Goal: Task Accomplishment & Management: Manage account settings

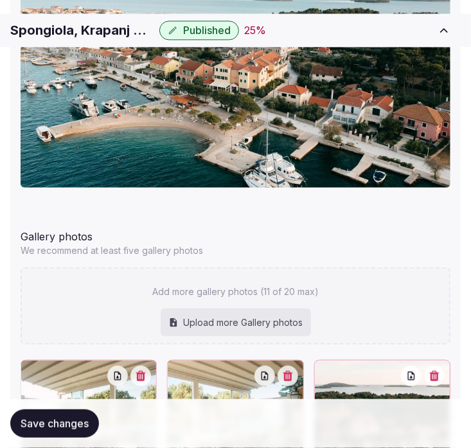
scroll to position [1712, 0]
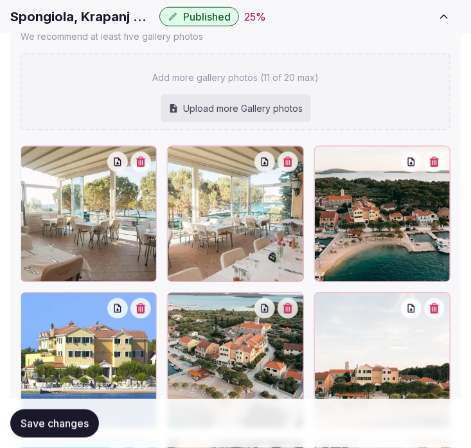
click at [295, 310] on button "button" at bounding box center [287, 308] width 21 height 21
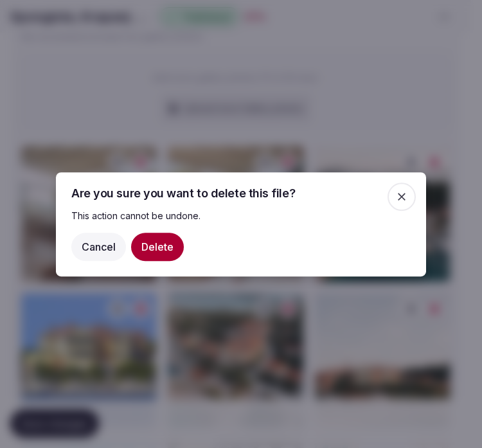
click at [143, 241] on button "Delete" at bounding box center [157, 246] width 53 height 28
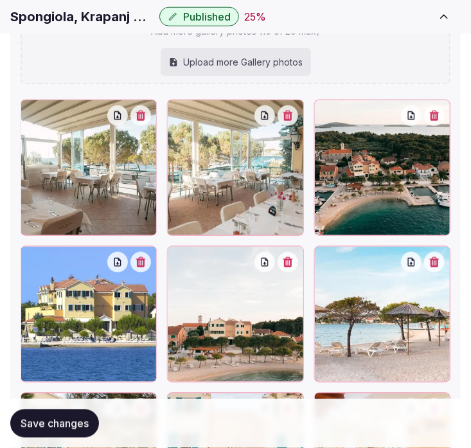
scroll to position [1855, 0]
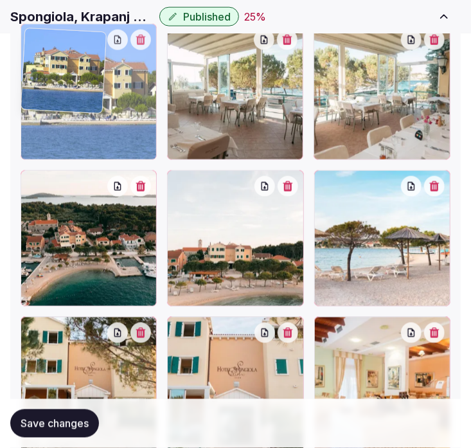
drag, startPoint x: 28, startPoint y: 163, endPoint x: 65, endPoint y: 73, distance: 97.1
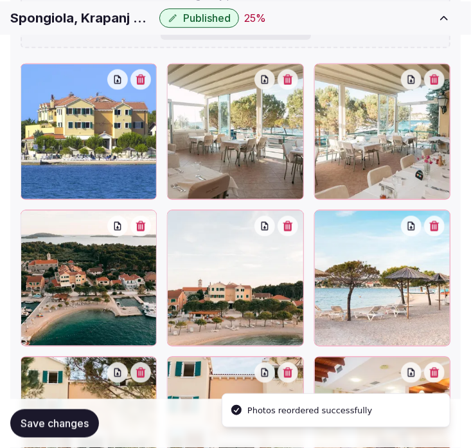
scroll to position [1900, 0]
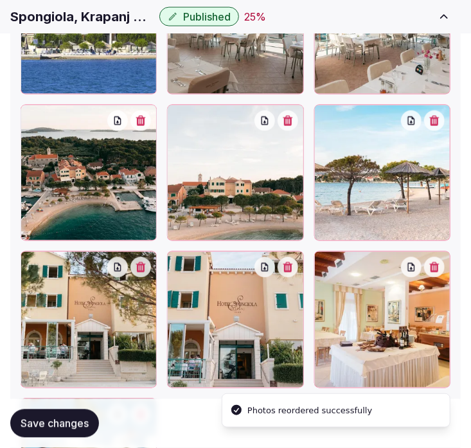
click at [139, 324] on div at bounding box center [89, 319] width 136 height 136
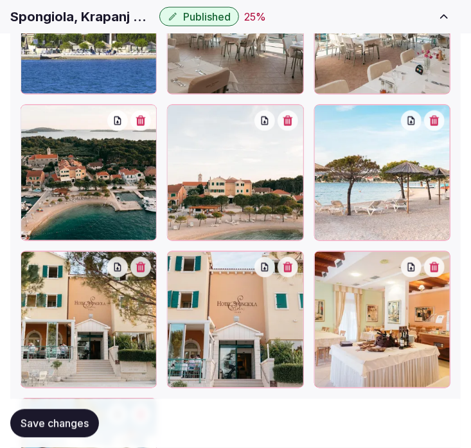
click at [146, 270] on button "button" at bounding box center [140, 267] width 21 height 21
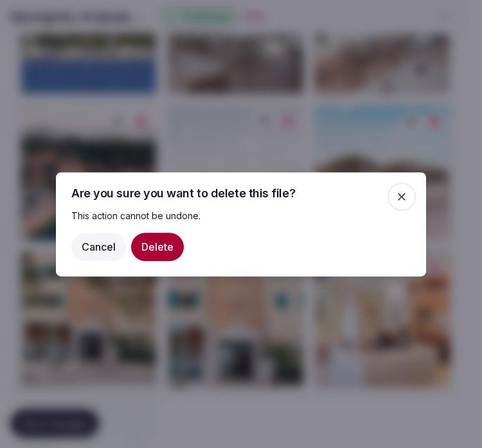
click at [151, 259] on button "Delete" at bounding box center [157, 246] width 53 height 28
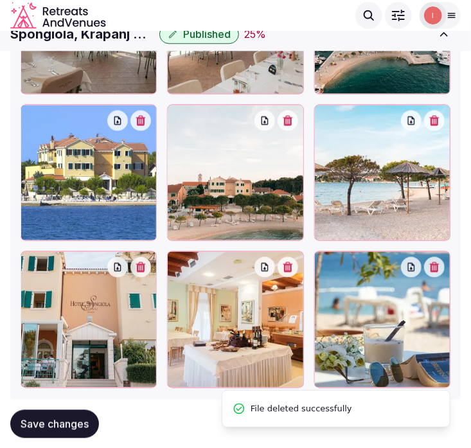
scroll to position [1828, 0]
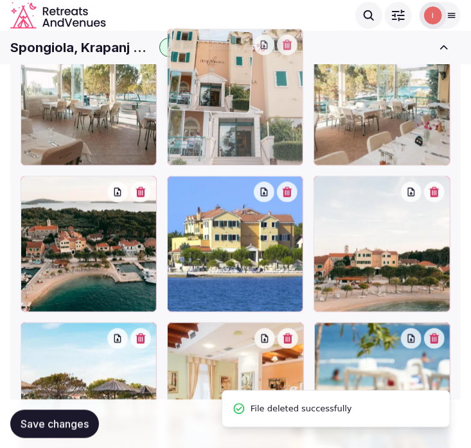
drag, startPoint x: 33, startPoint y: 329, endPoint x: 197, endPoint y: 94, distance: 286.8
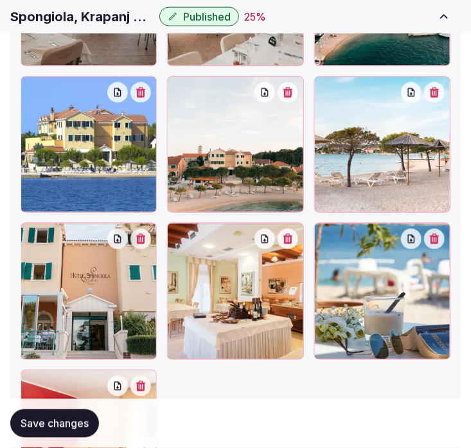
scroll to position [2076, 0]
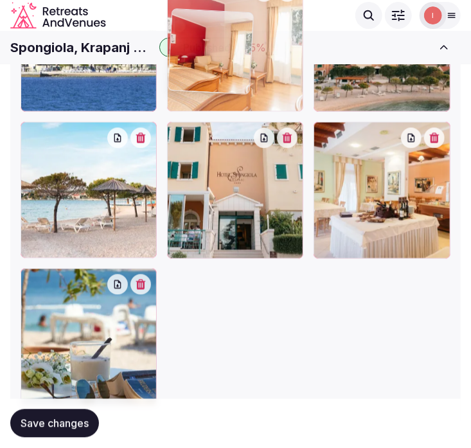
drag, startPoint x: 28, startPoint y: 251, endPoint x: 166, endPoint y: 51, distance: 242.8
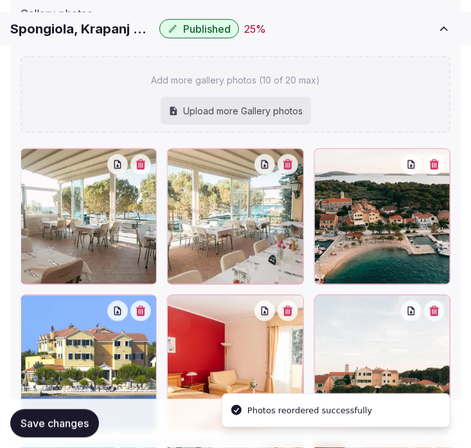
scroll to position [1792, 0]
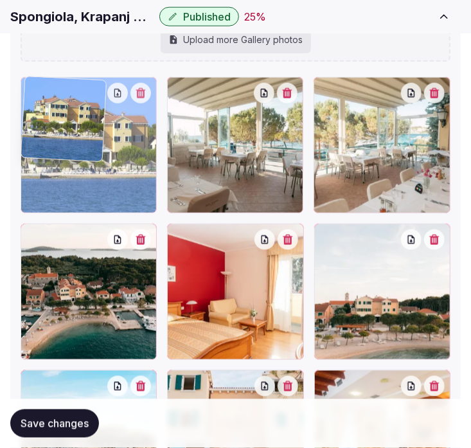
drag, startPoint x: 21, startPoint y: 220, endPoint x: 33, endPoint y: 144, distance: 76.8
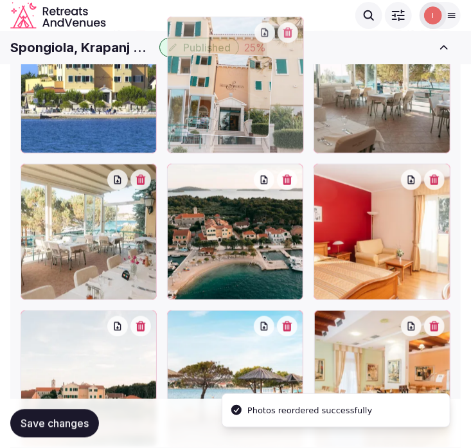
scroll to position [1796, 0]
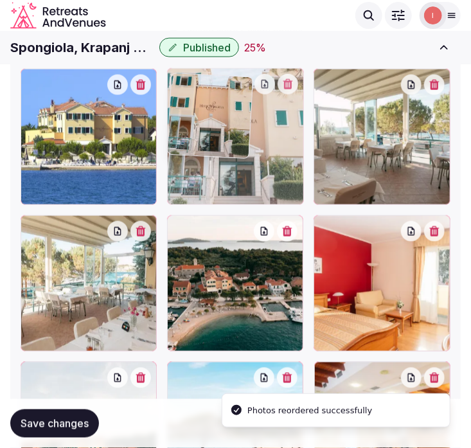
drag, startPoint x: 170, startPoint y: 307, endPoint x: 191, endPoint y: 63, distance: 245.0
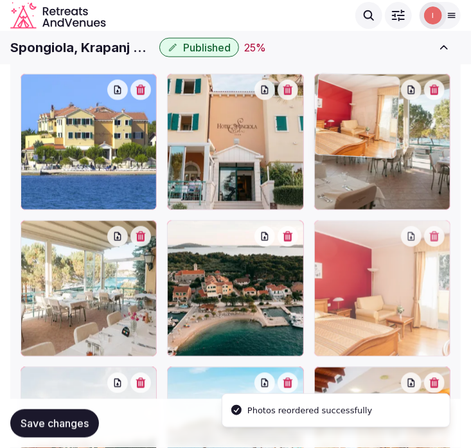
drag, startPoint x: 328, startPoint y: 228, endPoint x: 342, endPoint y: 145, distance: 84.1
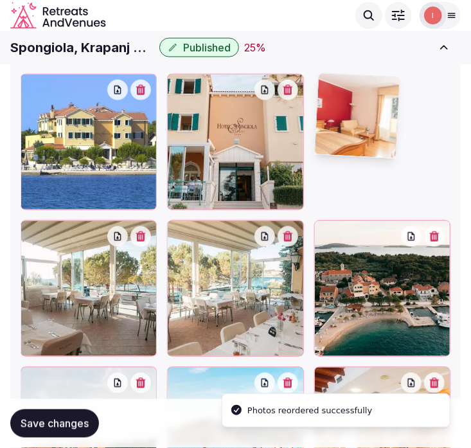
click at [338, 125] on img at bounding box center [357, 115] width 85 height 85
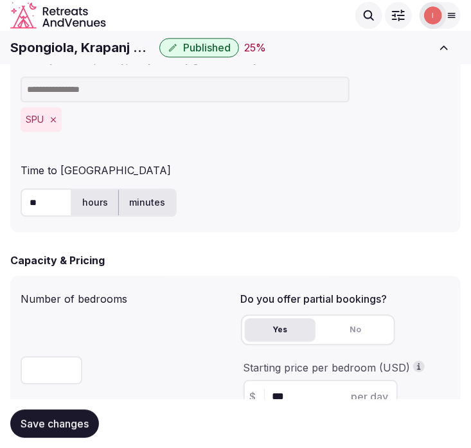
scroll to position [868, 0]
click at [74, 42] on h1 "Spongiola, Krapanj Šibenik, Croatia" at bounding box center [82, 48] width 144 height 18
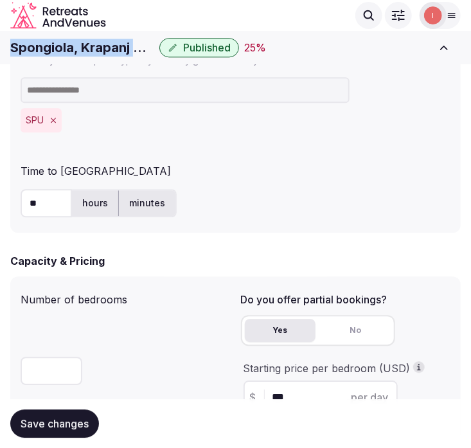
click at [74, 42] on h1 "Spongiola, Krapanj Šibenik, Croatia" at bounding box center [82, 48] width 144 height 18
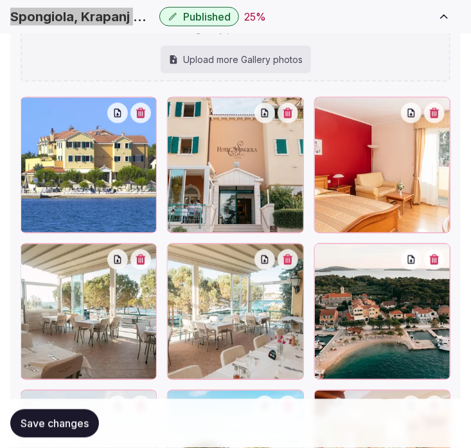
scroll to position [1938, 0]
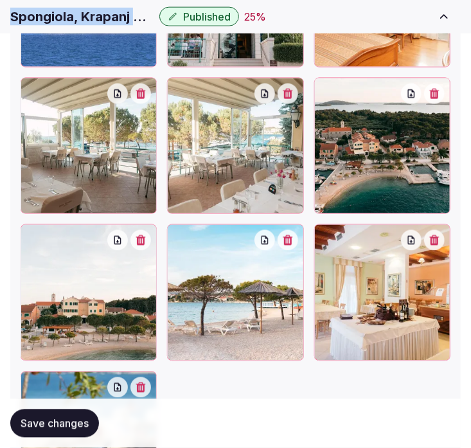
click at [296, 91] on button "button" at bounding box center [287, 93] width 21 height 21
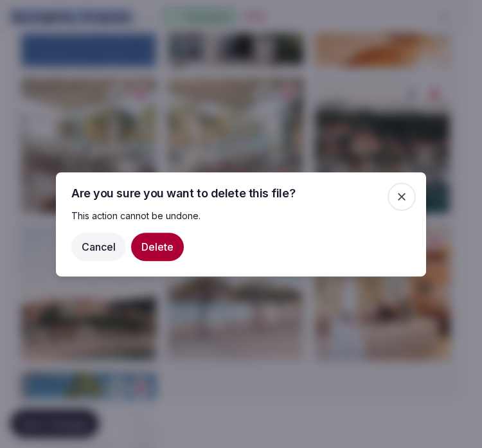
click at [170, 245] on button "Delete" at bounding box center [157, 246] width 53 height 28
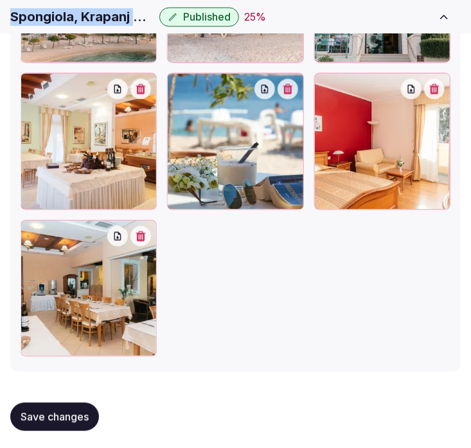
scroll to position [2122, 0]
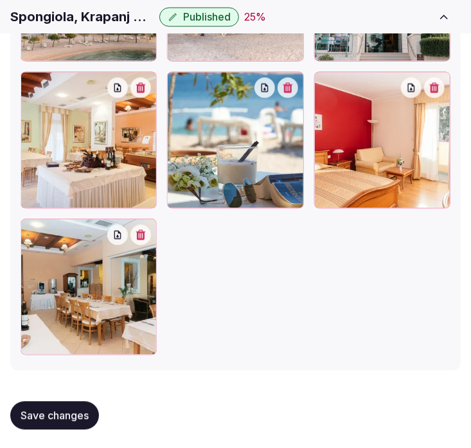
click at [60, 390] on div "Save changes" at bounding box center [235, 414] width 450 height 49
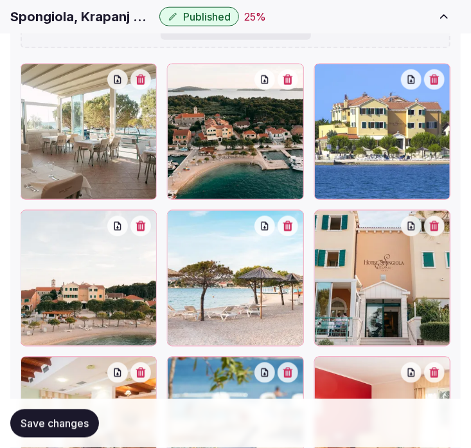
scroll to position [2051, 0]
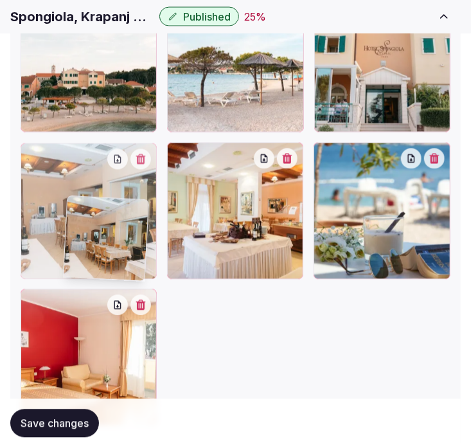
drag, startPoint x: 23, startPoint y: 306, endPoint x: 66, endPoint y: 210, distance: 104.7
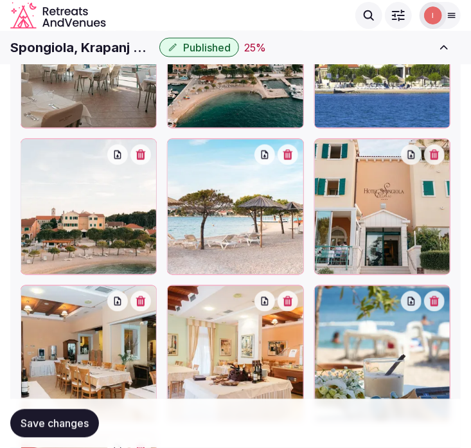
scroll to position [1693, 0]
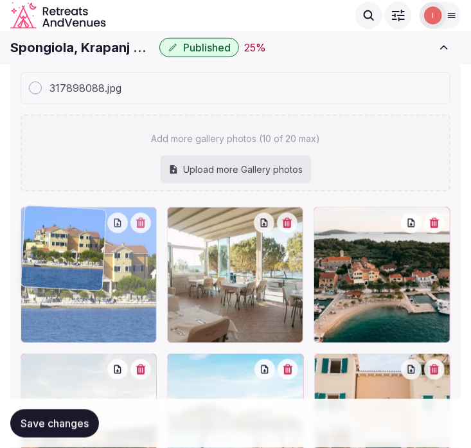
drag, startPoint x: 326, startPoint y: 216, endPoint x: 55, endPoint y: 198, distance: 271.6
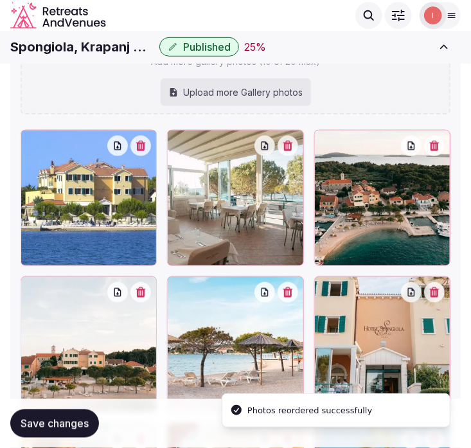
scroll to position [1765, 0]
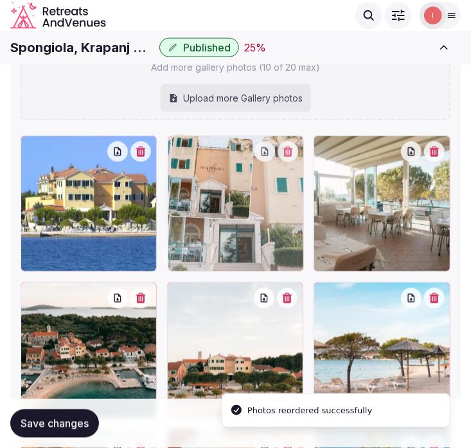
drag, startPoint x: 323, startPoint y: 290, endPoint x: 189, endPoint y: 176, distance: 176.3
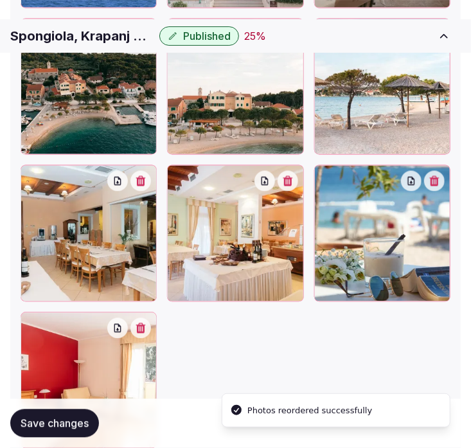
scroll to position [2051, 0]
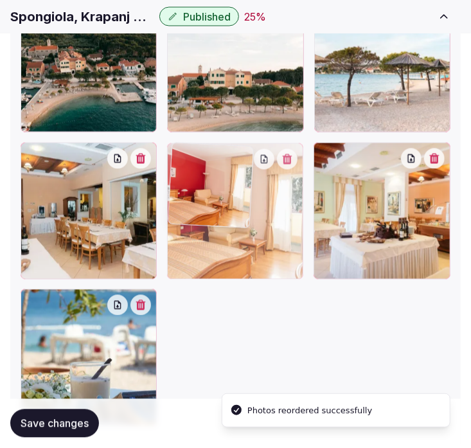
drag, startPoint x: 31, startPoint y: 296, endPoint x: 253, endPoint y: 135, distance: 274.5
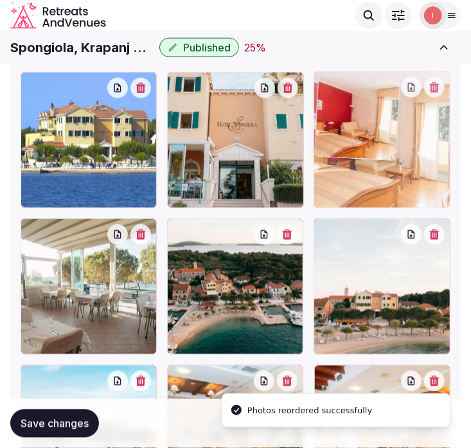
drag, startPoint x: 180, startPoint y: 227, endPoint x: 356, endPoint y: 53, distance: 247.9
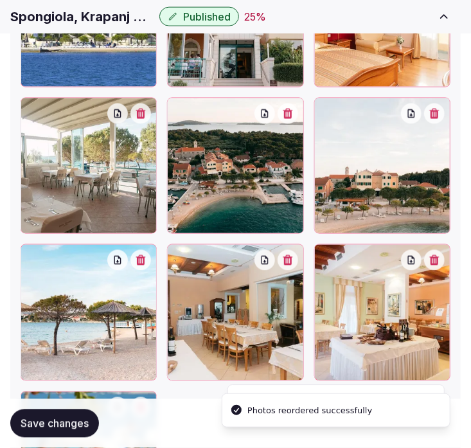
scroll to position [2038, 0]
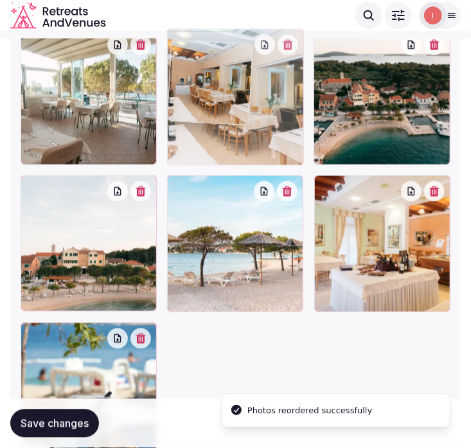
drag, startPoint x: 185, startPoint y: 155, endPoint x: 181, endPoint y: 67, distance: 88.7
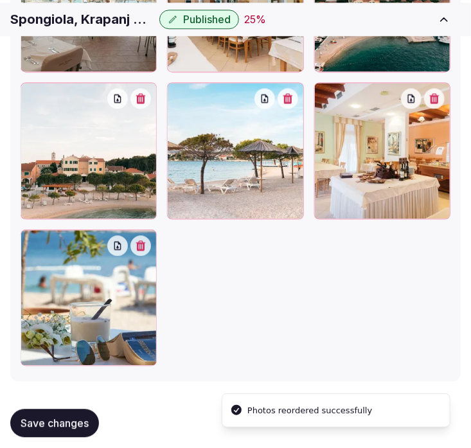
scroll to position [2122, 0]
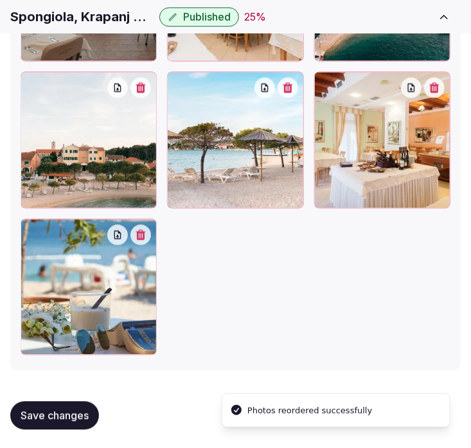
click at [89, 401] on button "Save changes" at bounding box center [54, 415] width 89 height 28
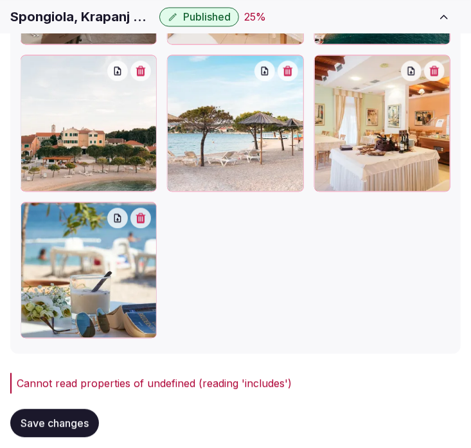
scroll to position [2163, 0]
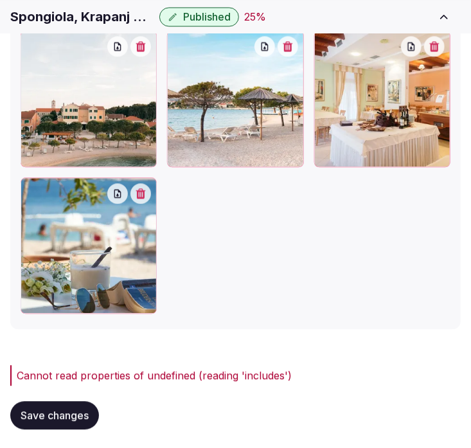
click at [74, 408] on span "Save changes" at bounding box center [55, 414] width 68 height 13
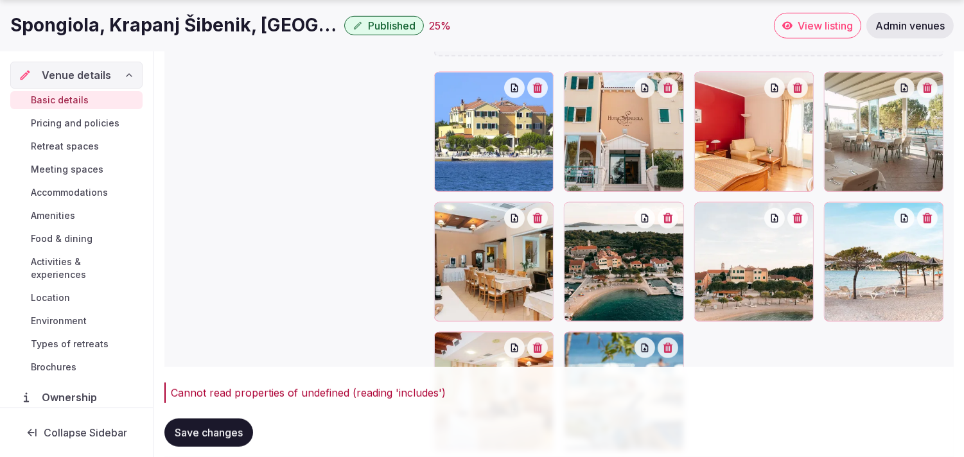
scroll to position [1643, 0]
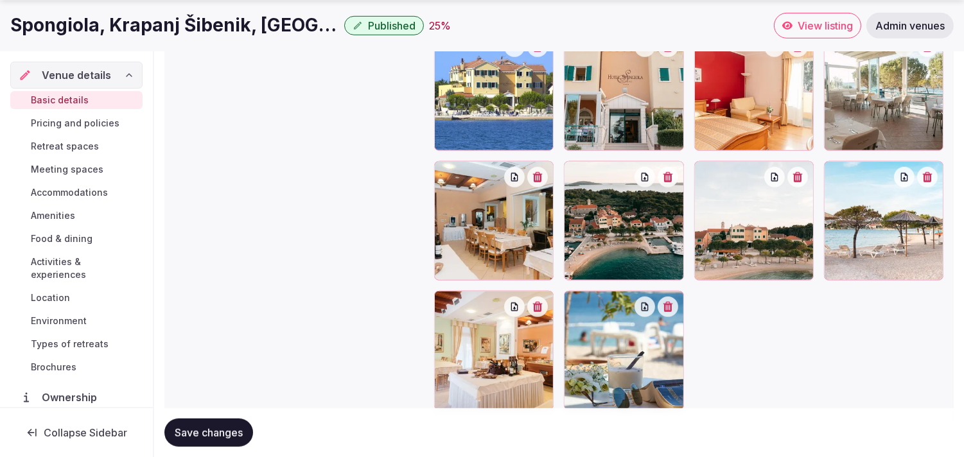
scroll to position [1488, 0]
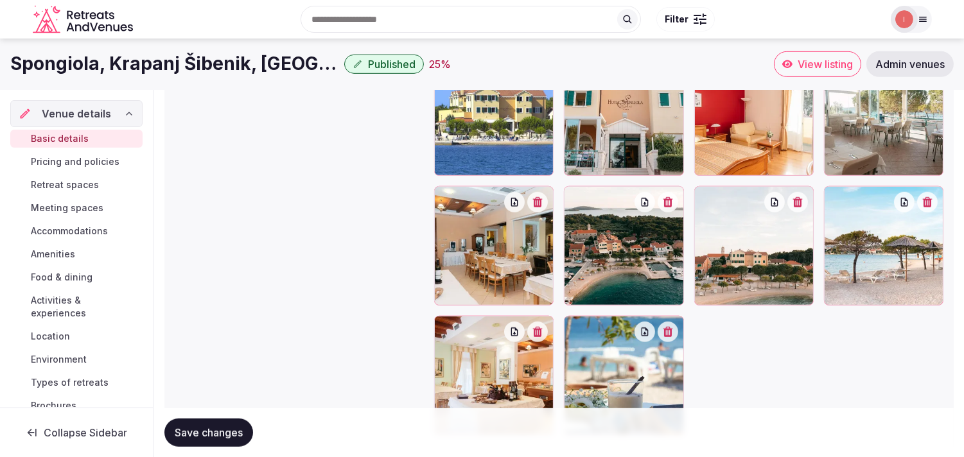
click at [80, 169] on link "Pricing and policies" at bounding box center [76, 162] width 132 height 18
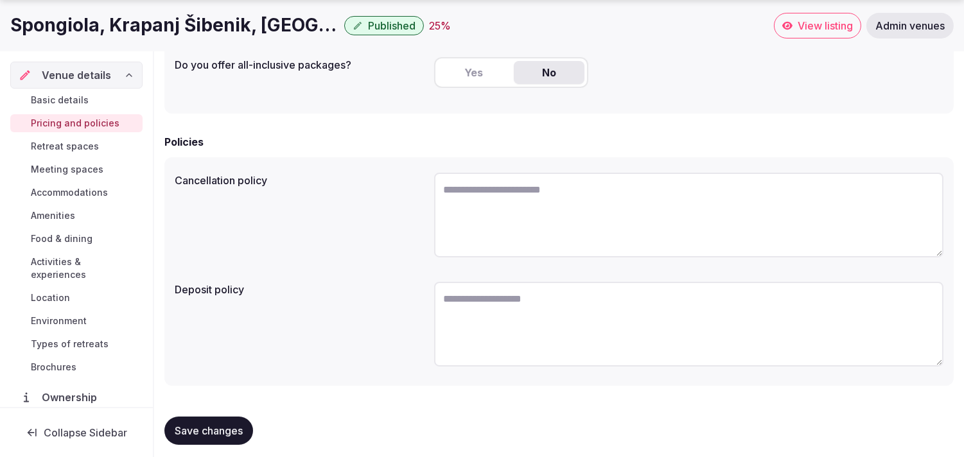
scroll to position [389, 0]
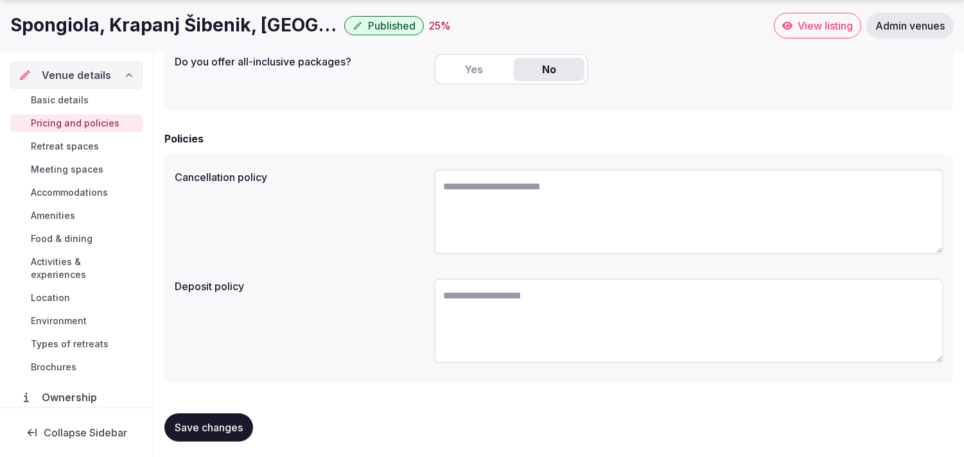
click at [233, 428] on span "Save changes" at bounding box center [209, 427] width 68 height 13
click at [76, 144] on span "Retreat spaces" at bounding box center [65, 146] width 68 height 13
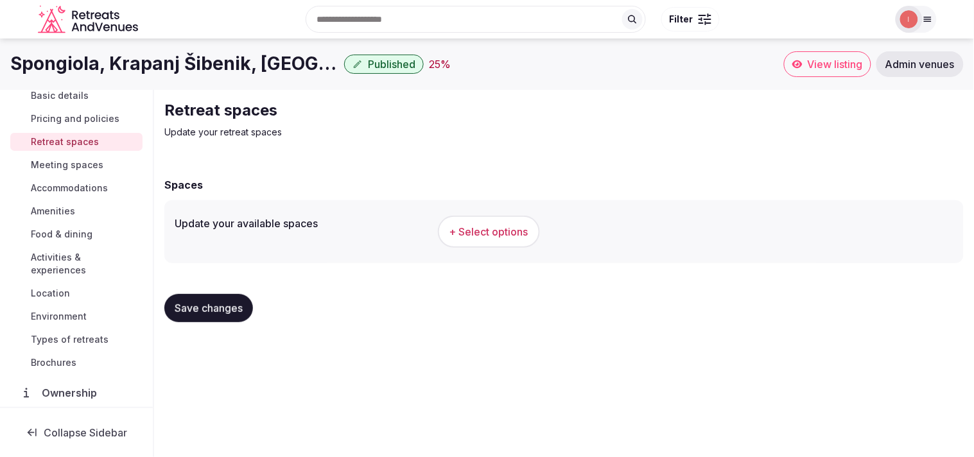
scroll to position [148, 0]
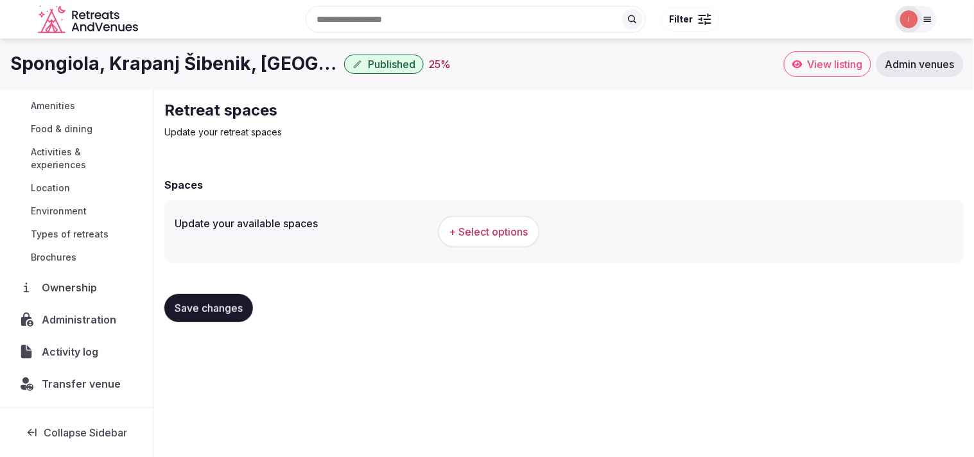
click at [479, 222] on button "+ Select options" at bounding box center [489, 232] width 102 height 32
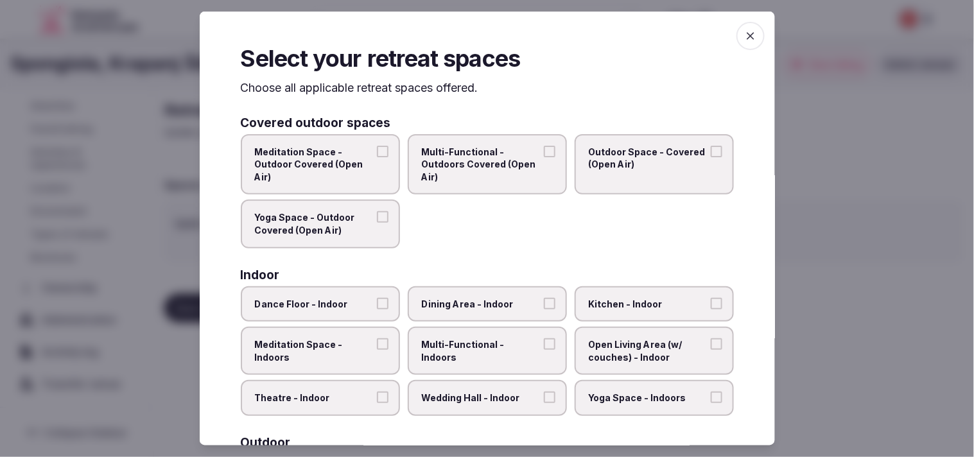
click at [607, 162] on span "Outdoor Space - Covered (Open Air)" at bounding box center [648, 157] width 118 height 25
click at [711, 157] on button "Outdoor Space - Covered (Open Air)" at bounding box center [717, 151] width 12 height 12
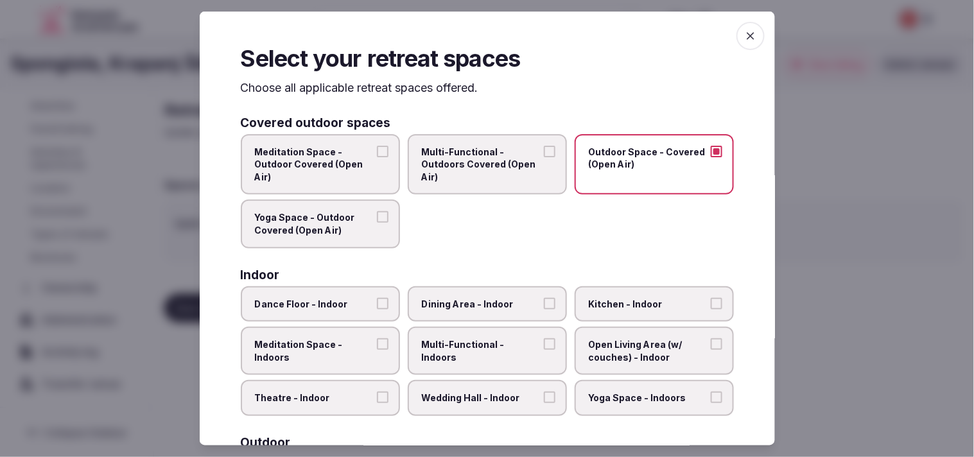
click at [383, 211] on button "Yoga Space - Outdoor Covered (Open Air)" at bounding box center [383, 217] width 12 height 12
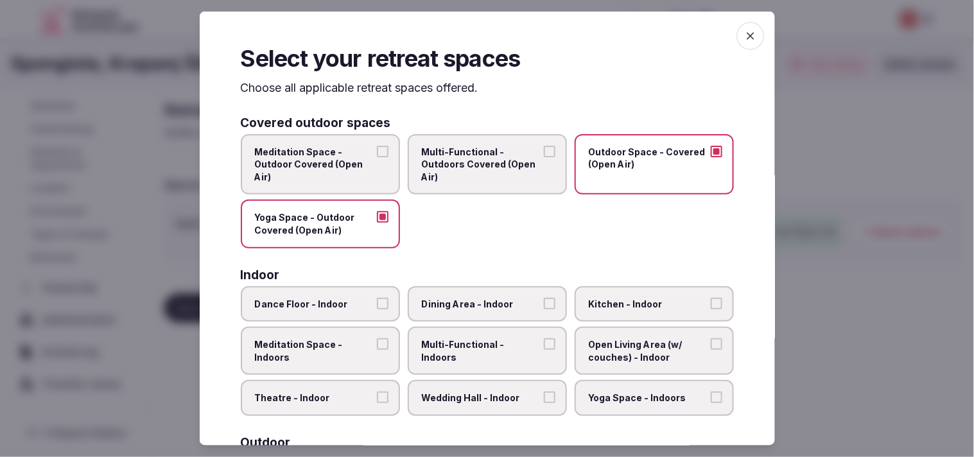
click at [383, 211] on button "Yoga Space - Outdoor Covered (Open Air)" at bounding box center [383, 217] width 12 height 12
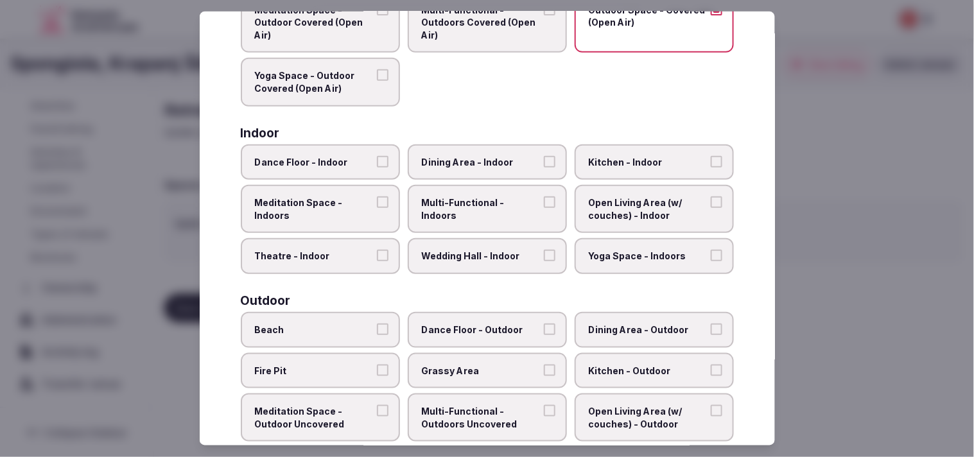
scroll to position [143, 0]
click at [486, 157] on span "Dining Area - Indoor" at bounding box center [481, 161] width 118 height 13
click at [544, 157] on button "Dining Area - Indoor" at bounding box center [550, 161] width 12 height 12
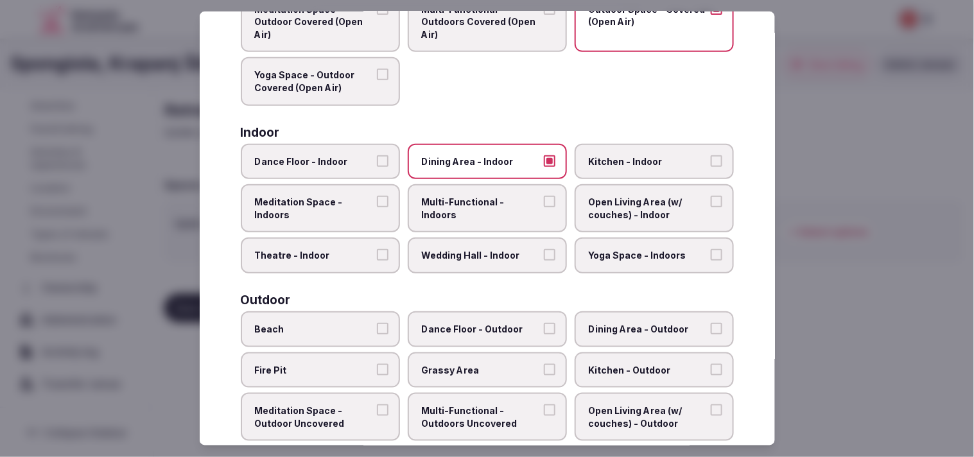
click at [464, 198] on span "Multi-Functional - Indoors" at bounding box center [481, 208] width 118 height 25
click at [544, 198] on button "Multi-Functional - Indoors" at bounding box center [550, 202] width 12 height 12
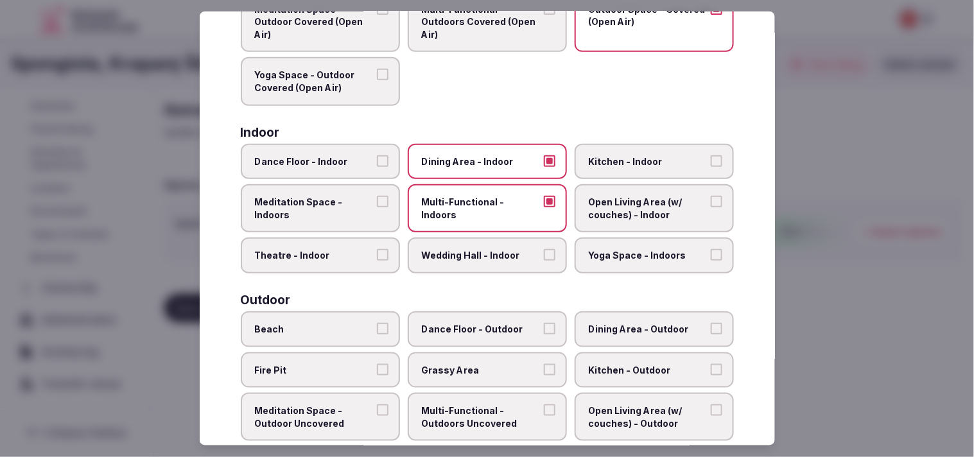
click at [678, 204] on span "Open Living Area (w/ couches) - Indoor" at bounding box center [648, 208] width 118 height 25
click at [711, 204] on button "Open Living Area (w/ couches) - Indoor" at bounding box center [717, 202] width 12 height 12
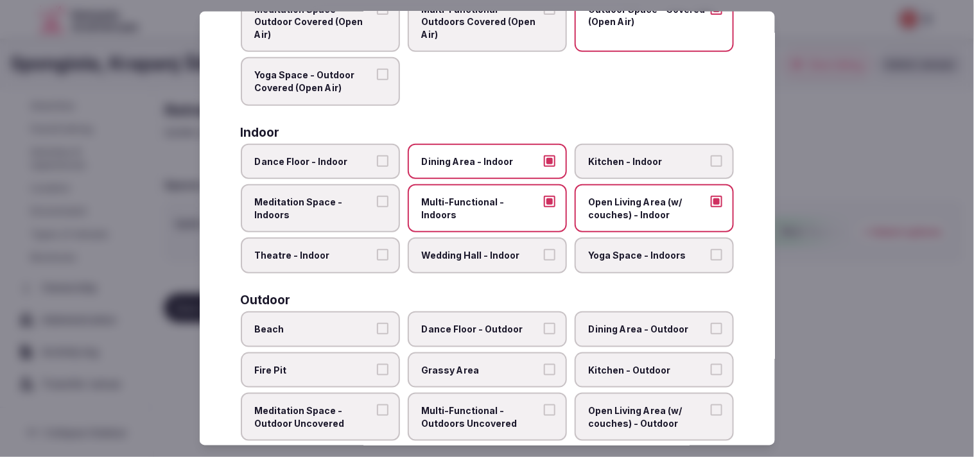
click at [354, 258] on label "Theatre - Indoor" at bounding box center [320, 256] width 159 height 36
click at [377, 258] on button "Theatre - Indoor" at bounding box center [383, 255] width 12 height 12
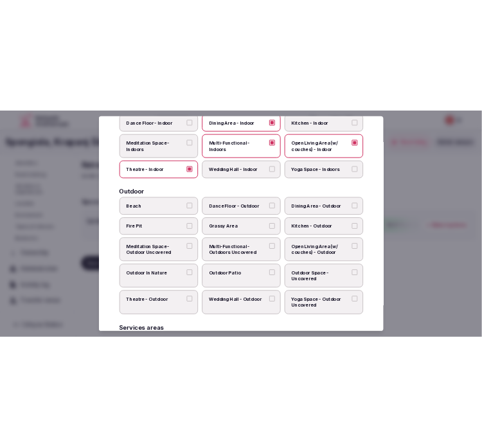
scroll to position [285, 0]
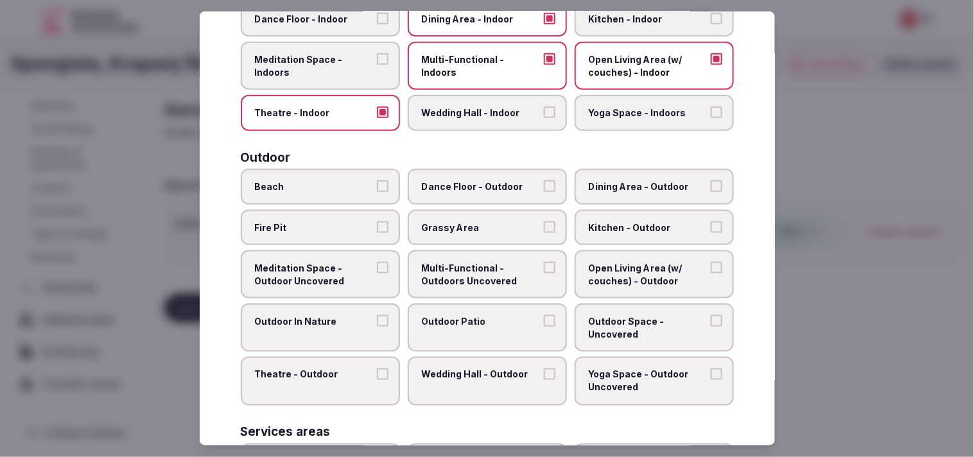
click at [602, 180] on span "Dining Area - Outdoor" at bounding box center [648, 186] width 118 height 13
click at [711, 180] on button "Dining Area - Outdoor" at bounding box center [717, 186] width 12 height 12
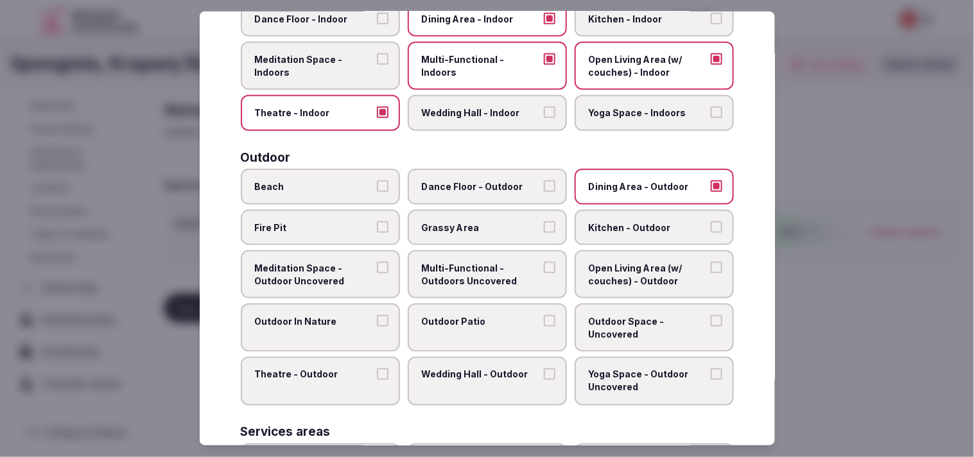
click at [444, 221] on span "Grassy Area" at bounding box center [481, 227] width 118 height 13
click at [544, 221] on button "Grassy Area" at bounding box center [550, 227] width 12 height 12
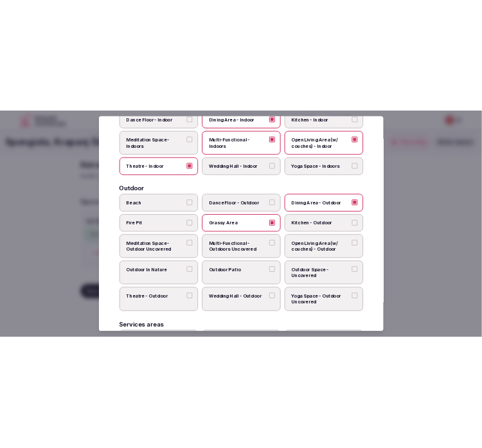
scroll to position [272, 0]
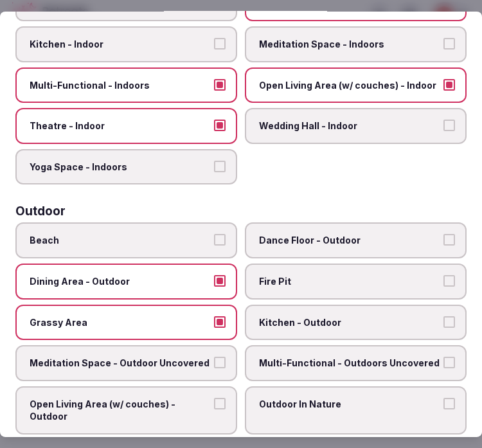
click at [393, 356] on span "Multi-Functional - Outdoors Uncovered" at bounding box center [349, 362] width 180 height 13
click at [443, 356] on button "Multi-Functional - Outdoors Uncovered" at bounding box center [449, 362] width 12 height 12
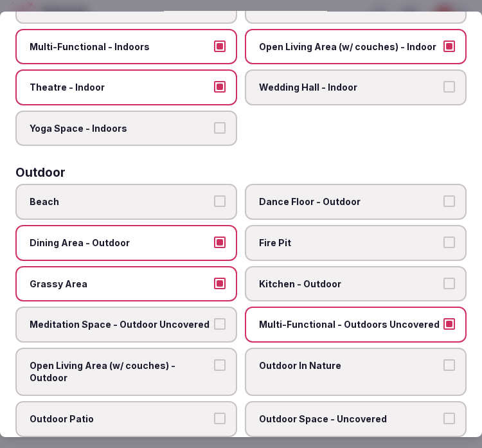
scroll to position [344, 0]
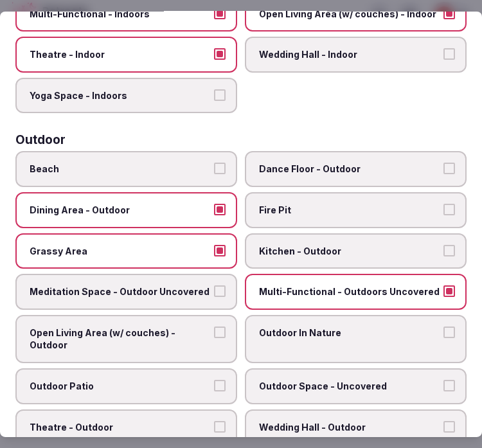
click at [369, 326] on span "Outdoor In Nature" at bounding box center [349, 332] width 180 height 13
click at [443, 326] on button "Outdoor In Nature" at bounding box center [449, 332] width 12 height 12
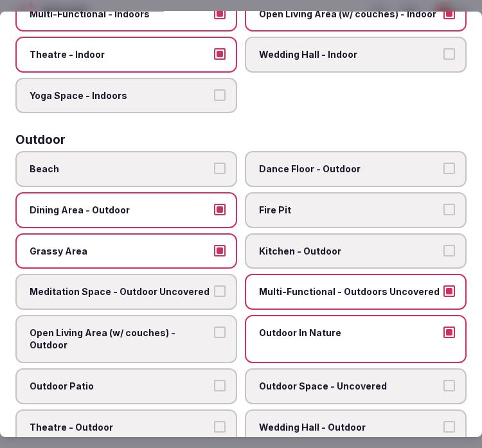
click at [184, 368] on label "Outdoor Patio" at bounding box center [126, 386] width 222 height 36
click at [214, 380] on button "Outdoor Patio" at bounding box center [220, 386] width 12 height 12
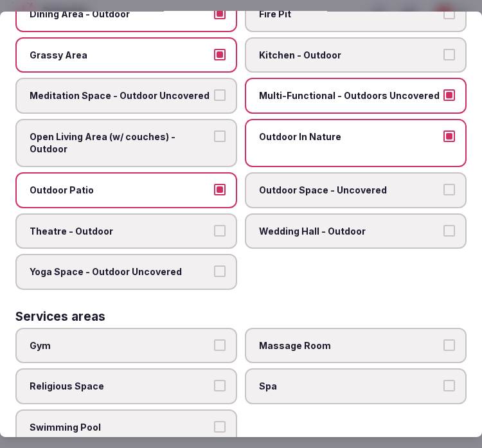
scroll to position [557, 0]
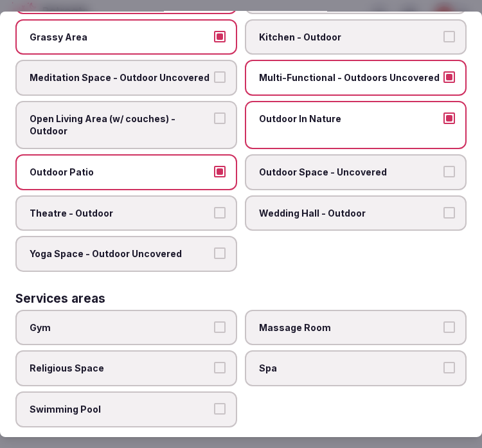
click at [140, 315] on label "Gym" at bounding box center [126, 328] width 222 height 36
click at [214, 321] on button "Gym" at bounding box center [220, 327] width 12 height 12
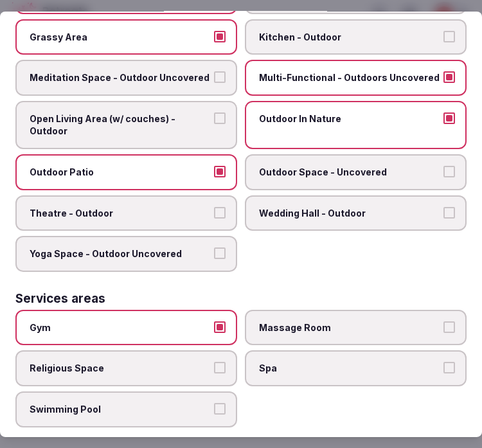
click at [171, 403] on span "Swimming Pool" at bounding box center [120, 409] width 180 height 13
click at [214, 403] on button "Swimming Pool" at bounding box center [220, 409] width 12 height 12
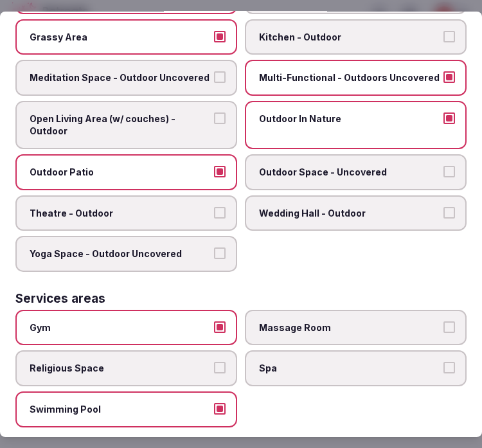
click at [342, 321] on span "Massage Room" at bounding box center [349, 327] width 180 height 13
click at [443, 321] on button "Massage Room" at bounding box center [449, 327] width 12 height 12
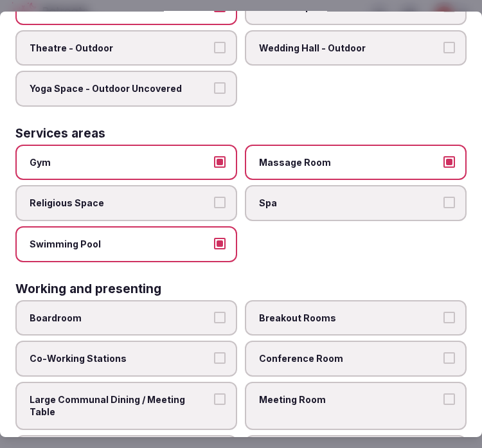
scroll to position [733, 0]
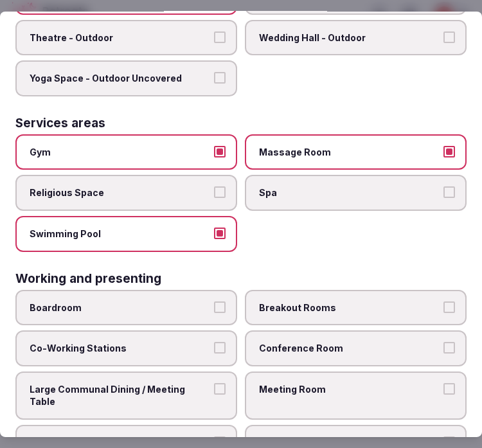
click at [381, 383] on span "Meeting Room" at bounding box center [349, 389] width 180 height 13
click at [443, 383] on button "Meeting Room" at bounding box center [449, 389] width 12 height 12
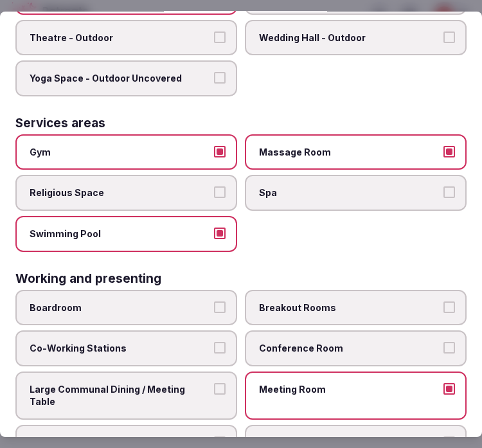
click at [220, 371] on label "Large Communal Dining / Meeting Table" at bounding box center [126, 395] width 222 height 48
click at [220, 383] on button "Large Communal Dining / Meeting Table" at bounding box center [220, 389] width 12 height 12
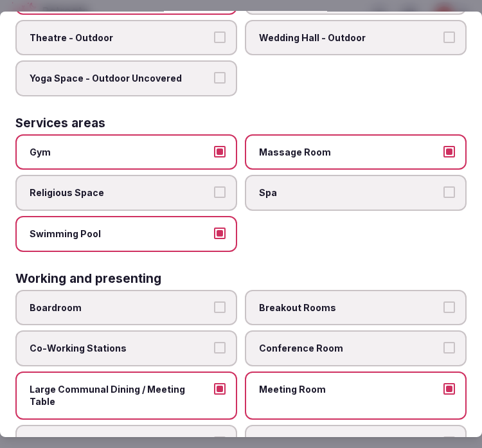
click at [220, 371] on label "Large Communal Dining / Meeting Table" at bounding box center [126, 395] width 222 height 48
click at [220, 383] on button "Large Communal Dining / Meeting Table" at bounding box center [220, 389] width 12 height 12
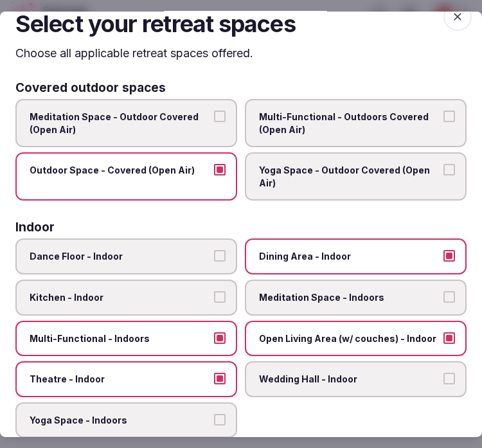
scroll to position [0, 0]
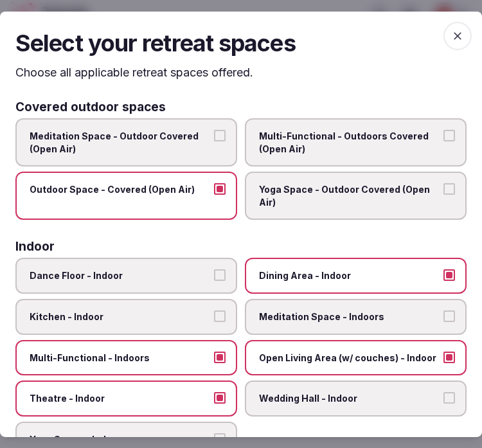
click at [451, 29] on icon "button" at bounding box center [457, 35] width 13 height 13
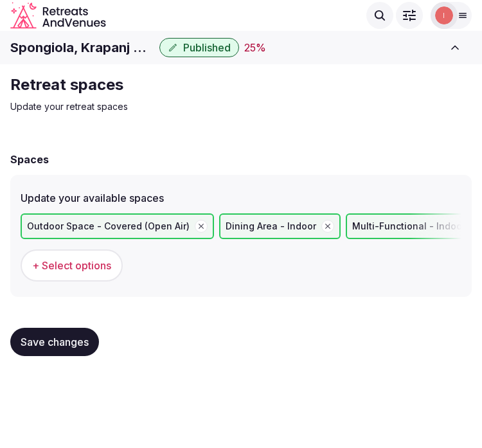
click at [64, 339] on span "Save changes" at bounding box center [55, 341] width 68 height 13
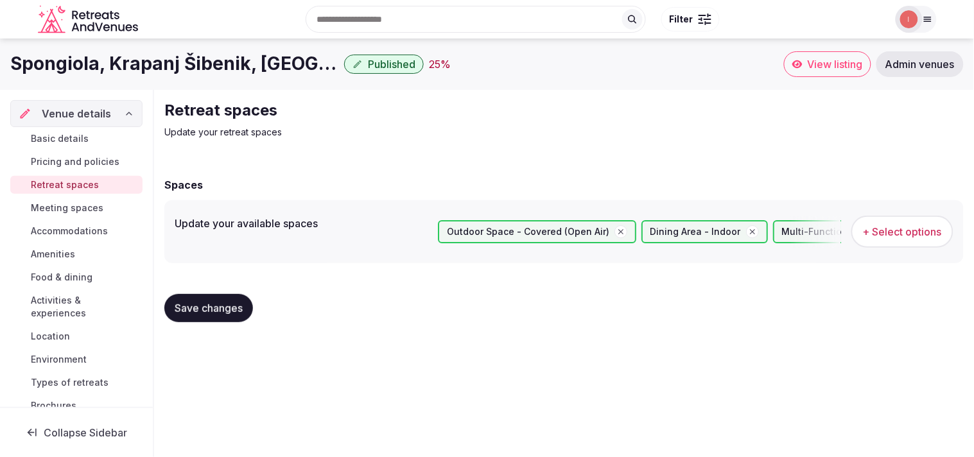
click at [58, 207] on span "Meeting spaces" at bounding box center [67, 208] width 73 height 13
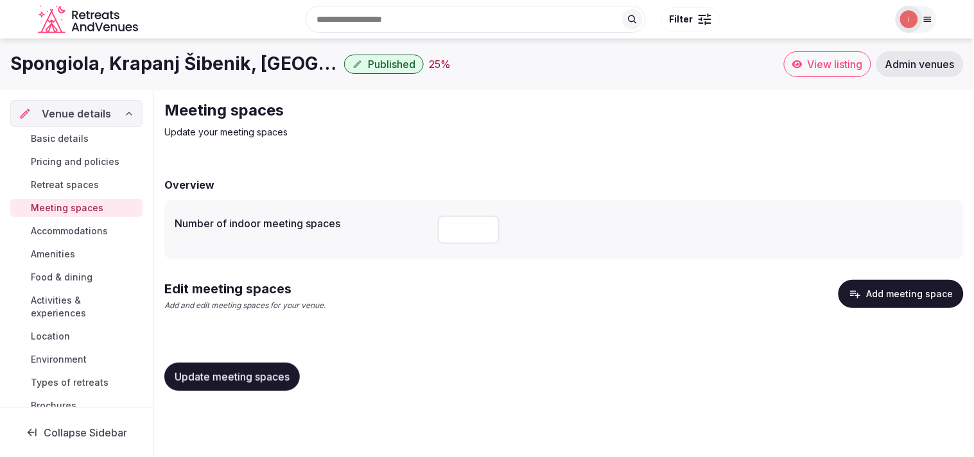
click at [450, 227] on input "number" at bounding box center [469, 230] width 62 height 28
type input "*"
click at [217, 378] on span "Update meeting spaces" at bounding box center [232, 377] width 115 height 13
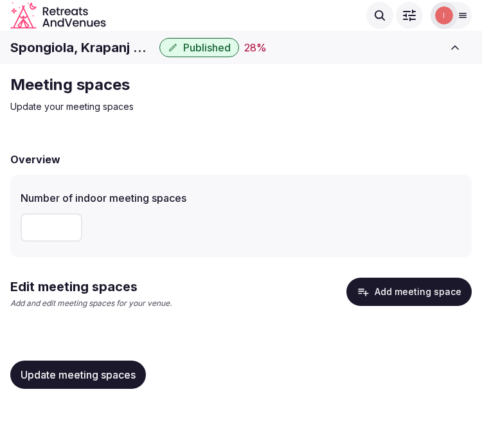
click at [44, 378] on span "Update meeting spaces" at bounding box center [78, 374] width 115 height 13
click at [394, 281] on button "Add meeting space" at bounding box center [408, 291] width 125 height 28
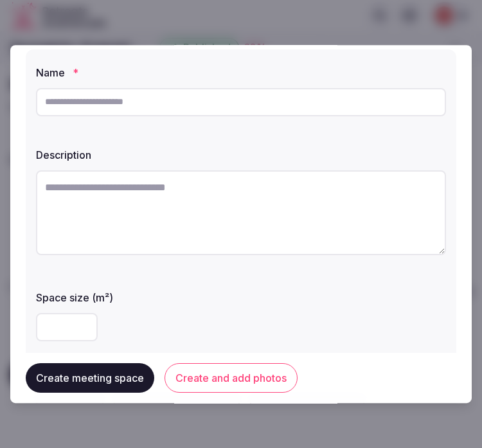
scroll to position [71, 0]
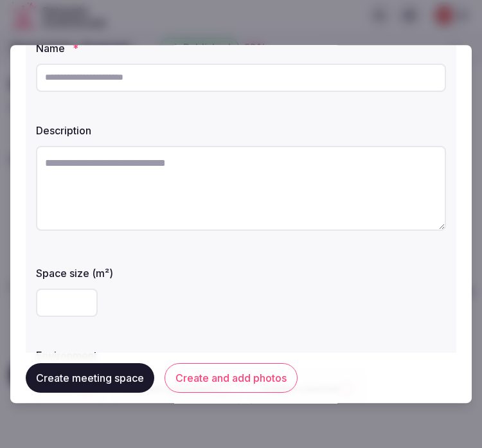
click at [278, 83] on input "text" at bounding box center [241, 78] width 410 height 28
type input "**********"
click at [159, 187] on textarea at bounding box center [241, 188] width 410 height 85
paste textarea "**********"
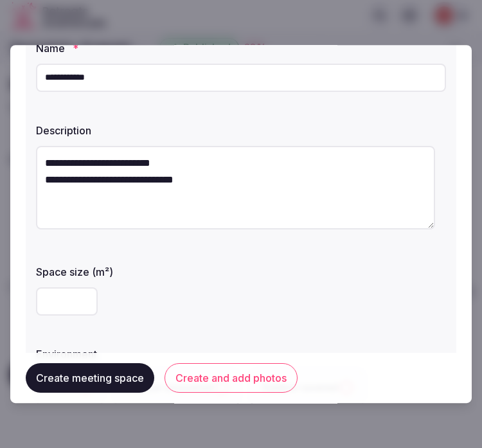
click at [159, 187] on textarea "**********" at bounding box center [235, 187] width 399 height 83
click at [254, 193] on textarea "**********" at bounding box center [235, 187] width 399 height 83
drag, startPoint x: 171, startPoint y: 168, endPoint x: 0, endPoint y: 156, distance: 171.9
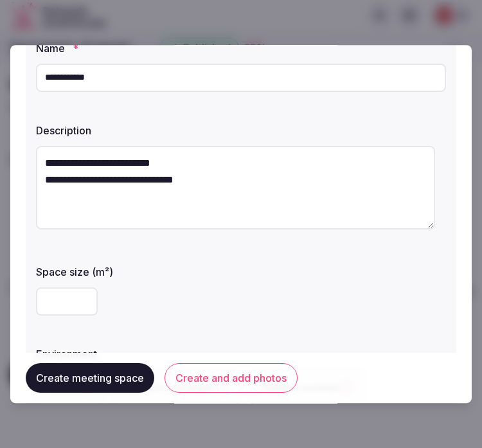
click at [0, 156] on body "**********" at bounding box center [241, 216] width 482 height 432
type textarea "**********"
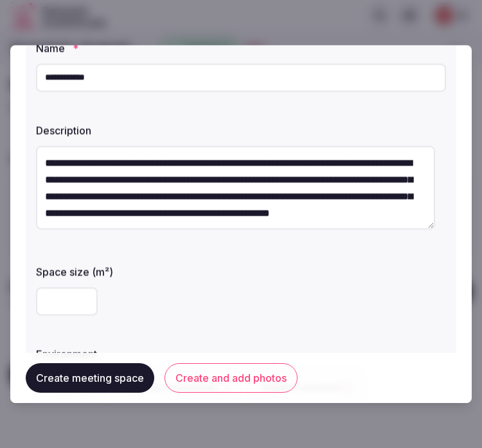
scroll to position [7, 0]
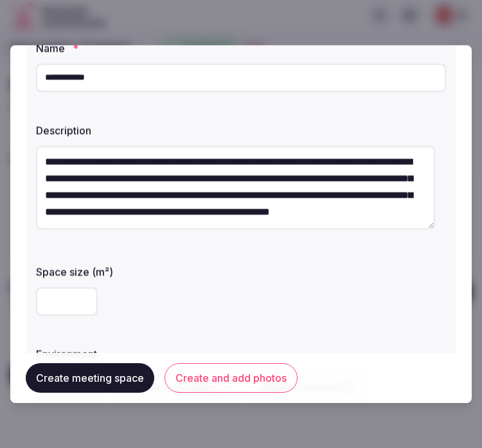
click at [227, 199] on textarea "**********" at bounding box center [235, 187] width 399 height 83
click at [119, 171] on textarea "**********" at bounding box center [235, 187] width 399 height 83
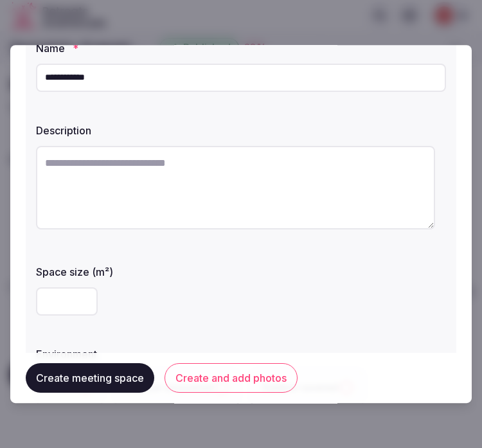
scroll to position [0, 0]
click at [217, 155] on textarea at bounding box center [235, 187] width 399 height 83
paste textarea "**********"
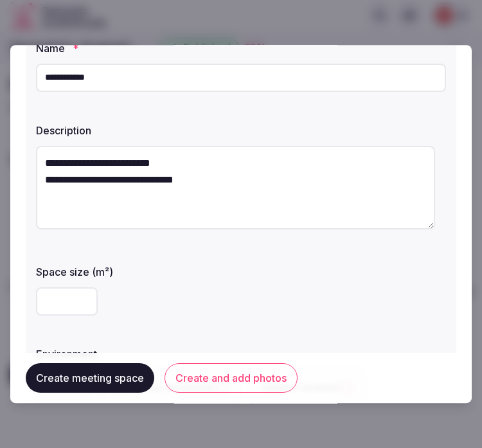
click at [252, 200] on textarea "**********" at bounding box center [235, 187] width 399 height 83
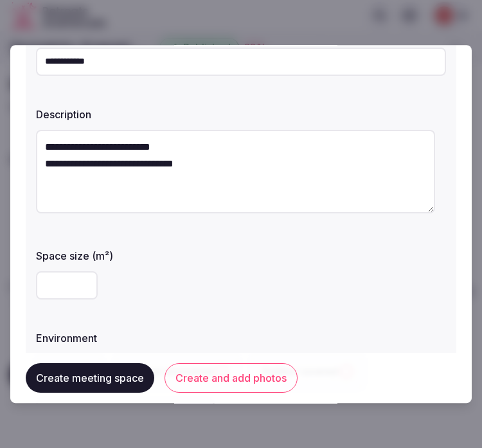
scroll to position [71, 0]
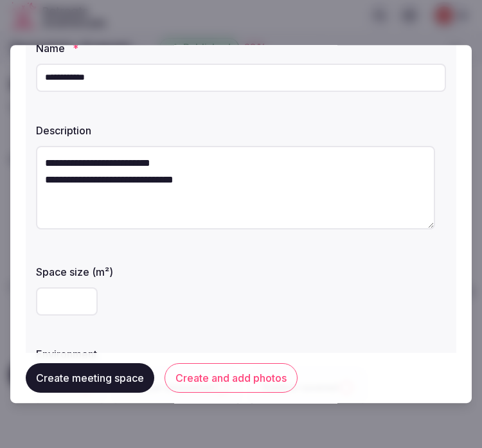
click at [289, 171] on textarea "**********" at bounding box center [235, 187] width 399 height 83
paste textarea
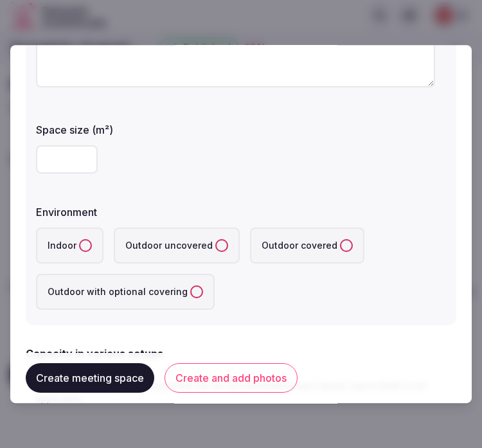
scroll to position [214, 0]
type textarea "**********"
click at [60, 161] on input "number" at bounding box center [67, 158] width 62 height 28
type input "**"
click at [92, 242] on label "Indoor" at bounding box center [69, 245] width 67 height 36
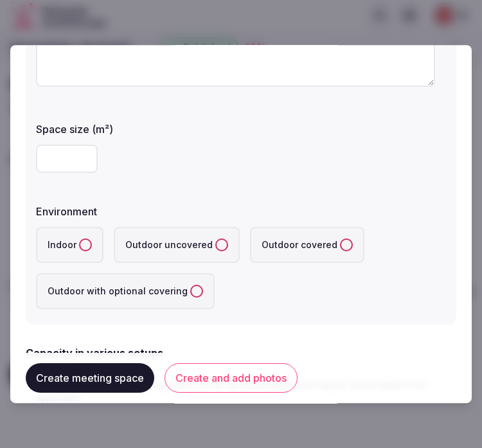
click at [92, 242] on button "Indoor" at bounding box center [85, 244] width 13 height 13
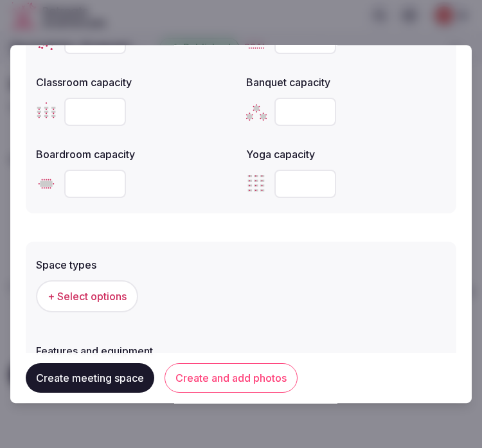
scroll to position [642, 0]
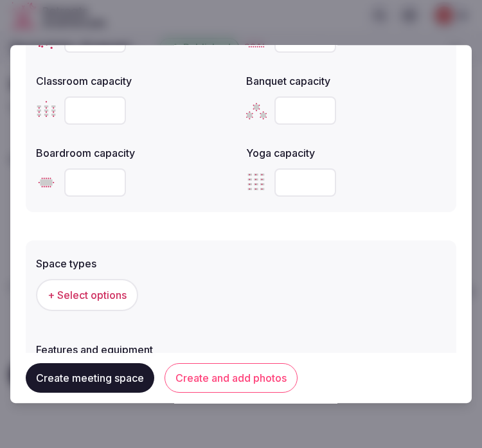
click at [90, 182] on input "number" at bounding box center [95, 182] width 62 height 28
type input "**"
click at [92, 290] on span "+ Select options" at bounding box center [87, 295] width 79 height 14
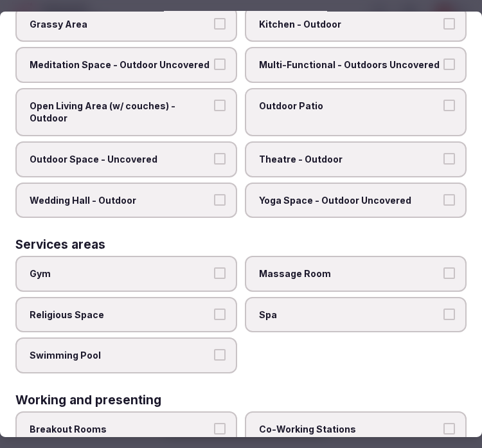
scroll to position [653, 0]
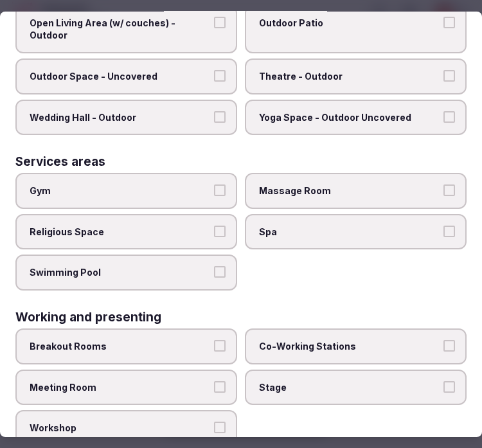
click at [156, 369] on label "Meeting Room" at bounding box center [126, 387] width 222 height 36
click at [214, 380] on button "Meeting Room" at bounding box center [220, 386] width 12 height 12
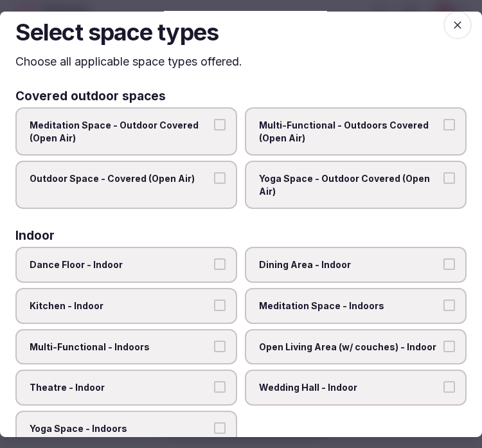
scroll to position [0, 0]
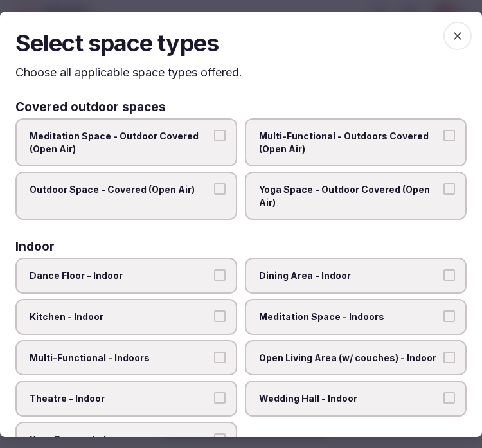
click at [453, 35] on icon "button" at bounding box center [457, 36] width 8 height 8
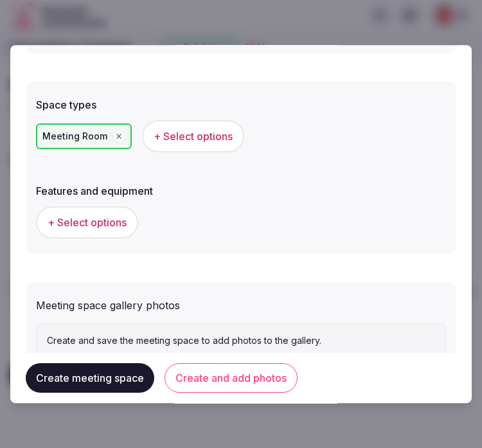
scroll to position [842, 0]
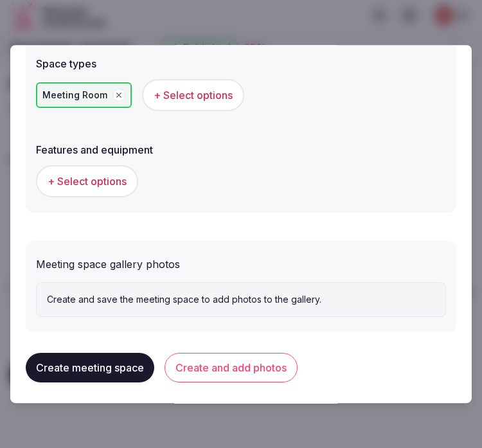
click at [101, 189] on button "+ Select options" at bounding box center [87, 181] width 102 height 32
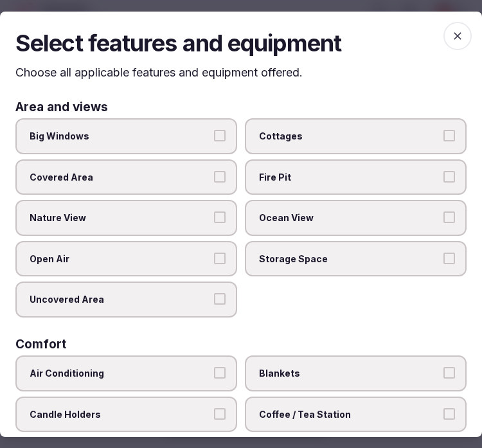
click at [197, 127] on label "Big Windows" at bounding box center [126, 136] width 222 height 36
click at [214, 130] on button "Big Windows" at bounding box center [220, 136] width 12 height 12
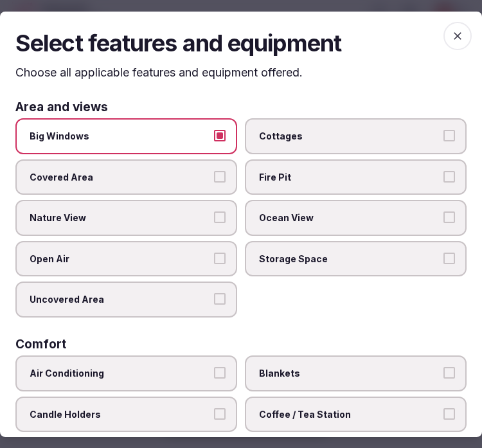
click at [200, 213] on span "Nature View" at bounding box center [120, 217] width 180 height 13
click at [214, 213] on button "Nature View" at bounding box center [220, 217] width 12 height 12
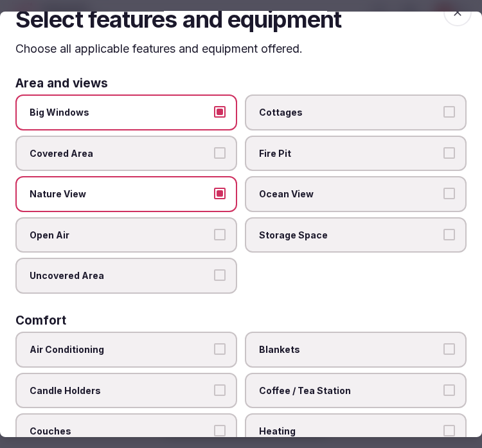
scroll to position [0, 0]
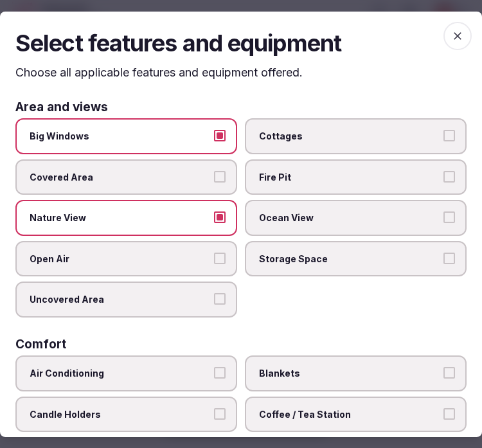
click at [191, 135] on span "Big Windows" at bounding box center [120, 136] width 180 height 13
click at [214, 135] on button "Big Windows" at bounding box center [220, 136] width 12 height 12
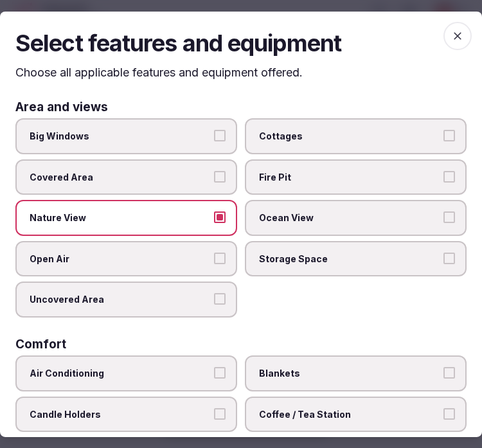
click at [206, 212] on label "Nature View" at bounding box center [126, 218] width 222 height 36
click at [214, 212] on button "Nature View" at bounding box center [220, 217] width 12 height 12
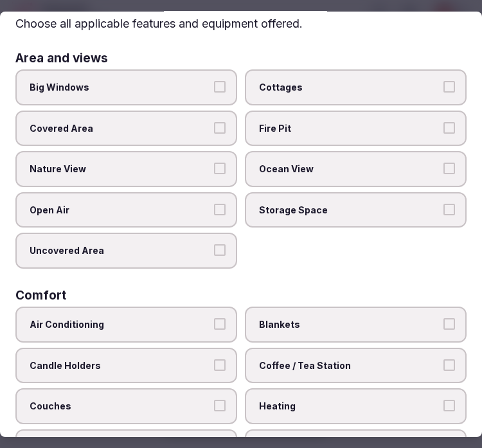
scroll to position [71, 0]
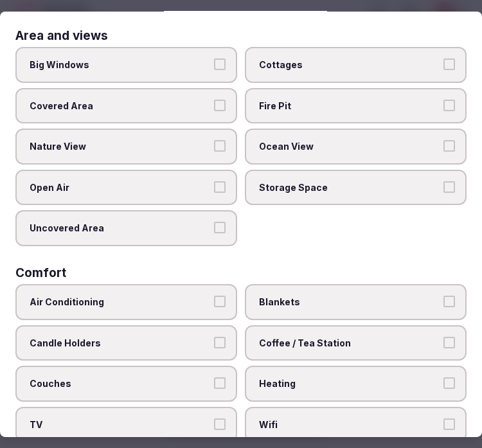
click at [211, 304] on label "Air Conditioning" at bounding box center [126, 302] width 222 height 36
click at [214, 304] on button "Air Conditioning" at bounding box center [220, 301] width 12 height 12
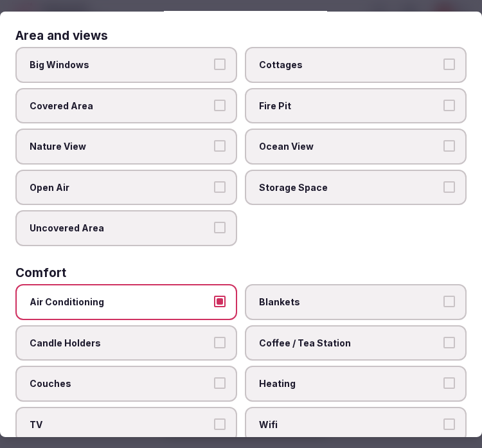
click at [311, 418] on span "Wifi" at bounding box center [349, 424] width 180 height 13
click at [443, 418] on button "Wifi" at bounding box center [449, 424] width 12 height 12
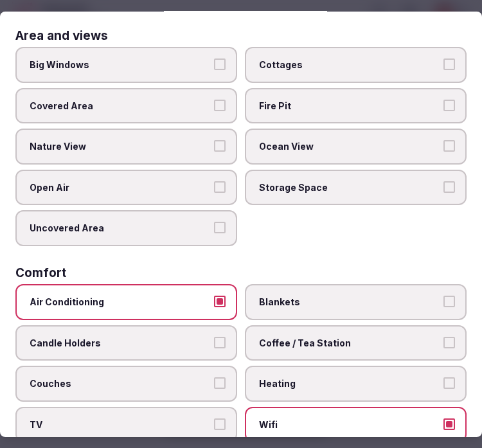
click at [326, 337] on span "Coffee / Tea Station" at bounding box center [349, 343] width 180 height 13
click at [443, 337] on button "Coffee / Tea Station" at bounding box center [449, 343] width 12 height 12
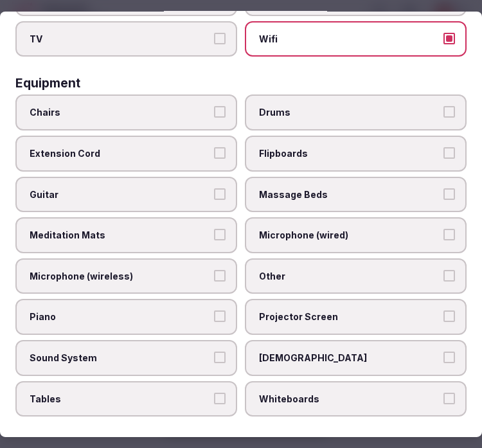
scroll to position [428, 0]
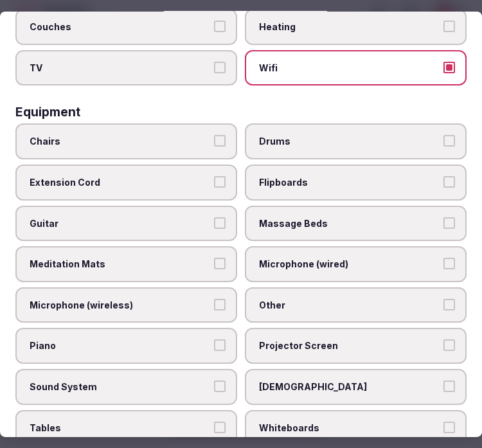
click at [197, 123] on label "Chairs" at bounding box center [126, 141] width 222 height 36
click at [214, 135] on button "Chairs" at bounding box center [220, 141] width 12 height 12
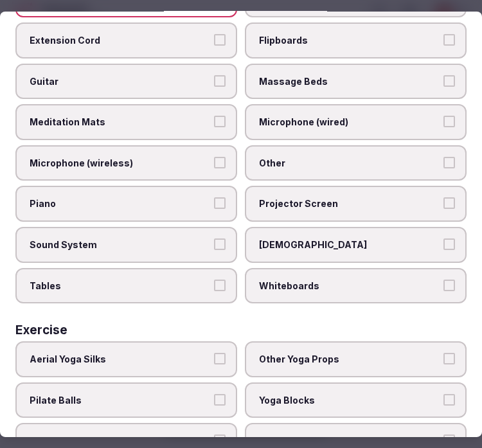
scroll to position [550, 0]
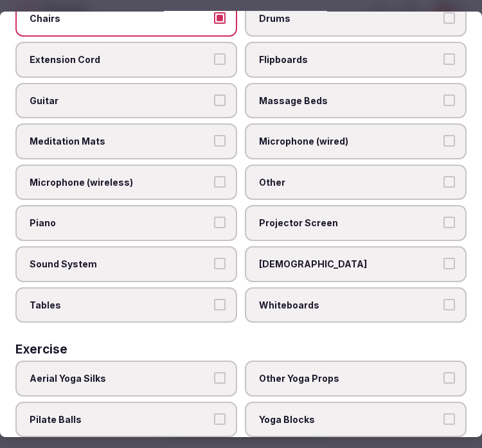
click at [362, 176] on span "Other" at bounding box center [349, 182] width 180 height 13
click at [443, 176] on button "Other" at bounding box center [449, 182] width 12 height 12
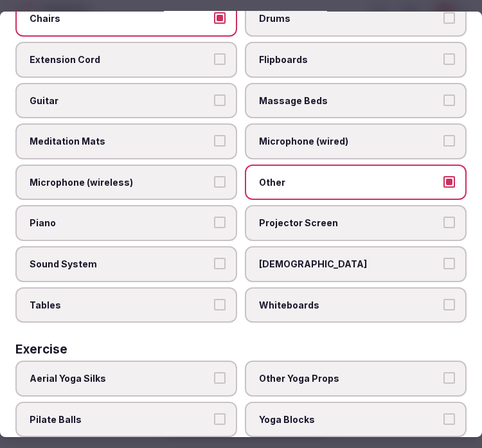
scroll to position [622, 0]
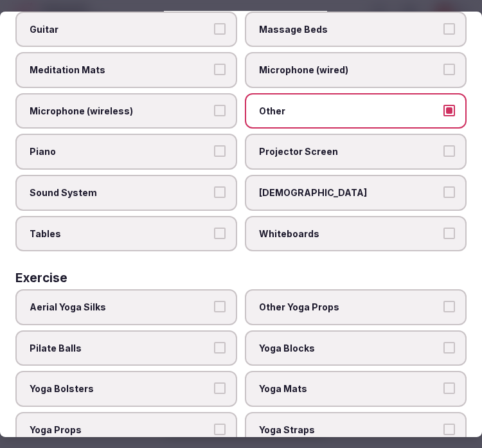
click at [140, 229] on label "Tables" at bounding box center [126, 234] width 222 height 36
click at [214, 229] on button "Tables" at bounding box center [220, 233] width 12 height 12
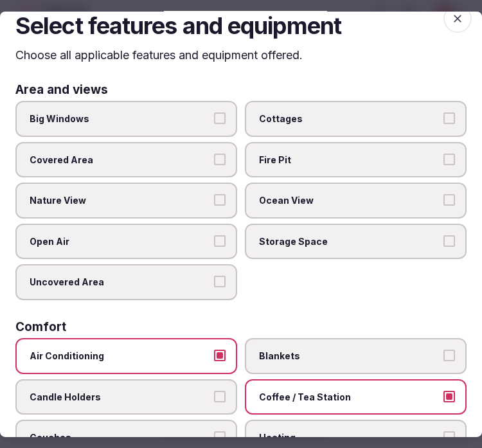
scroll to position [0, 0]
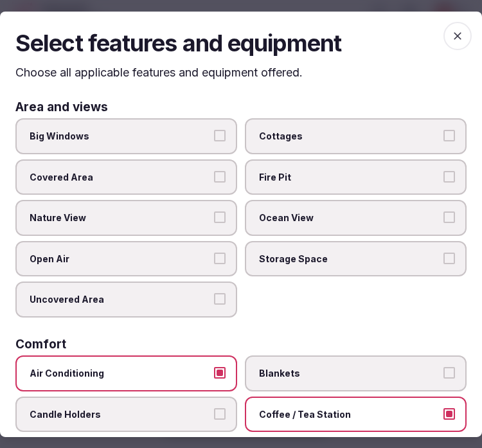
click at [453, 35] on icon "button" at bounding box center [457, 36] width 8 height 8
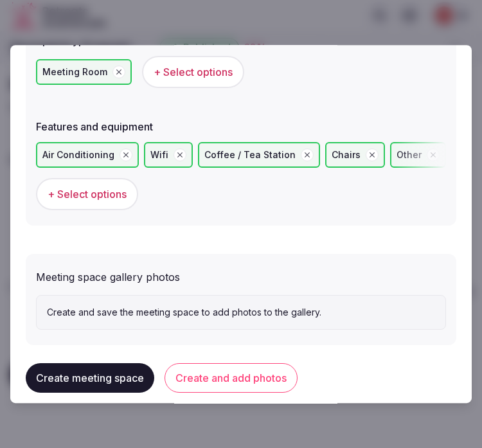
scroll to position [877, 0]
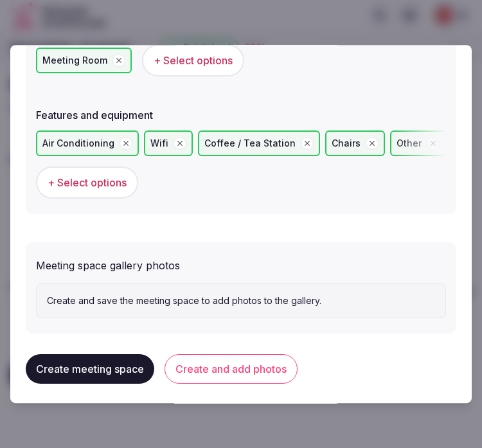
click at [261, 374] on button "Create and add photos" at bounding box center [230, 369] width 133 height 30
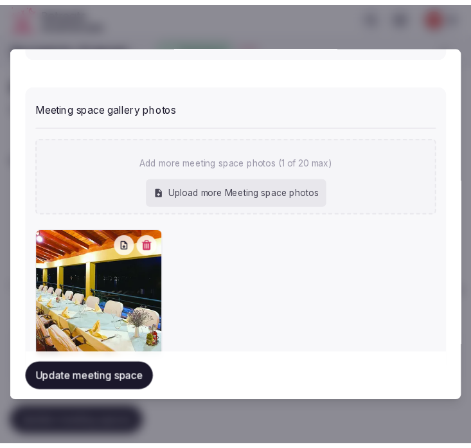
scroll to position [1071, 0]
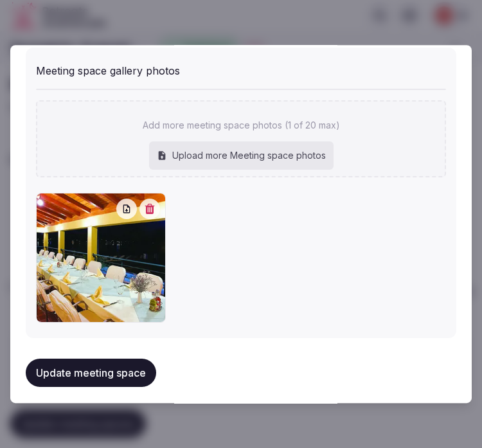
drag, startPoint x: 112, startPoint y: 354, endPoint x: 121, endPoint y: 344, distance: 13.7
click at [112, 359] on button "Update meeting space" at bounding box center [91, 373] width 130 height 28
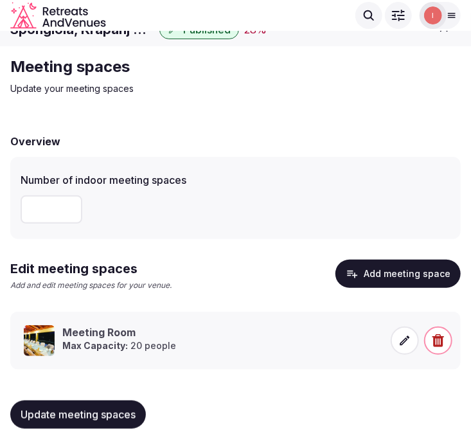
click at [93, 406] on button "Update meeting spaces" at bounding box center [78, 414] width 136 height 28
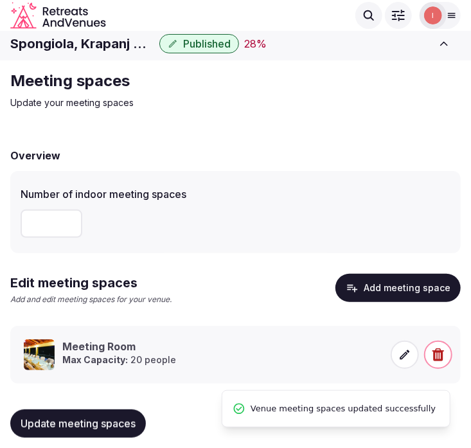
scroll to position [0, 0]
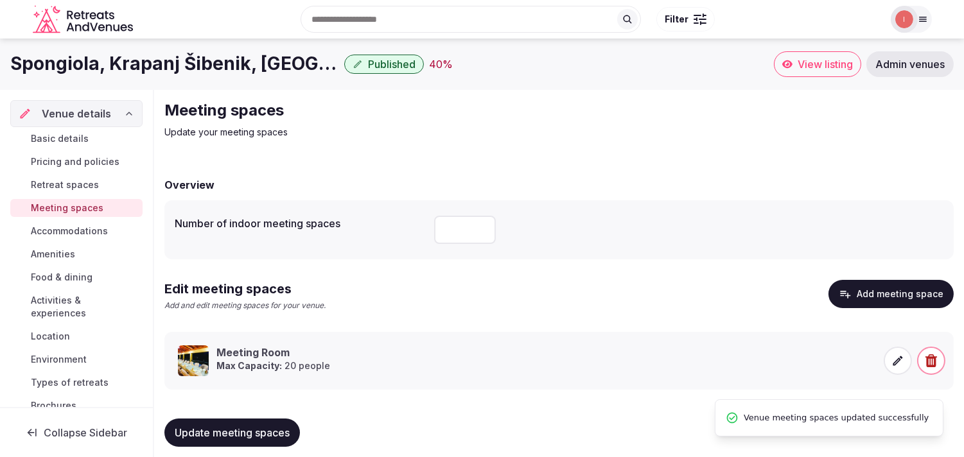
click at [66, 234] on span "Accommodations" at bounding box center [69, 231] width 77 height 13
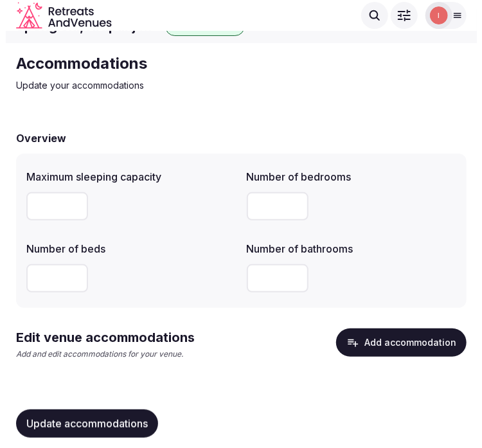
scroll to position [33, 0]
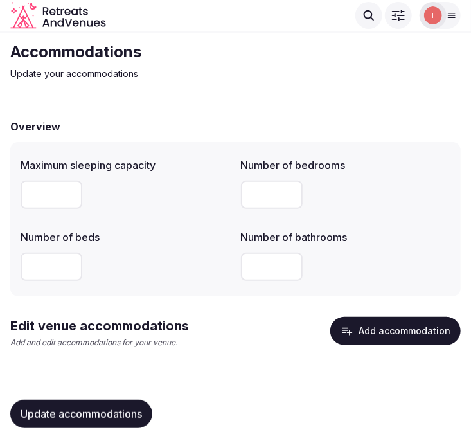
click at [392, 322] on button "Add accommodation" at bounding box center [395, 331] width 130 height 28
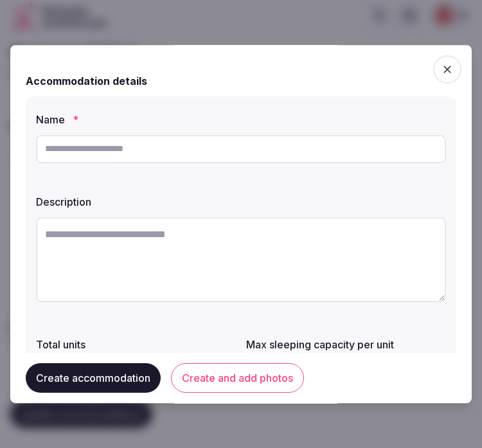
click at [292, 159] on input "text" at bounding box center [241, 149] width 410 height 28
paste input "*****"
type input "*****"
click at [193, 247] on textarea at bounding box center [241, 259] width 410 height 85
paste textarea "**********"
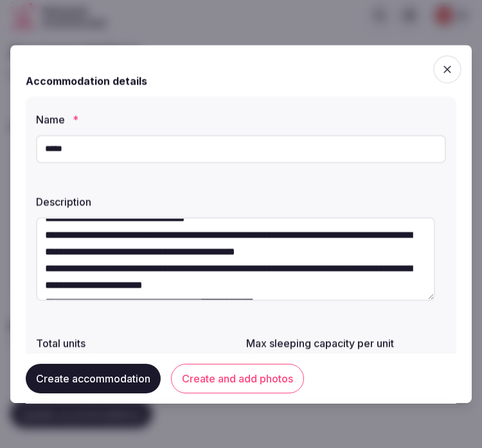
scroll to position [137, 0]
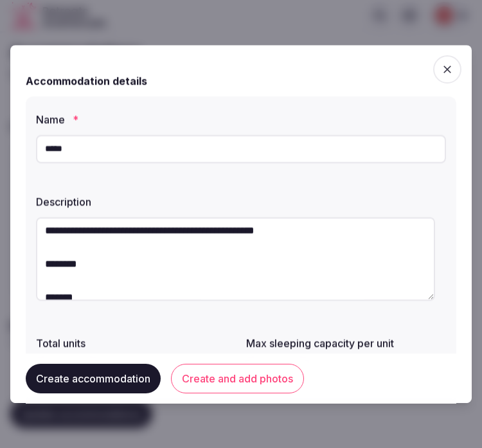
drag, startPoint x: 167, startPoint y: 290, endPoint x: 49, endPoint y: 276, distance: 118.9
click at [49, 276] on textarea at bounding box center [235, 258] width 399 height 83
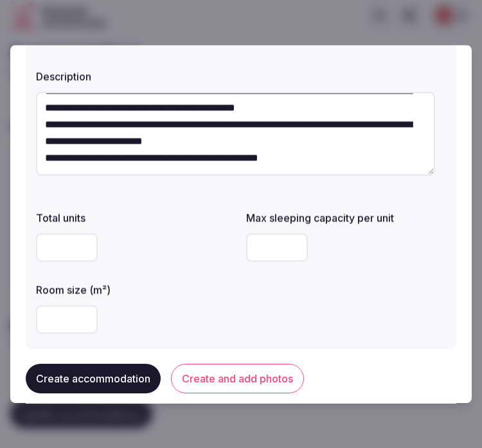
scroll to position [214, 0]
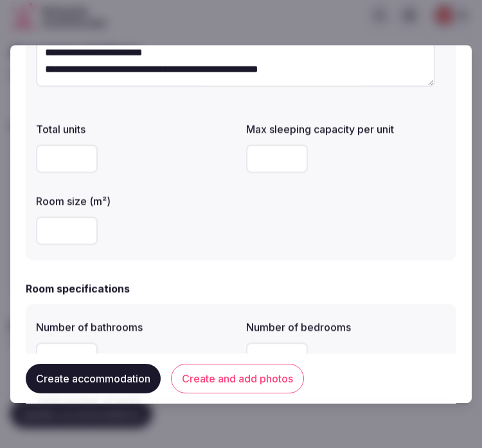
type textarea "**********"
click at [63, 164] on input "number" at bounding box center [67, 158] width 62 height 28
click at [58, 227] on input "number" at bounding box center [67, 230] width 62 height 28
type input "**"
click at [270, 153] on input "number" at bounding box center [277, 158] width 62 height 28
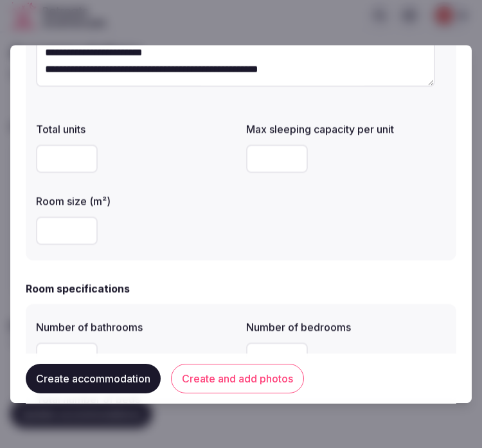
type input "*"
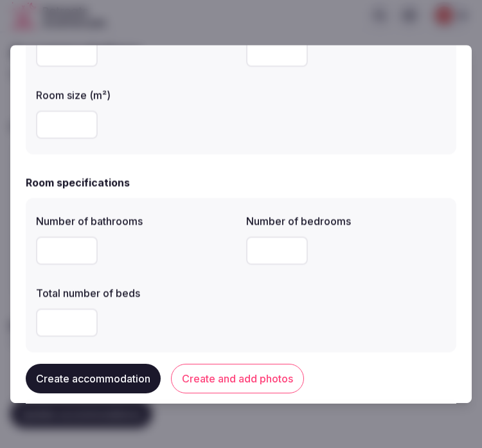
scroll to position [356, 0]
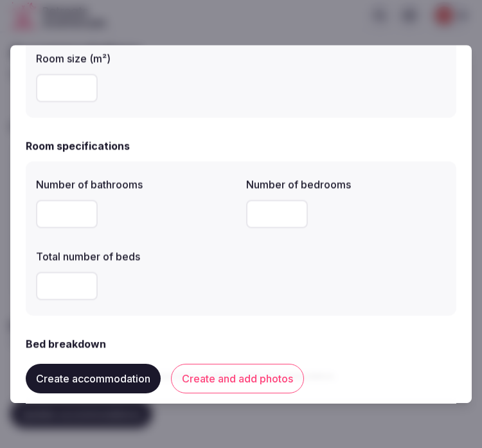
click at [62, 218] on input "number" at bounding box center [67, 214] width 62 height 28
type input "*"
click at [259, 215] on input "number" at bounding box center [277, 214] width 62 height 28
type input "*"
click at [53, 287] on input "number" at bounding box center [67, 286] width 62 height 28
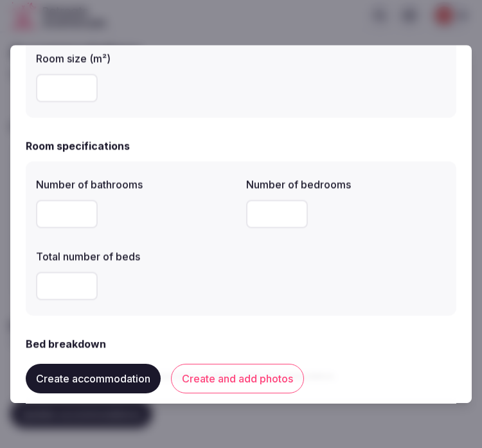
type input "*"
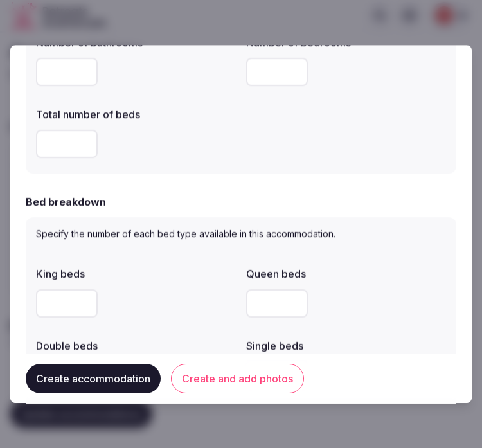
scroll to position [499, 0]
click at [62, 308] on input "number" at bounding box center [67, 302] width 62 height 28
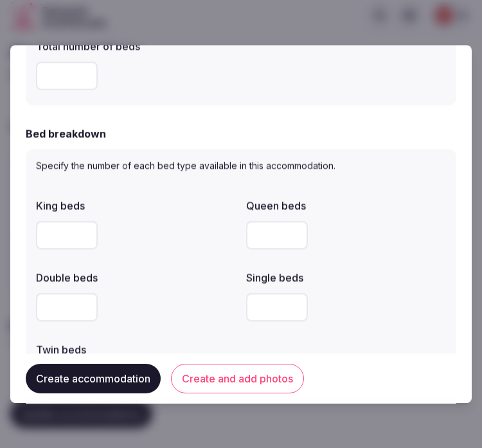
scroll to position [642, 0]
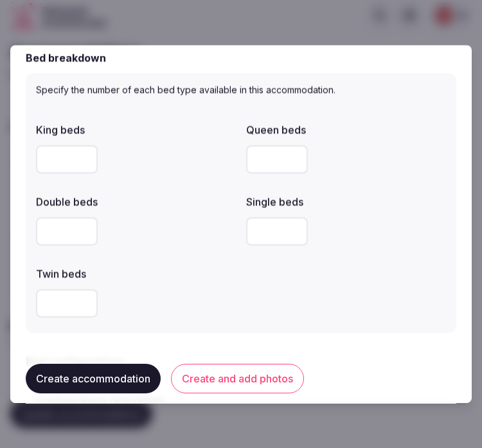
type input "*"
drag, startPoint x: 69, startPoint y: 223, endPoint x: 62, endPoint y: 234, distance: 13.0
click at [62, 232] on input "number" at bounding box center [67, 231] width 62 height 28
click at [62, 234] on input "number" at bounding box center [67, 231] width 62 height 28
type input "*"
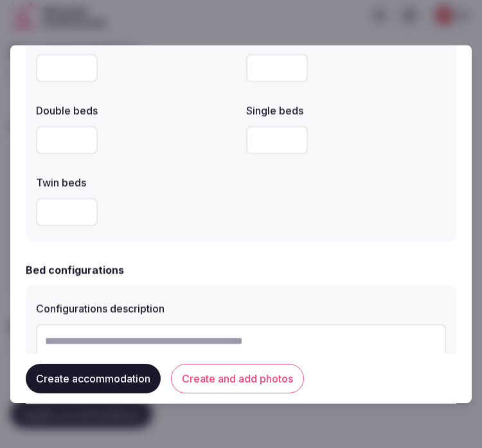
scroll to position [856, 0]
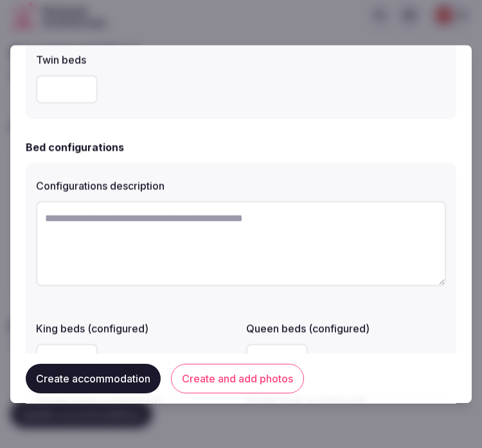
click at [221, 249] on textarea at bounding box center [241, 243] width 410 height 85
paste textarea "********"
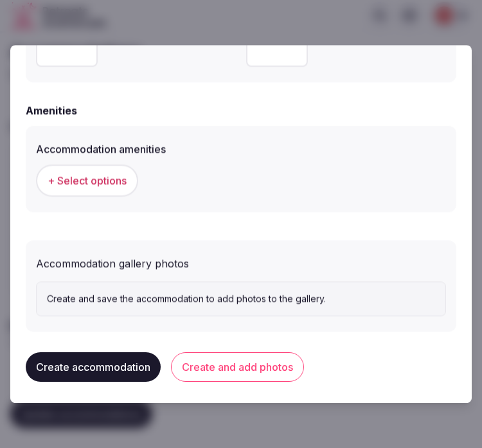
scroll to position [1234, 0]
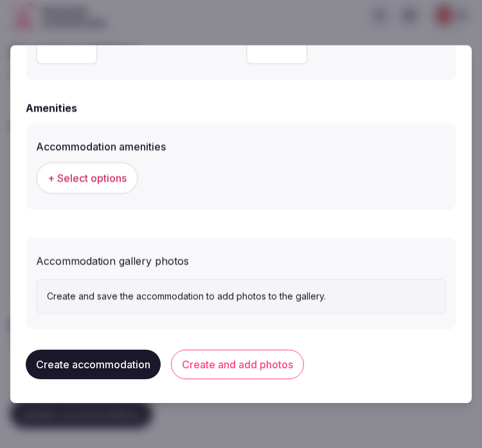
type textarea "********"
click at [60, 191] on button "+ Select options" at bounding box center [87, 178] width 102 height 32
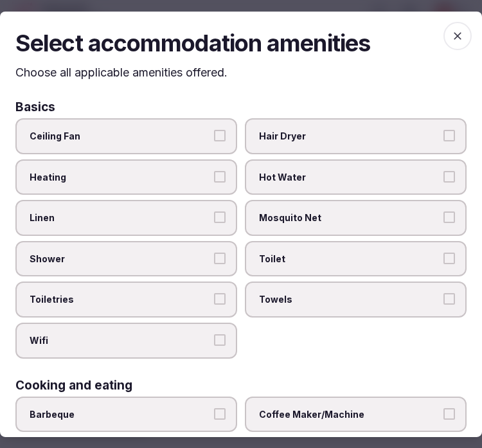
drag, startPoint x: 229, startPoint y: 229, endPoint x: 236, endPoint y: 236, distance: 9.5
click at [229, 229] on div "Linen" at bounding box center [126, 218] width 222 height 36
click at [202, 215] on span "Linen" at bounding box center [120, 217] width 180 height 13
click at [214, 215] on button "Linen" at bounding box center [220, 217] width 12 height 12
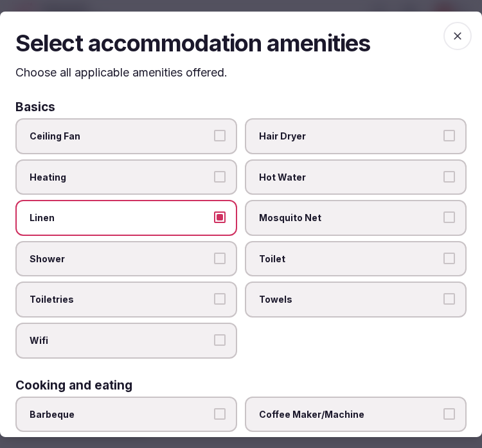
click at [222, 256] on label "Shower" at bounding box center [126, 259] width 222 height 36
click at [222, 256] on button "Shower" at bounding box center [220, 258] width 12 height 12
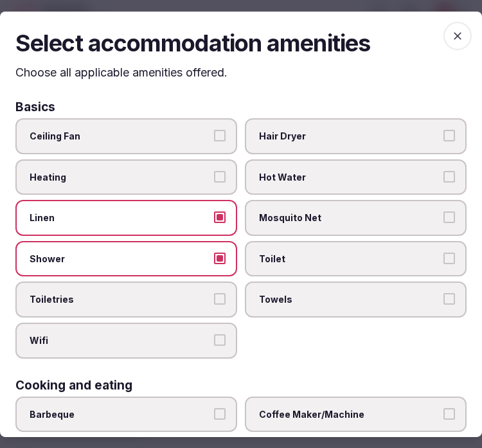
click at [219, 294] on button "Toiletries" at bounding box center [220, 299] width 12 height 12
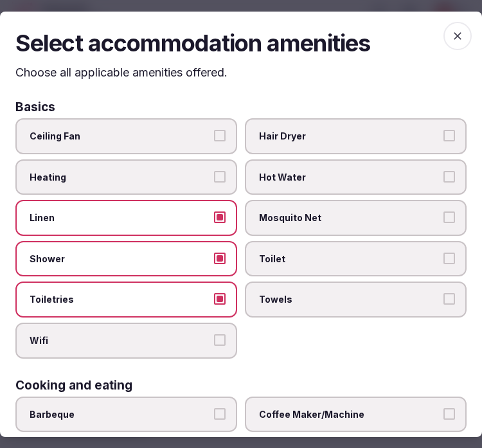
click at [214, 334] on button "Wifi" at bounding box center [220, 340] width 12 height 12
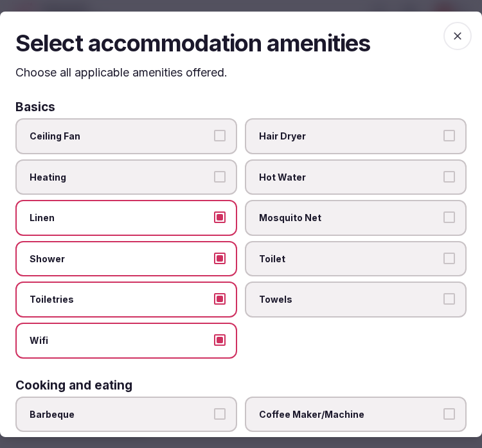
click at [373, 297] on span "Towels" at bounding box center [349, 299] width 180 height 13
click at [443, 297] on button "Towels" at bounding box center [449, 299] width 12 height 12
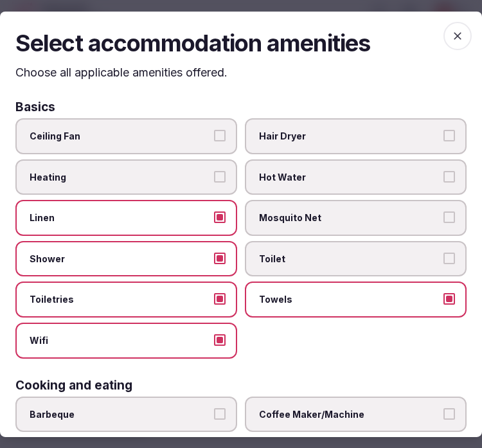
click at [422, 252] on span "Toilet" at bounding box center [349, 258] width 180 height 13
click at [443, 252] on button "Toilet" at bounding box center [449, 258] width 12 height 12
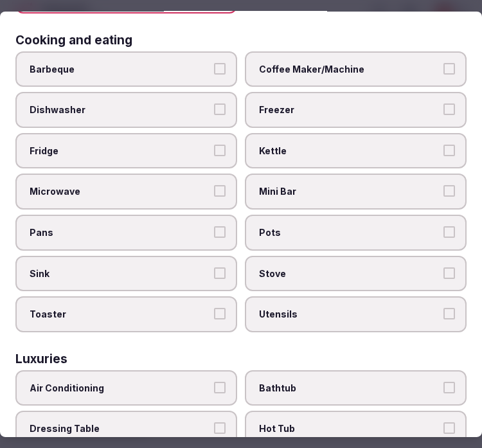
scroll to position [356, 0]
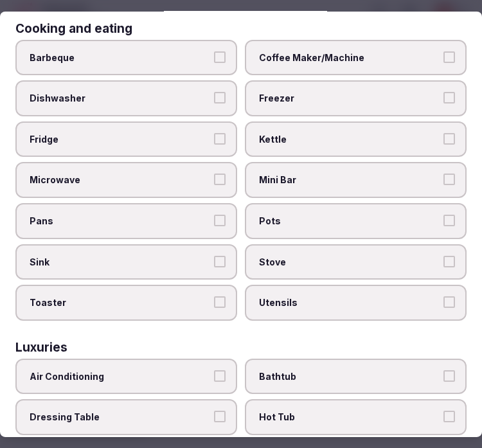
click at [390, 173] on span "Mini Bar" at bounding box center [349, 179] width 180 height 13
click at [443, 173] on button "Mini Bar" at bounding box center [449, 179] width 12 height 12
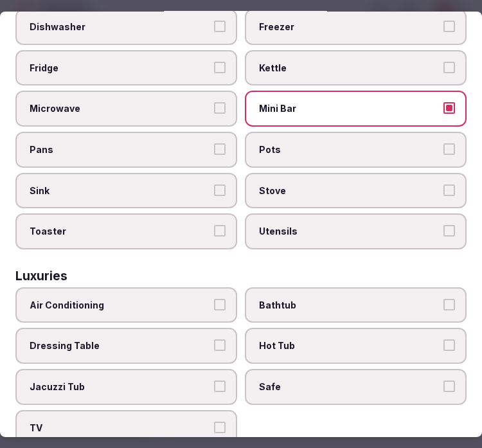
scroll to position [499, 0]
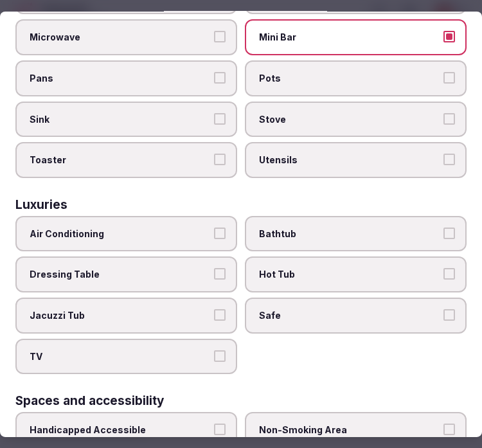
click at [214, 227] on button "Air Conditioning" at bounding box center [220, 233] width 12 height 12
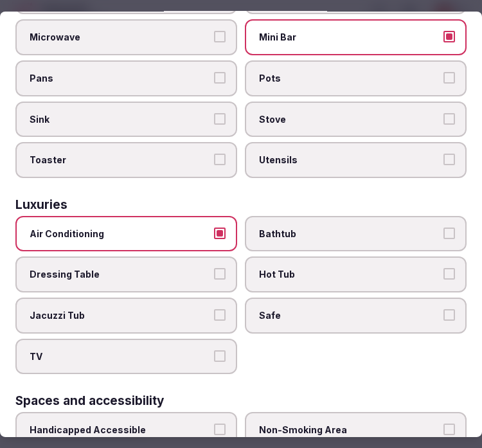
click at [218, 350] on button "TV" at bounding box center [220, 356] width 12 height 12
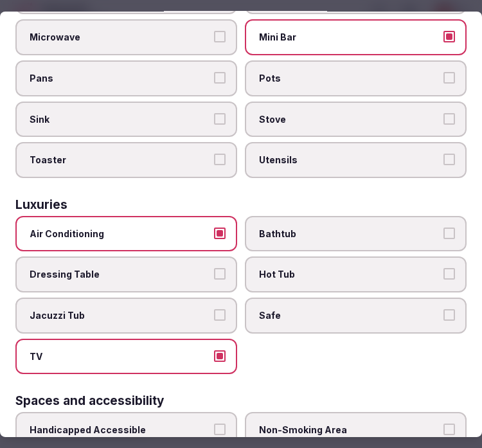
click at [399, 297] on label "Safe" at bounding box center [356, 315] width 222 height 36
click at [443, 309] on button "Safe" at bounding box center [449, 315] width 12 height 12
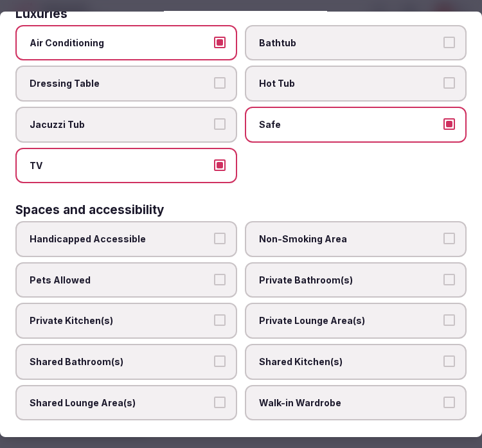
scroll to position [713, 0]
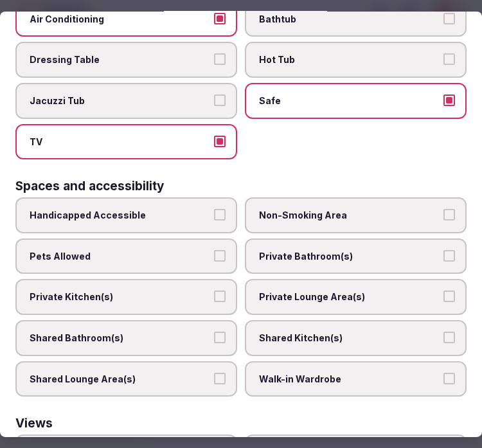
click at [417, 250] on span "Private Bathroom(s)" at bounding box center [349, 256] width 180 height 13
click at [443, 250] on button "Private Bathroom(s)" at bounding box center [449, 256] width 12 height 12
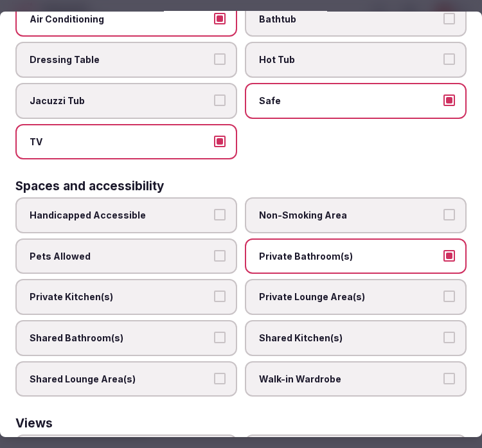
click at [424, 290] on span "Private Lounge Area(s)" at bounding box center [349, 296] width 180 height 13
click at [443, 290] on button "Private Lounge Area(s)" at bounding box center [449, 296] width 12 height 12
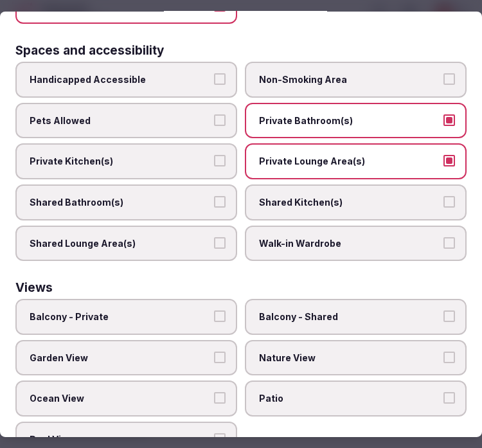
scroll to position [853, 0]
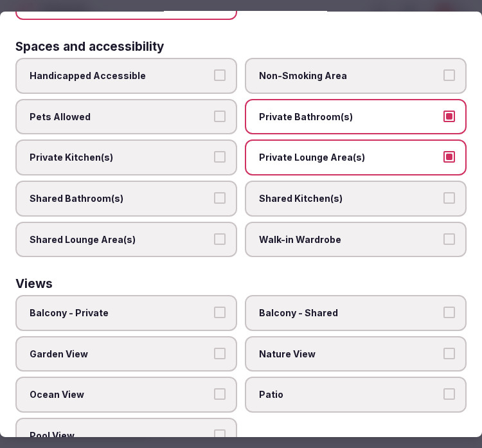
click at [206, 295] on label "Balcony - Private" at bounding box center [126, 313] width 222 height 36
click at [214, 306] on button "Balcony - Private" at bounding box center [220, 312] width 12 height 12
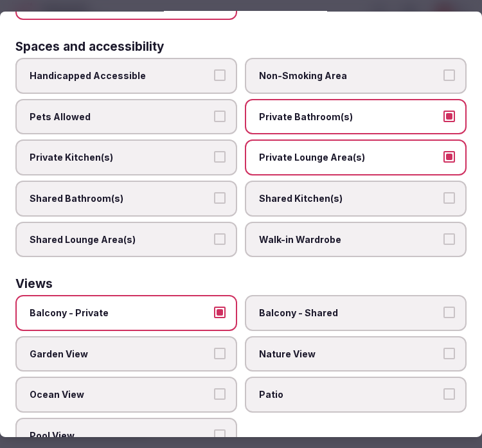
click at [209, 376] on label "Ocean View" at bounding box center [126, 394] width 222 height 36
click at [214, 388] on button "Ocean View" at bounding box center [220, 394] width 12 height 12
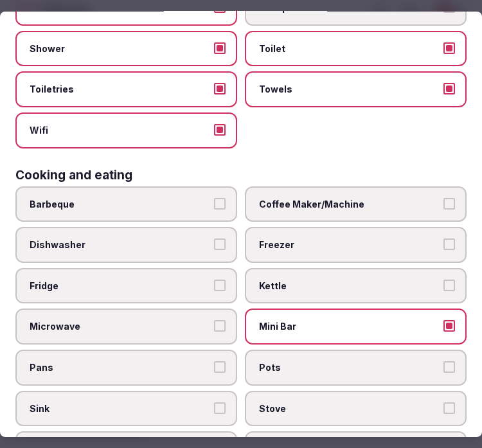
scroll to position [0, 0]
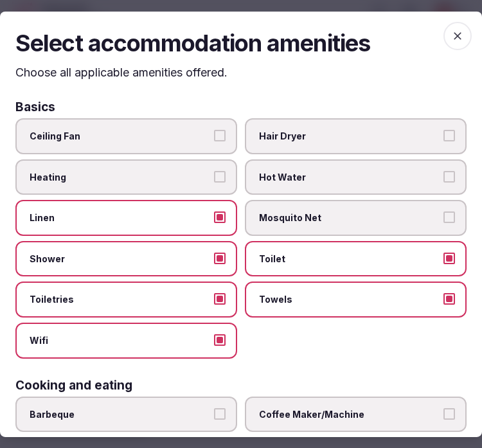
click at [443, 28] on span "button" at bounding box center [457, 35] width 28 height 28
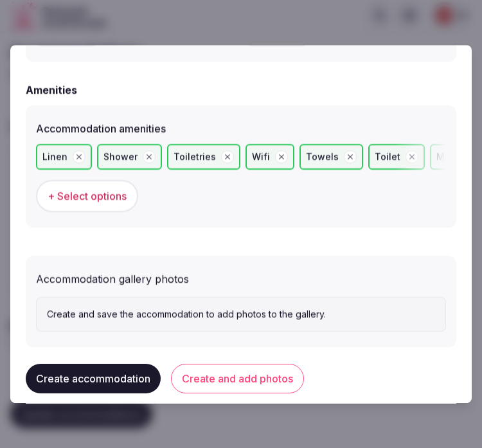
scroll to position [1269, 0]
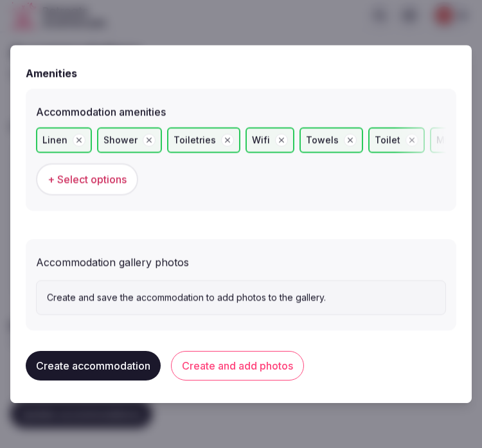
click at [231, 364] on button "Create and add photos" at bounding box center [237, 366] width 133 height 30
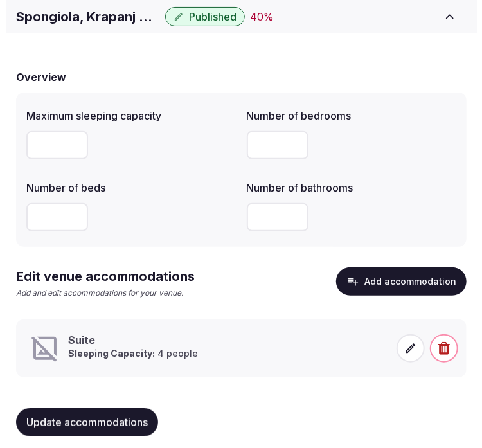
scroll to position [91, 0]
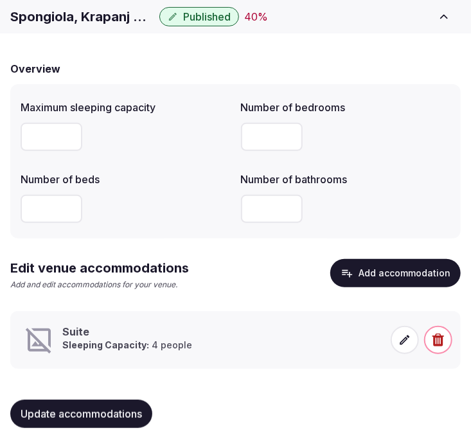
click at [175, 347] on p "Sleeping Capacity: 4 people" at bounding box center [127, 344] width 130 height 13
click at [401, 340] on icon at bounding box center [404, 339] width 13 height 13
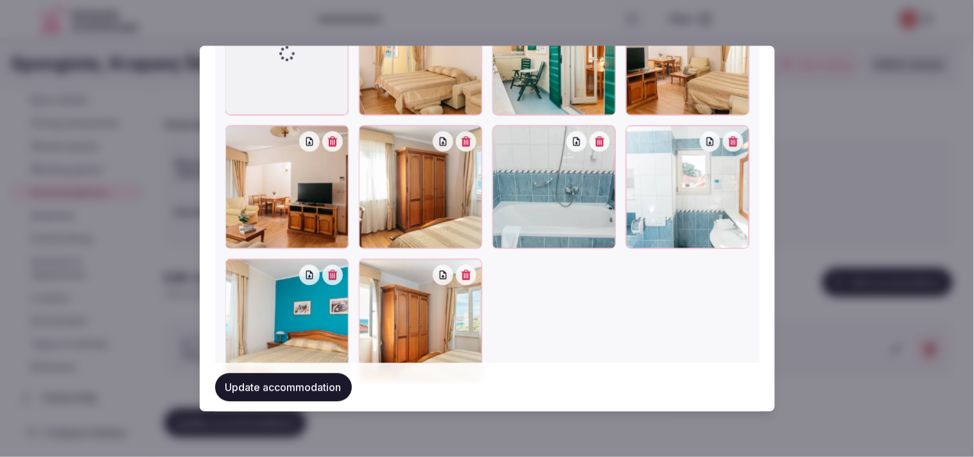
scroll to position [1880, 0]
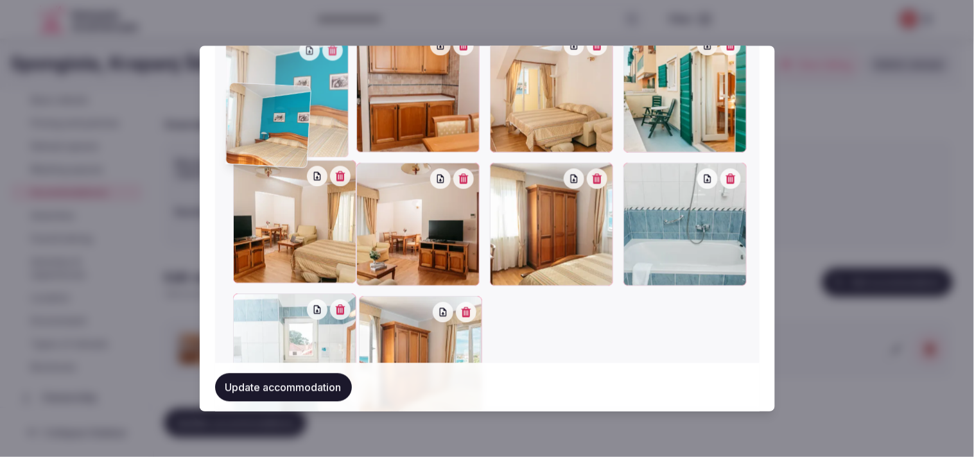
drag, startPoint x: 233, startPoint y: 287, endPoint x: 247, endPoint y: 63, distance: 224.5
click at [247, 63] on div "SPONGIOLA-4367.jpg SPONGIOLA-4383.jpg SPONGIOLA-4386.jpg SPONGIOLA-4408.jpg SPO…" at bounding box center [487, 30] width 524 height 777
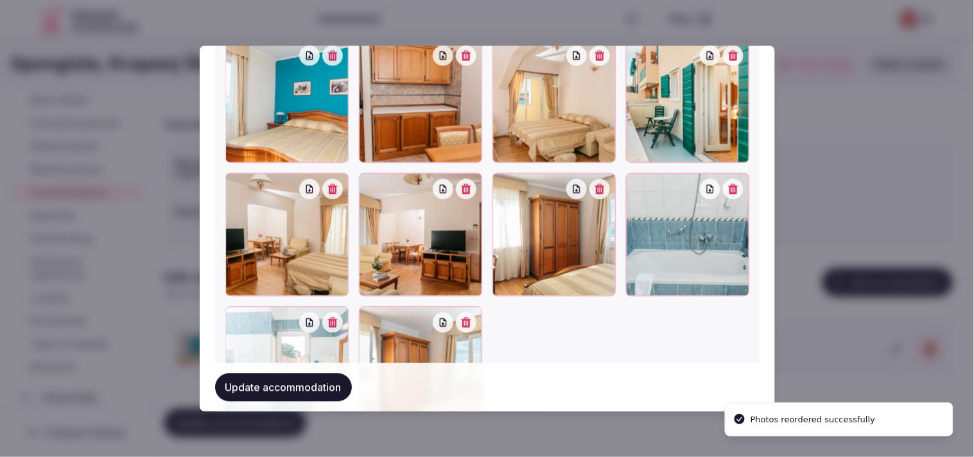
scroll to position [1951, 0]
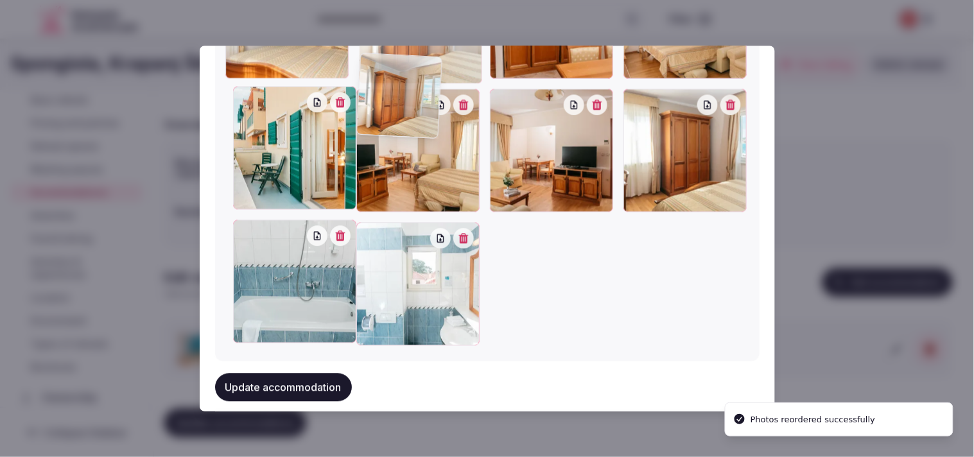
drag, startPoint x: 360, startPoint y: 214, endPoint x: 394, endPoint y: 34, distance: 183.6
click at [394, 34] on body "Search Popular Destinations Toscana, Italy Riviera Maya, Mexico Indonesia, Bali…" at bounding box center [481, 199] width 963 height 518
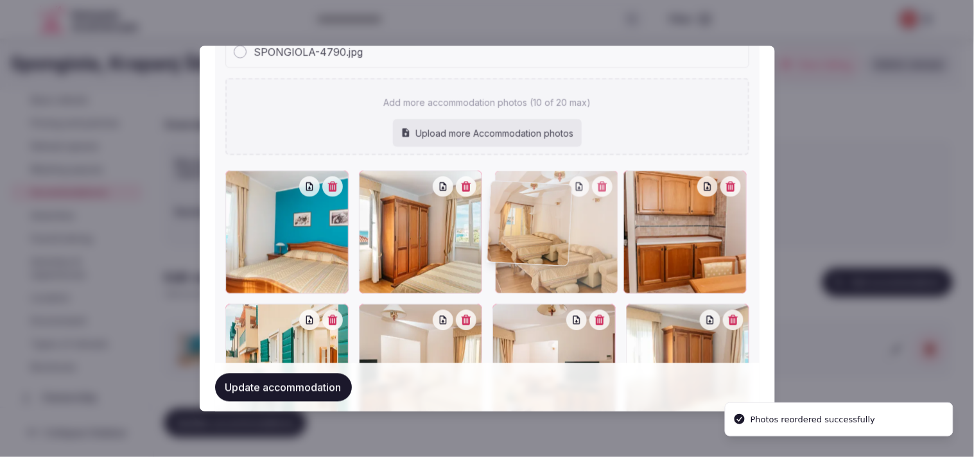
drag, startPoint x: 627, startPoint y: 58, endPoint x: 525, endPoint y: 69, distance: 102.6
click at [525, 69] on div "SPONGIOLA-4367.jpg SPONGIOLA-4383.jpg SPONGIOLA-4386.jpg SPONGIOLA-4408.jpg SPO…" at bounding box center [487, 172] width 524 height 777
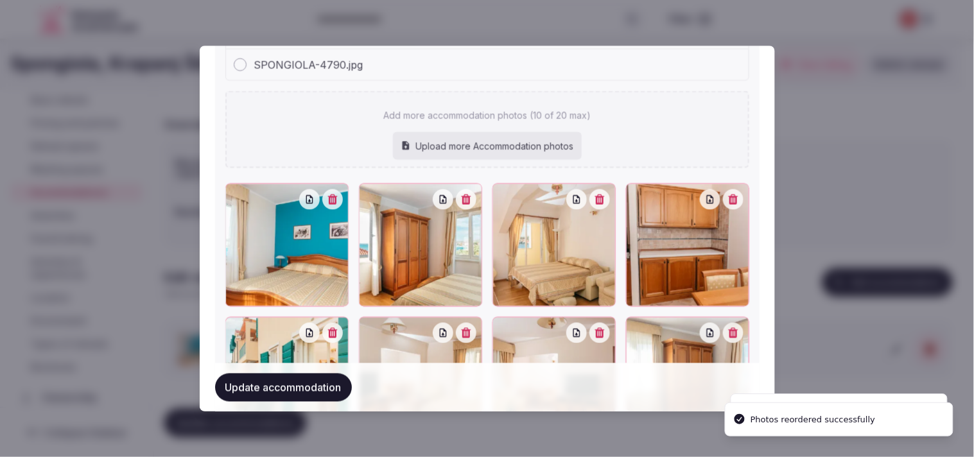
scroll to position [1853, 0]
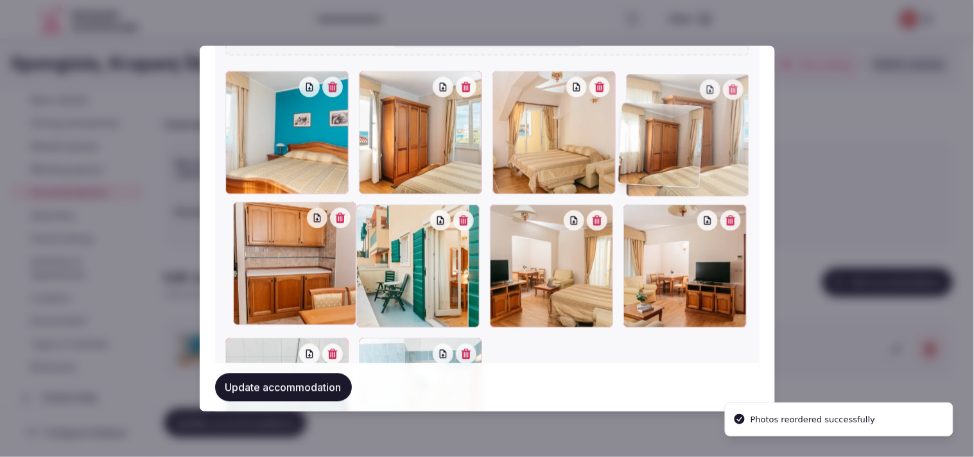
drag, startPoint x: 640, startPoint y: 146, endPoint x: 624, endPoint y: 73, distance: 74.8
click at [624, 73] on div "SPONGIOLA-4367.jpg SPONGIOLA-4383.jpg SPONGIOLA-4386.jpg SPONGIOLA-4408.jpg SPO…" at bounding box center [487, 72] width 524 height 777
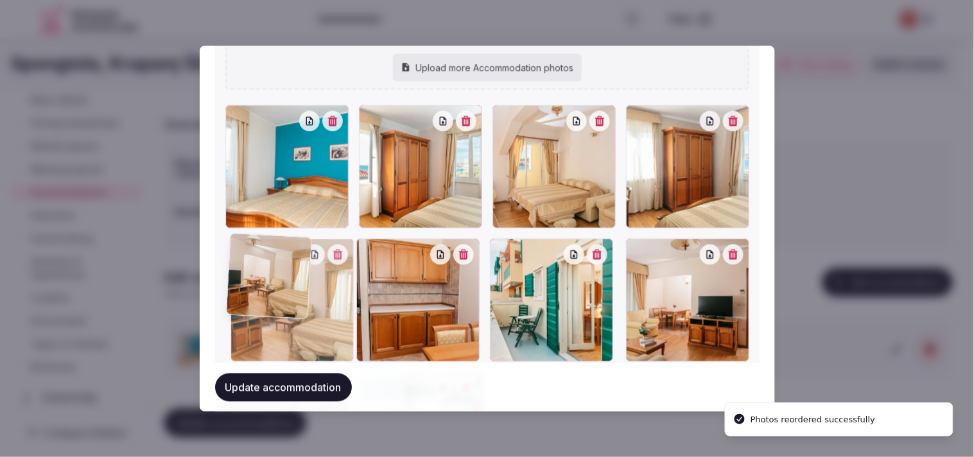
drag, startPoint x: 499, startPoint y: 242, endPoint x: 294, endPoint y: 239, distance: 204.9
click at [295, 239] on div at bounding box center [292, 299] width 123 height 123
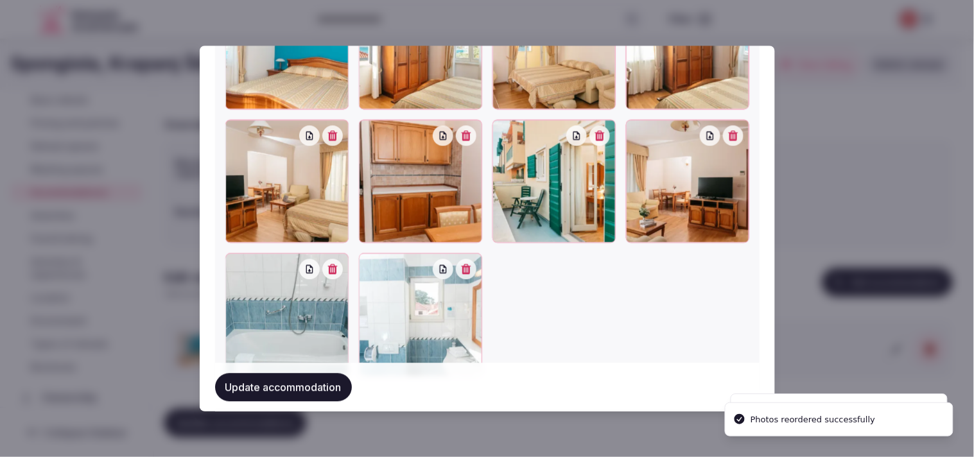
scroll to position [1931, 0]
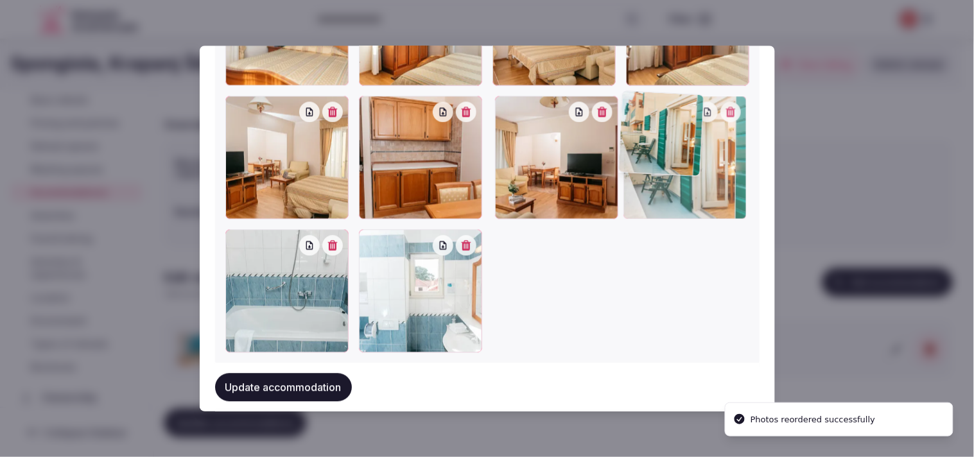
drag, startPoint x: 498, startPoint y: 103, endPoint x: 602, endPoint y: 118, distance: 105.0
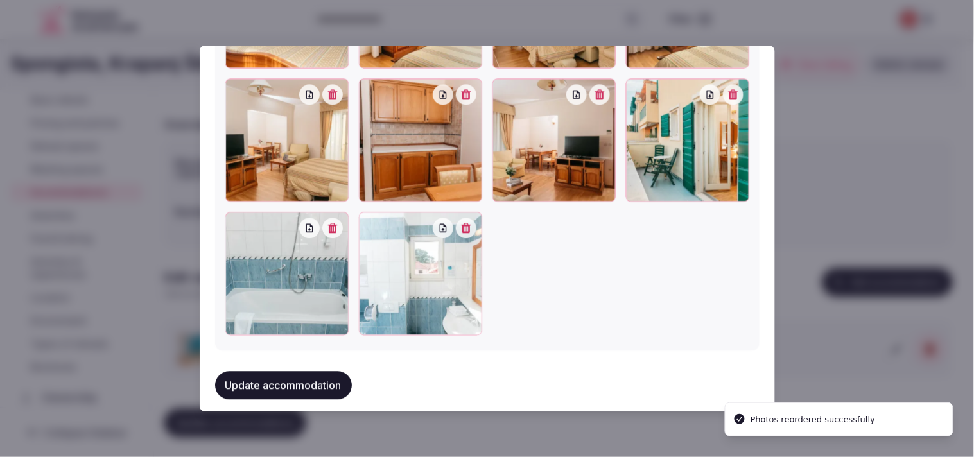
scroll to position [1951, 0]
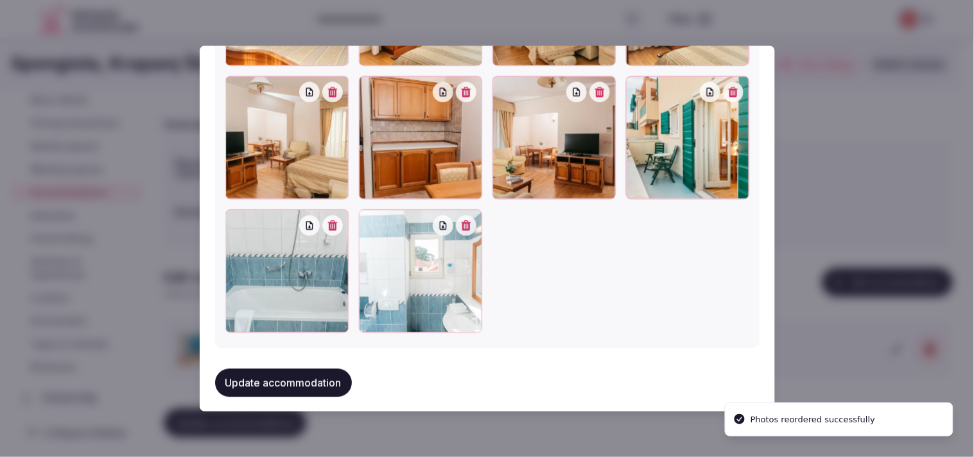
click at [326, 380] on button "Update accommodation" at bounding box center [283, 383] width 137 height 28
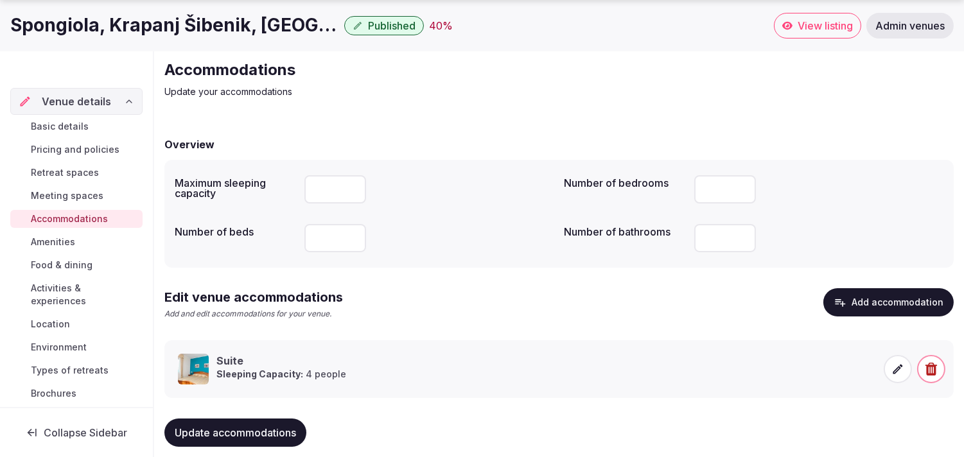
scroll to position [60, 0]
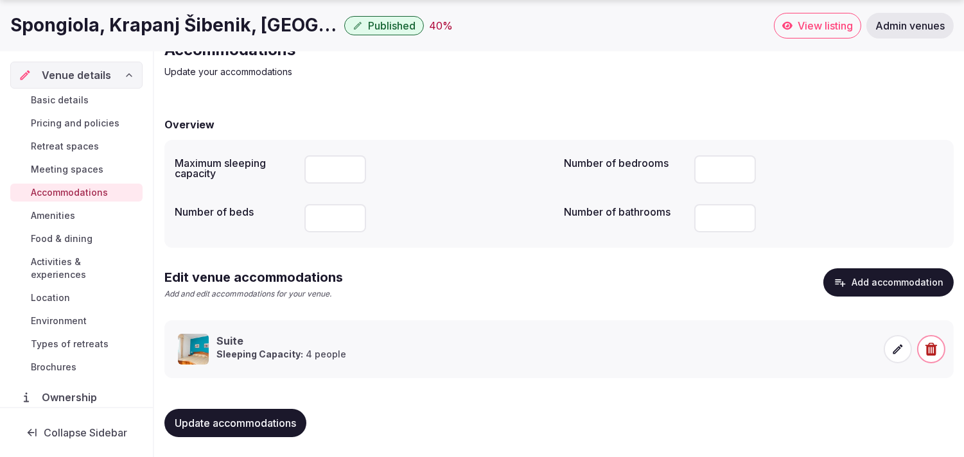
click at [268, 424] on span "Update accommodations" at bounding box center [235, 423] width 121 height 13
click at [40, 207] on link "Amenities" at bounding box center [76, 216] width 132 height 18
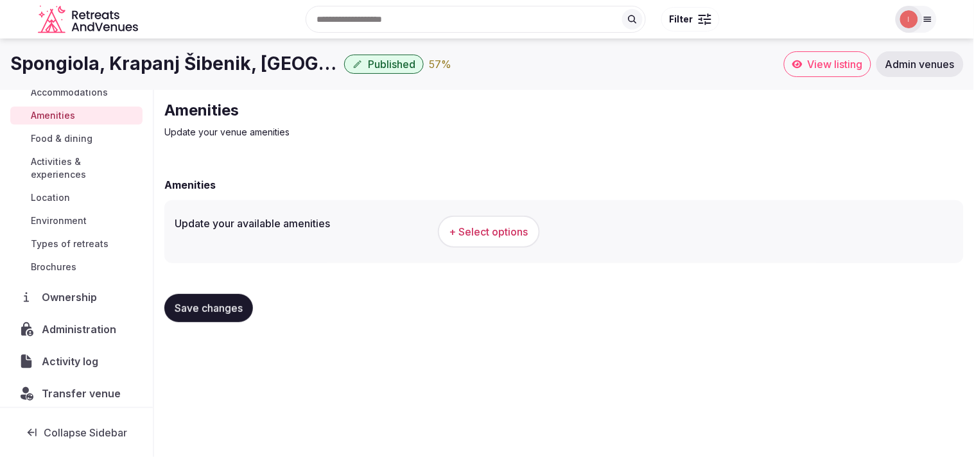
scroll to position [143, 0]
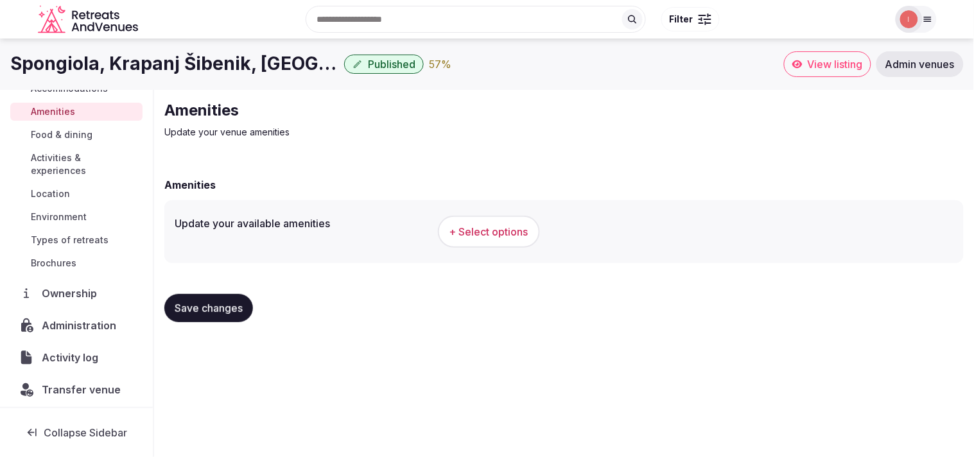
click at [476, 240] on button "+ Select options" at bounding box center [489, 232] width 102 height 32
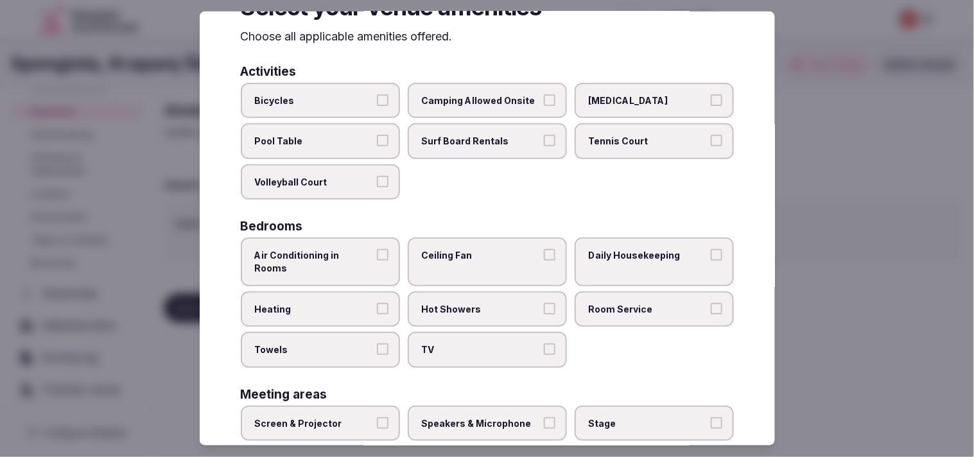
scroll to position [71, 0]
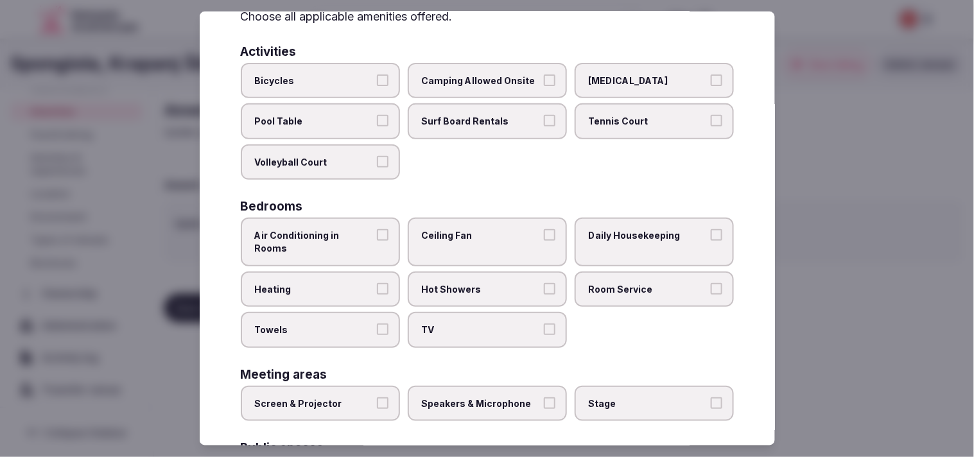
click at [389, 236] on label "Air Conditioning in Rooms" at bounding box center [320, 242] width 159 height 48
click at [389, 236] on button "Air Conditioning in Rooms" at bounding box center [383, 235] width 12 height 12
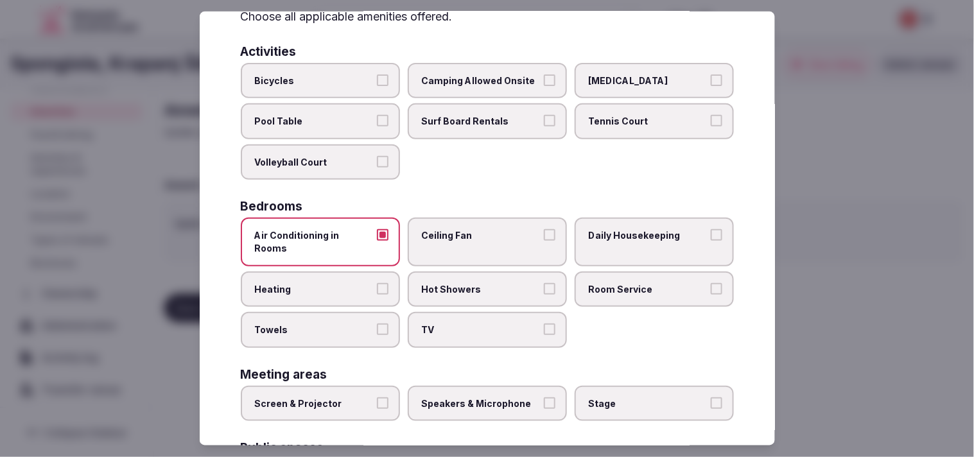
click at [589, 229] on span "Daily Housekeeping" at bounding box center [648, 235] width 118 height 13
click at [711, 229] on button "Daily Housekeeping" at bounding box center [717, 235] width 12 height 12
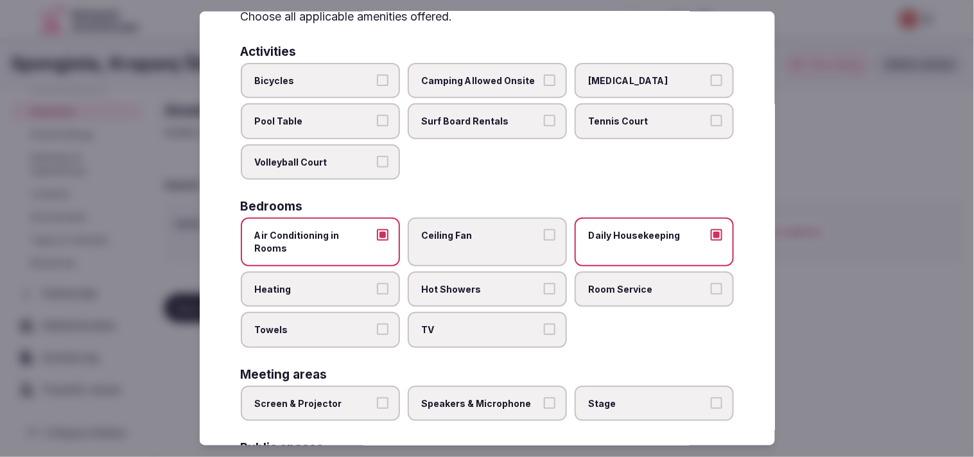
drag, startPoint x: 484, startPoint y: 275, endPoint x: 530, endPoint y: 275, distance: 46.2
click at [485, 283] on span "Hot Showers" at bounding box center [481, 289] width 118 height 13
click at [544, 283] on button "Hot Showers" at bounding box center [550, 289] width 12 height 12
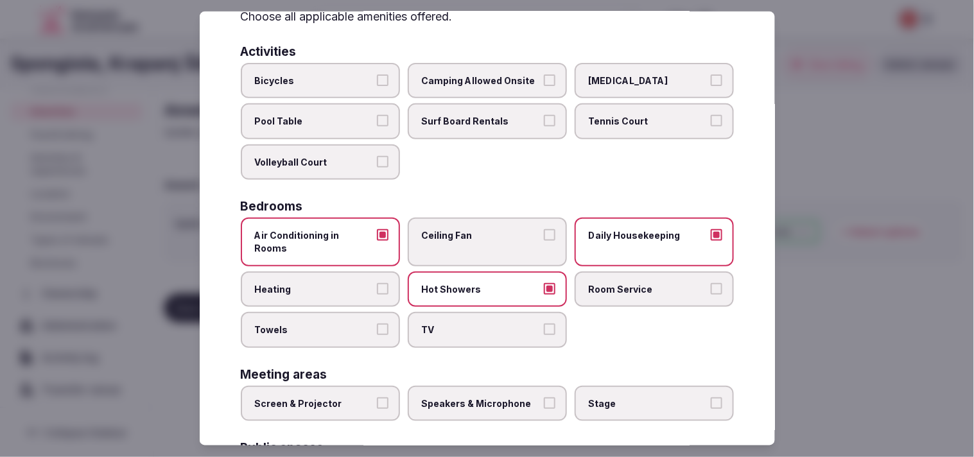
click at [645, 279] on label "Room Service" at bounding box center [654, 289] width 159 height 36
click at [711, 283] on button "Room Service" at bounding box center [717, 289] width 12 height 12
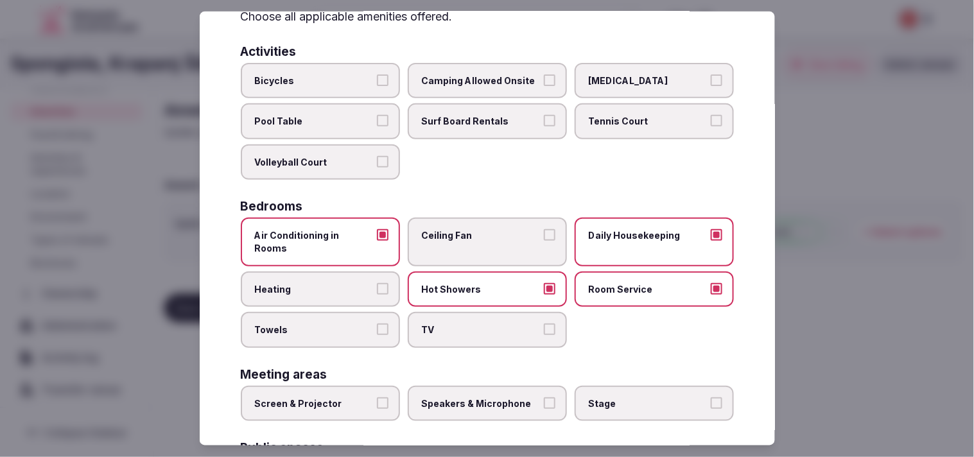
scroll to position [143, 0]
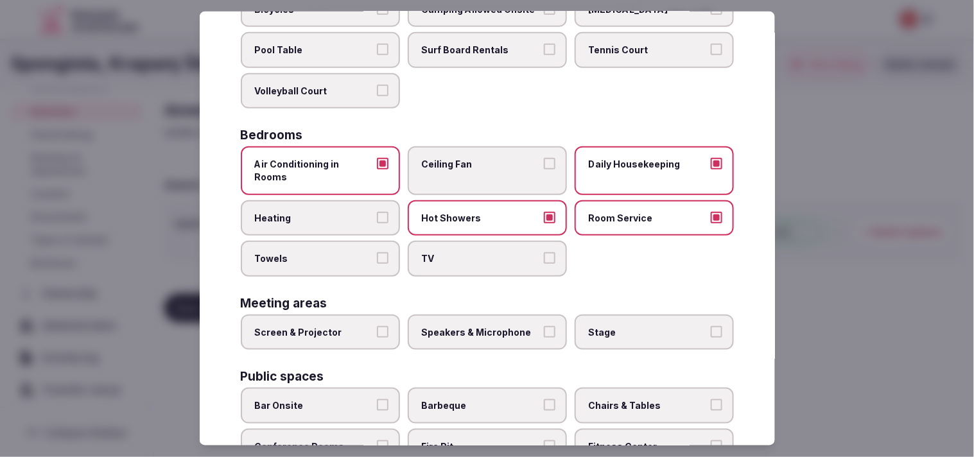
click at [490, 248] on label "TV" at bounding box center [487, 259] width 159 height 36
click at [544, 252] on button "TV" at bounding box center [550, 258] width 12 height 12
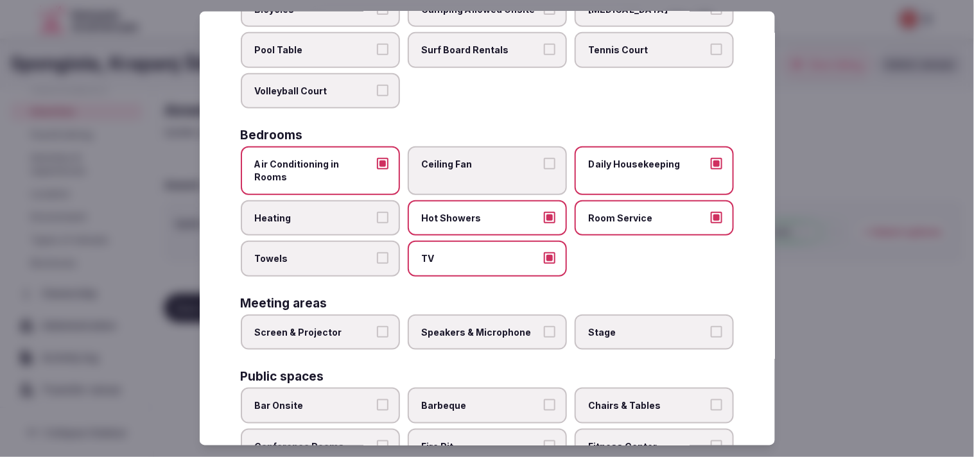
click at [367, 252] on span "Towels" at bounding box center [314, 258] width 118 height 13
click at [377, 252] on button "Towels" at bounding box center [383, 258] width 12 height 12
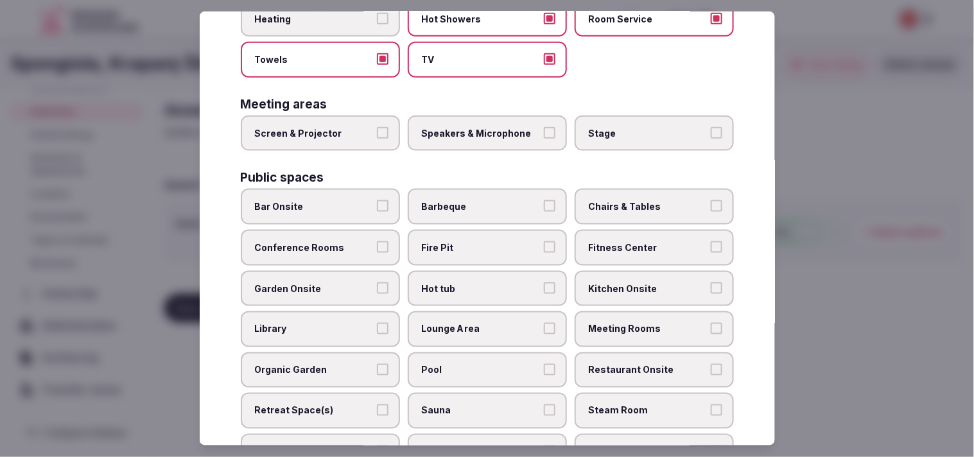
scroll to position [428, 0]
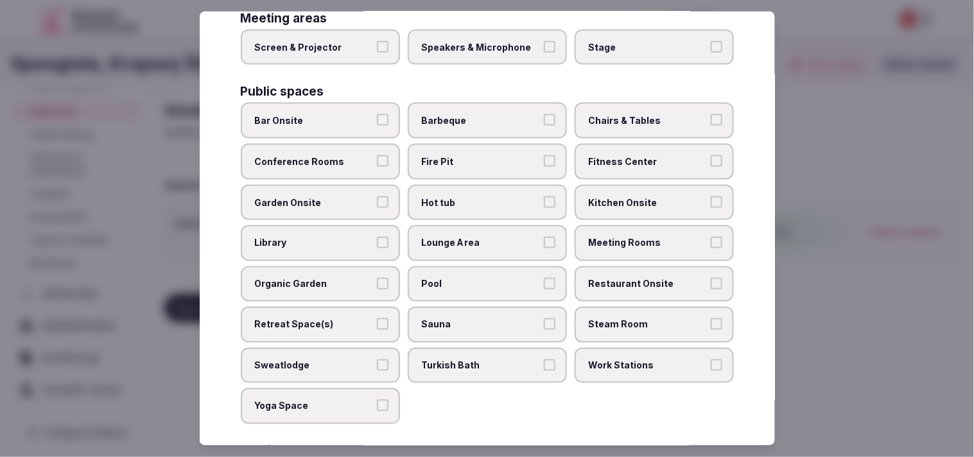
click at [628, 114] on span "Chairs & Tables" at bounding box center [648, 120] width 118 height 13
click at [711, 114] on button "Chairs & Tables" at bounding box center [717, 120] width 12 height 12
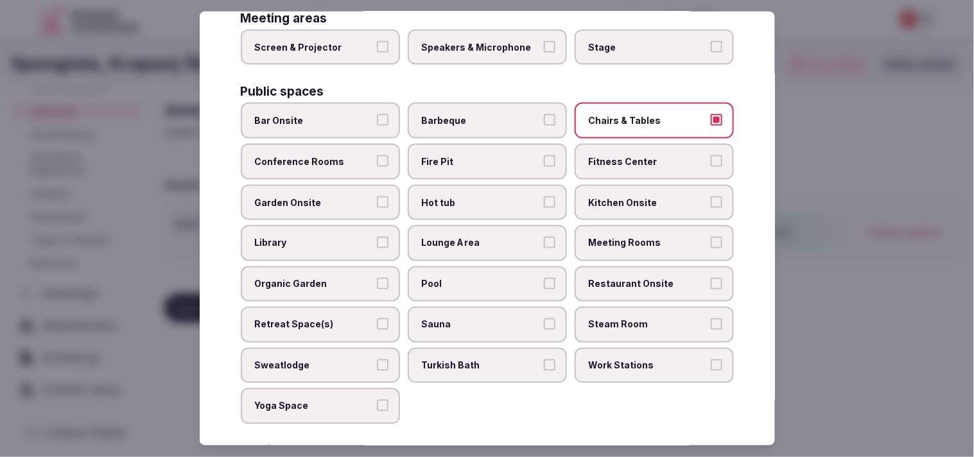
click at [369, 155] on span "Conference Rooms" at bounding box center [314, 161] width 118 height 13
click at [377, 155] on button "Conference Rooms" at bounding box center [383, 161] width 12 height 12
click at [369, 155] on span "Conference Rooms" at bounding box center [314, 161] width 118 height 13
click at [377, 155] on button "Conference Rooms" at bounding box center [383, 161] width 12 height 12
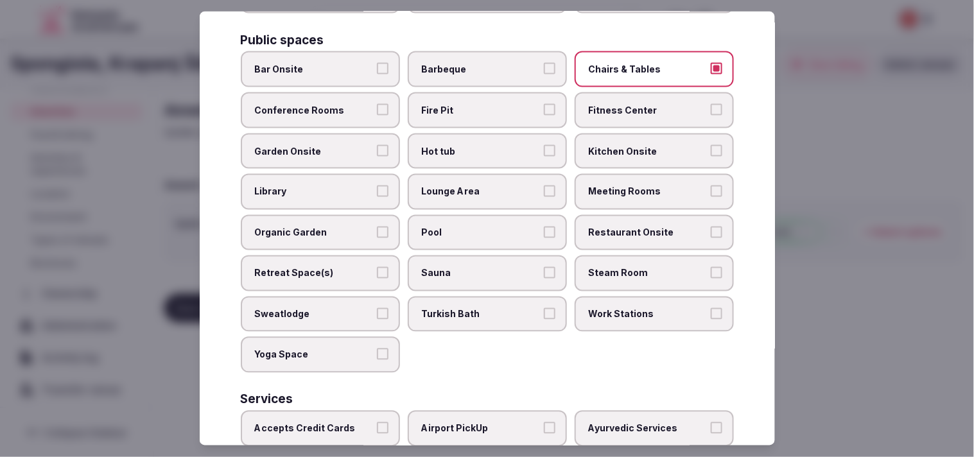
scroll to position [499, 0]
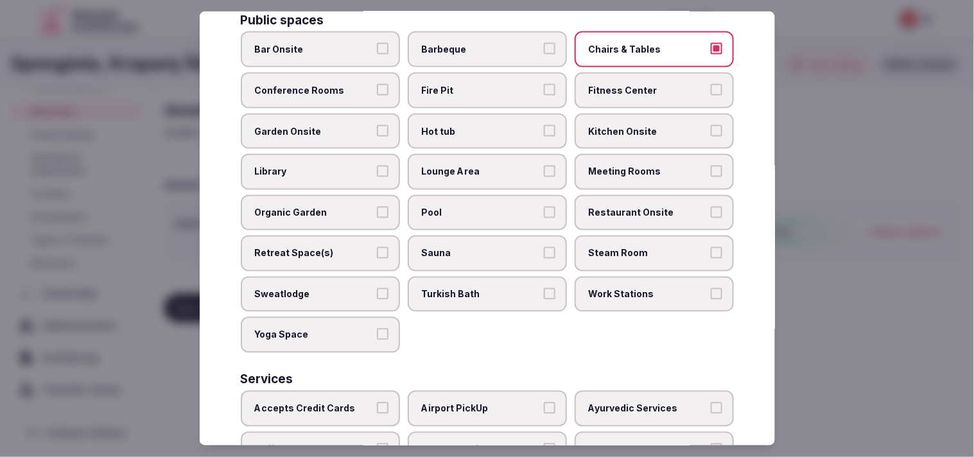
click at [666, 80] on label "Fitness Center" at bounding box center [654, 91] width 159 height 36
click at [711, 84] on button "Fitness Center" at bounding box center [717, 90] width 12 height 12
click at [657, 159] on label "Meeting Rooms" at bounding box center [654, 172] width 159 height 36
click at [711, 166] on button "Meeting Rooms" at bounding box center [717, 172] width 12 height 12
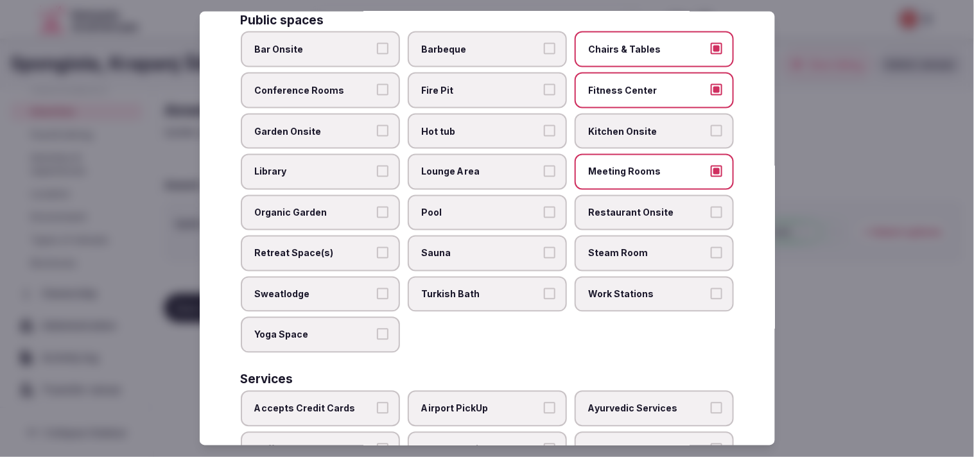
click at [516, 195] on label "Pool" at bounding box center [487, 213] width 159 height 36
click at [544, 207] on button "Pool" at bounding box center [550, 213] width 12 height 12
click at [591, 207] on span "Restaurant Onsite" at bounding box center [648, 213] width 118 height 13
click at [711, 207] on button "Restaurant Onsite" at bounding box center [717, 213] width 12 height 12
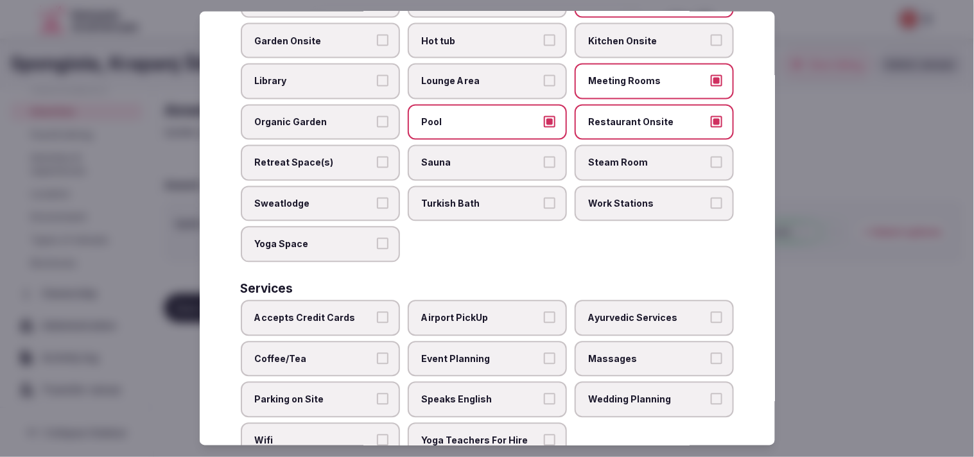
scroll to position [598, 0]
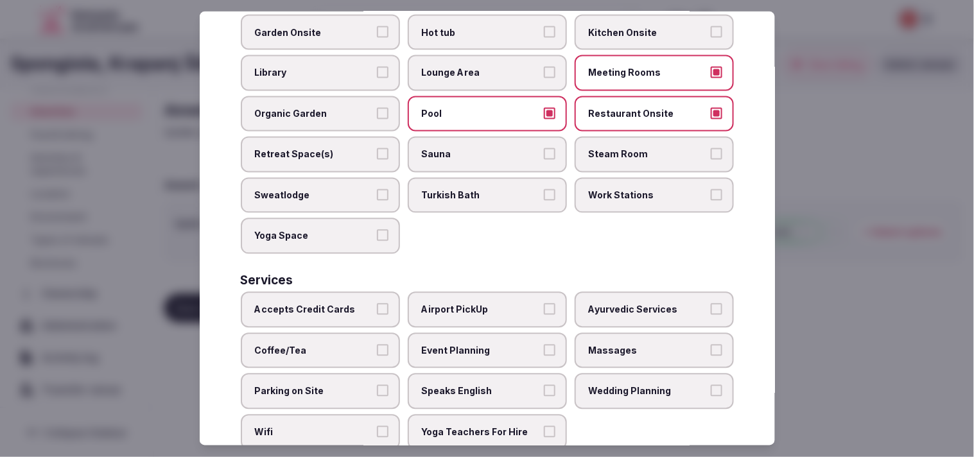
click at [375, 292] on label "Accepts Credit Cards" at bounding box center [320, 310] width 159 height 36
click at [377, 304] on button "Accepts Credit Cards" at bounding box center [383, 310] width 12 height 12
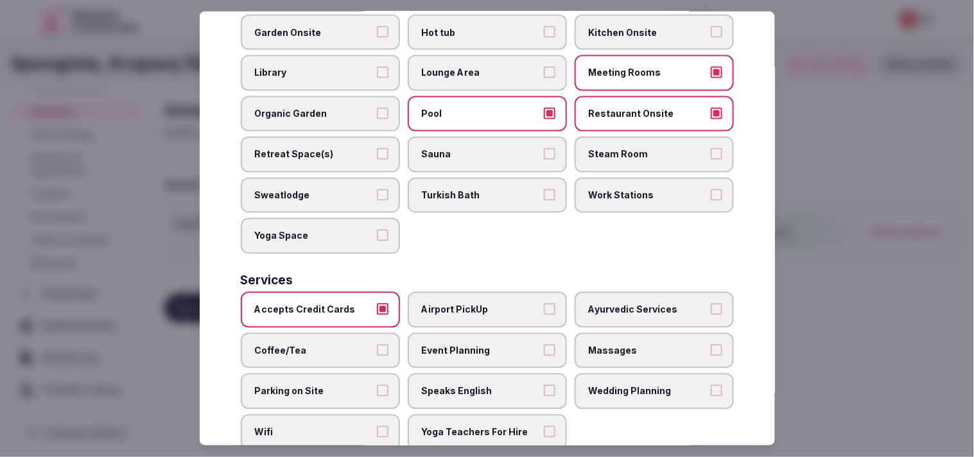
click at [625, 344] on span "Massages" at bounding box center [648, 350] width 118 height 13
click at [711, 344] on button "Massages" at bounding box center [717, 350] width 12 height 12
click at [366, 426] on span "Wifi" at bounding box center [314, 432] width 118 height 13
click at [377, 426] on button "Wifi" at bounding box center [383, 432] width 12 height 12
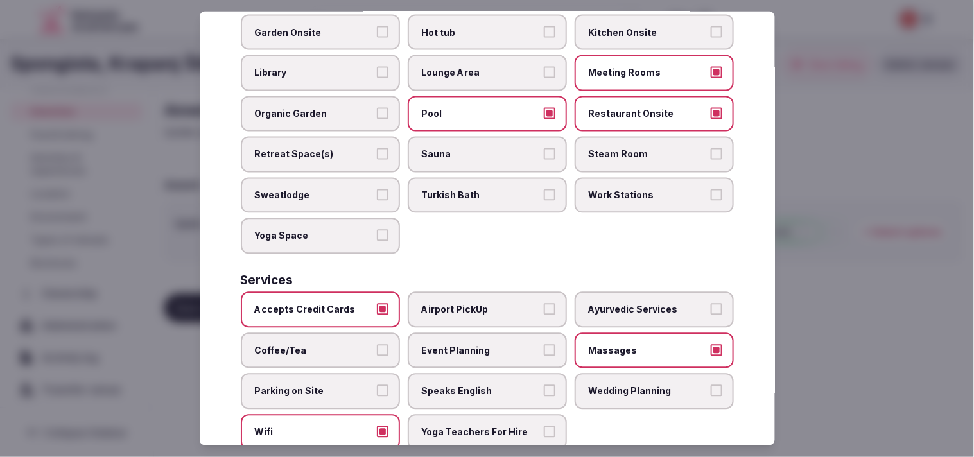
click at [448, 385] on span "Speaks English" at bounding box center [481, 391] width 118 height 13
click at [544, 385] on button "Speaks English" at bounding box center [550, 391] width 12 height 12
click at [363, 344] on span "Coffee/Tea" at bounding box center [314, 350] width 118 height 13
click at [377, 344] on button "Coffee/Tea" at bounding box center [383, 350] width 12 height 12
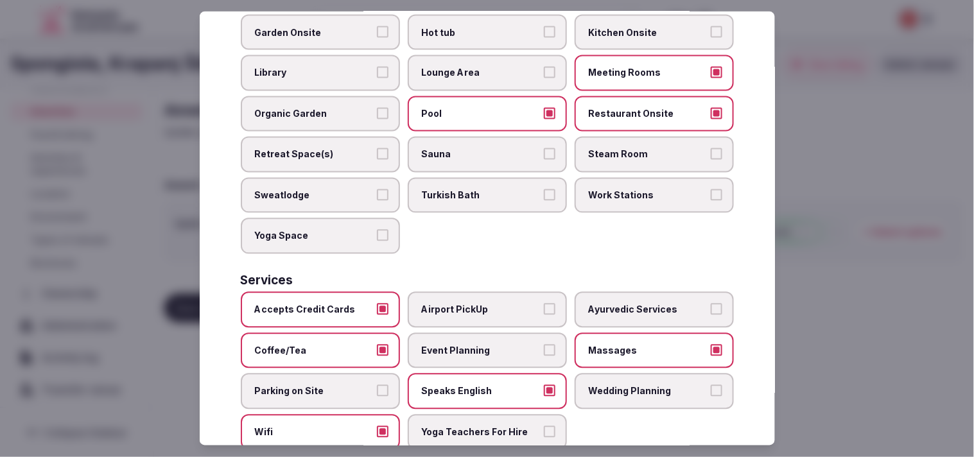
click at [390, 374] on label "Parking on Site" at bounding box center [320, 392] width 159 height 36
click at [389, 385] on button "Parking on Site" at bounding box center [383, 391] width 12 height 12
click at [381, 374] on label "Parking on Site" at bounding box center [320, 392] width 159 height 36
click at [381, 385] on button "Parking on Site" at bounding box center [383, 391] width 12 height 12
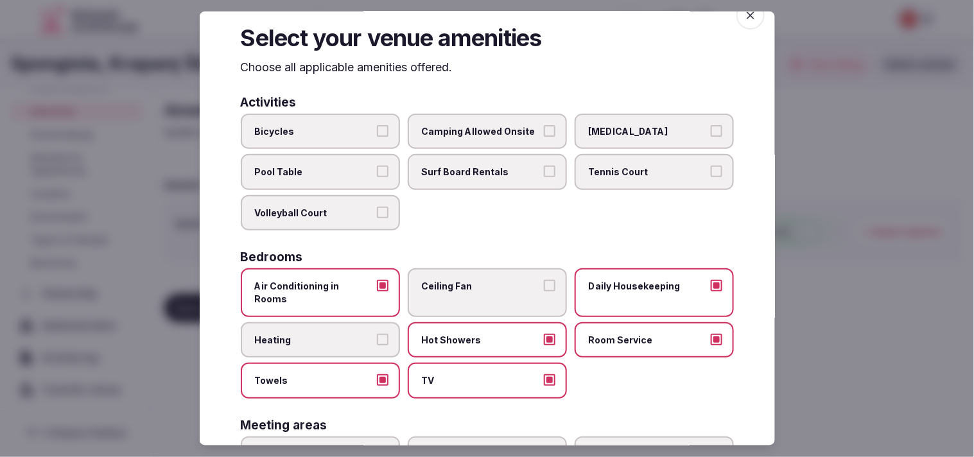
scroll to position [0, 0]
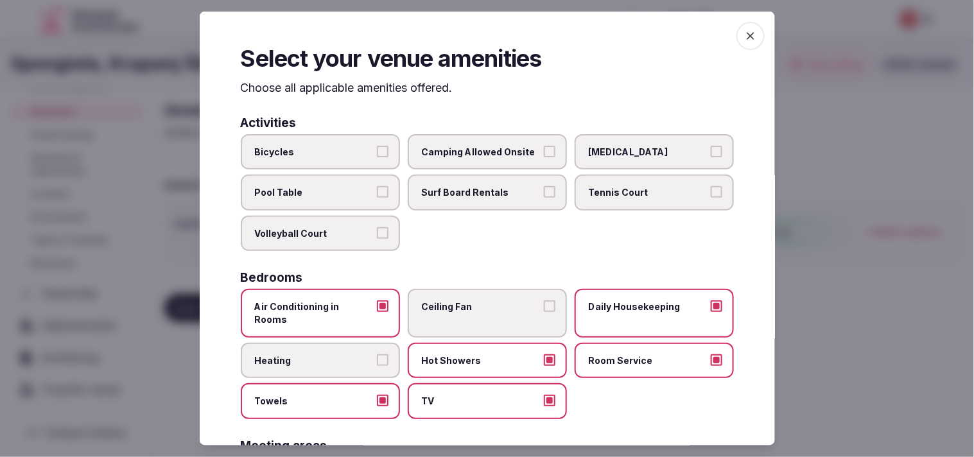
click at [737, 29] on span "button" at bounding box center [751, 36] width 28 height 28
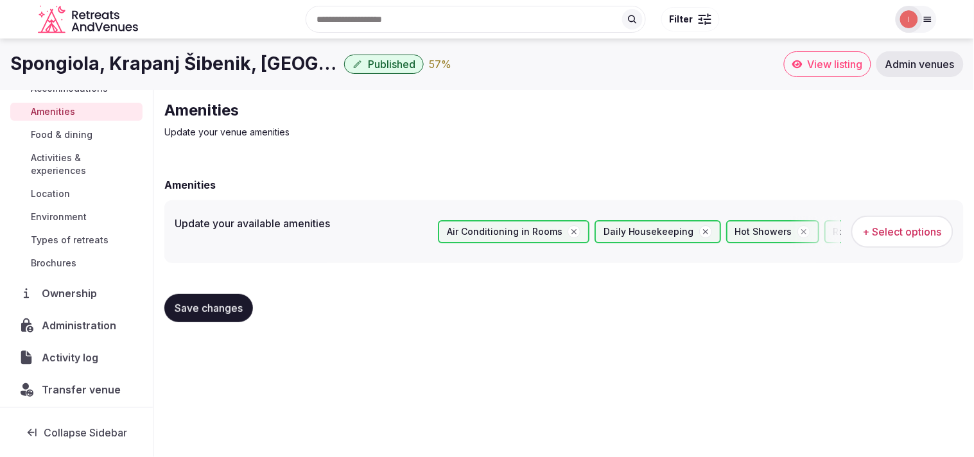
click at [207, 317] on button "Save changes" at bounding box center [208, 308] width 89 height 28
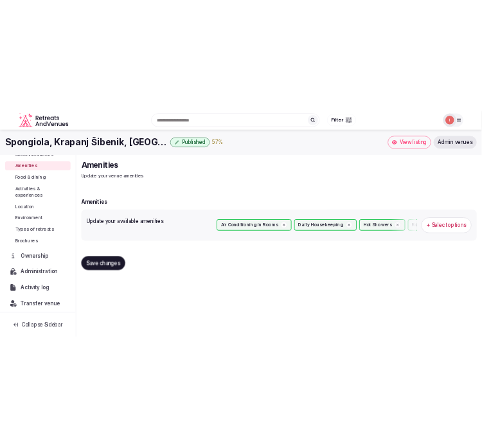
scroll to position [71, 0]
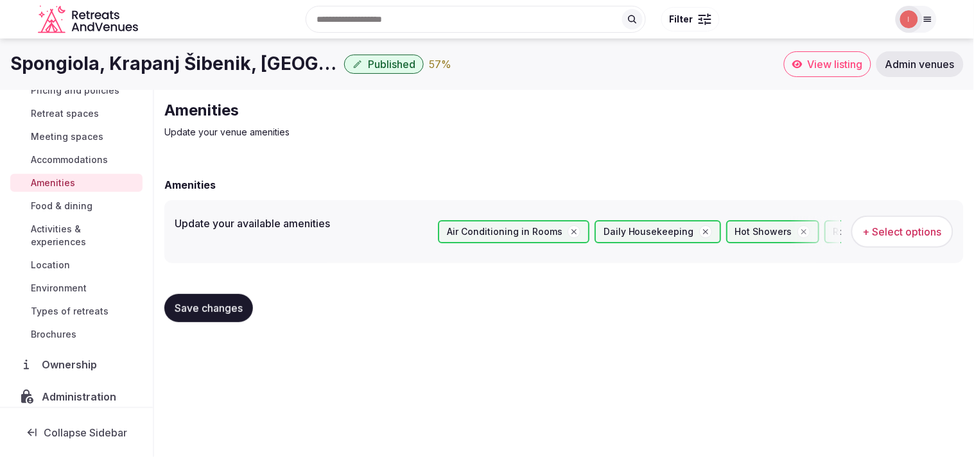
click at [71, 202] on span "Food & dining" at bounding box center [62, 206] width 62 height 13
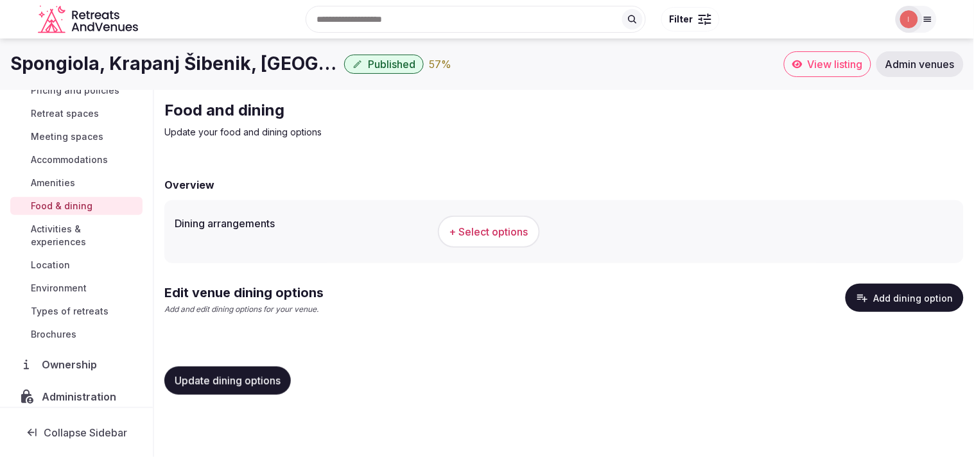
click at [496, 235] on span "+ Select options" at bounding box center [489, 232] width 79 height 14
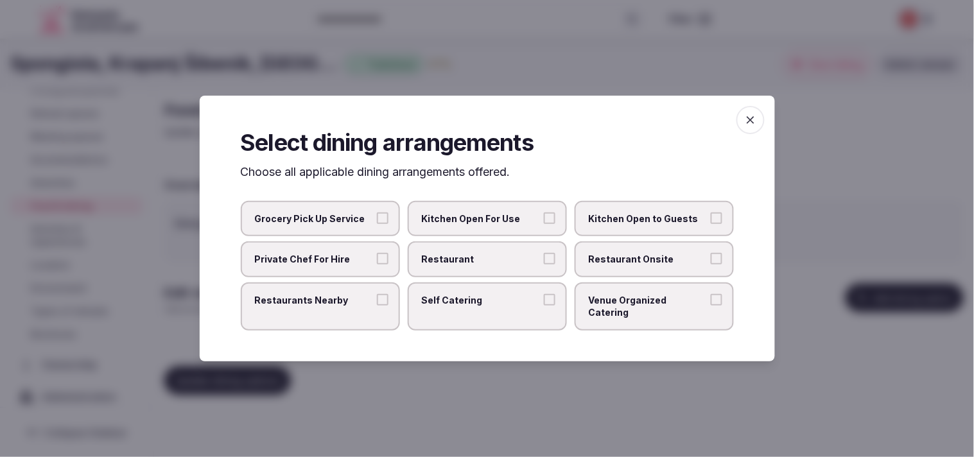
click at [550, 264] on button "Restaurant" at bounding box center [550, 259] width 12 height 12
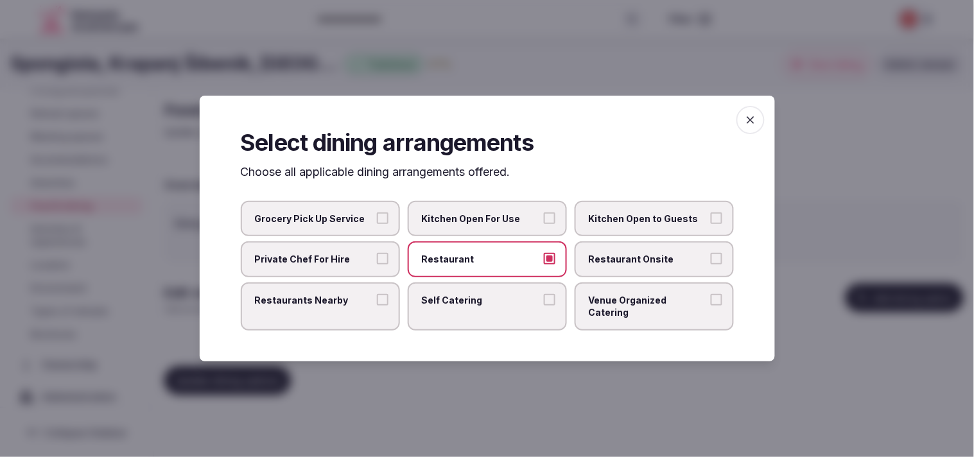
click at [613, 263] on span "Restaurant Onsite" at bounding box center [648, 259] width 118 height 13
click at [711, 263] on button "Restaurant Onsite" at bounding box center [717, 259] width 12 height 12
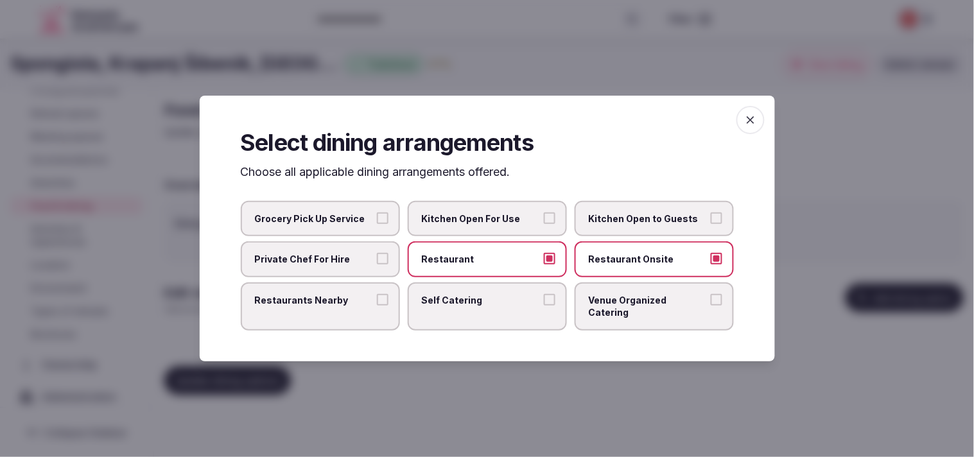
click at [625, 297] on label "Venue Organized Catering" at bounding box center [654, 307] width 159 height 48
click at [711, 297] on button "Venue Organized Catering" at bounding box center [717, 300] width 12 height 12
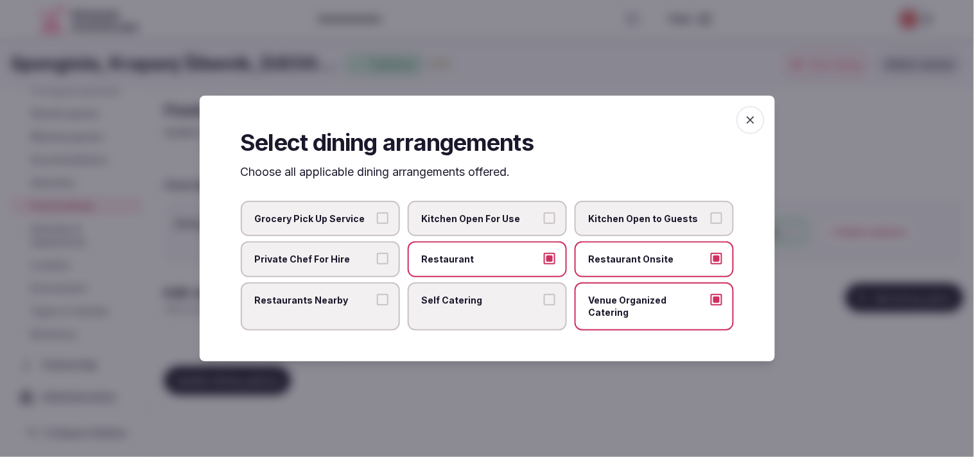
click at [753, 127] on icon "button" at bounding box center [750, 120] width 13 height 13
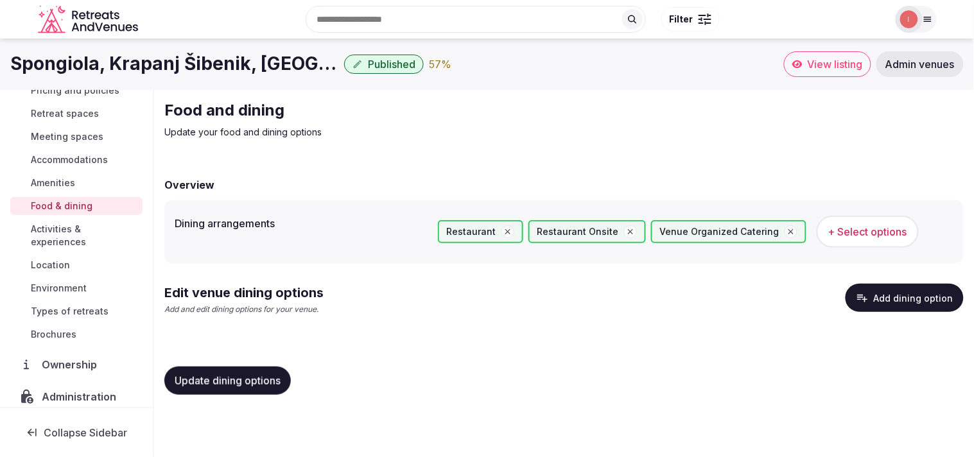
click at [263, 378] on span "Update dining options" at bounding box center [228, 380] width 106 height 13
click at [862, 287] on button "Add dining option" at bounding box center [905, 298] width 118 height 28
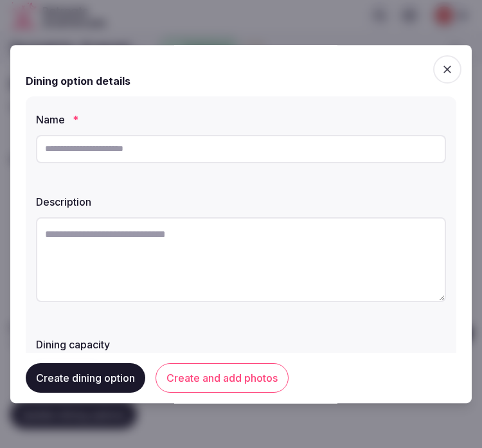
click at [326, 138] on input "text" at bounding box center [241, 149] width 410 height 28
paste input "**********"
type input "**********"
click at [86, 158] on input "**********" at bounding box center [241, 149] width 410 height 28
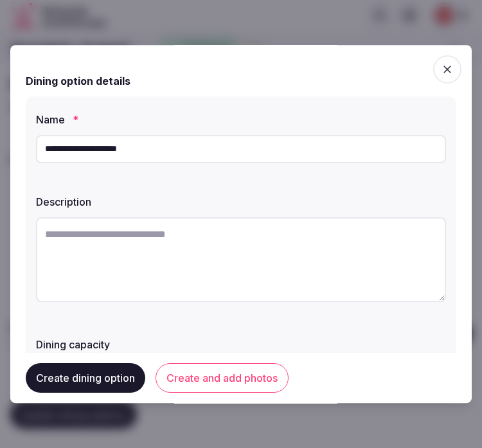
drag, startPoint x: 86, startPoint y: 158, endPoint x: 310, endPoint y: 23, distance: 261.0
click at [87, 157] on input "**********" at bounding box center [241, 149] width 410 height 28
paste input "**********"
drag, startPoint x: 60, startPoint y: 178, endPoint x: 94, endPoint y: 152, distance: 42.1
click at [92, 159] on div "**********" at bounding box center [241, 249] width 430 height 307
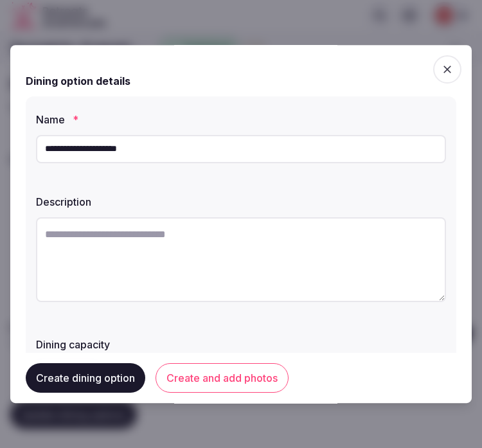
click at [94, 152] on input "**********" at bounding box center [241, 149] width 410 height 28
paste input "******"
click at [116, 146] on input "**********" at bounding box center [241, 149] width 410 height 28
click at [137, 155] on input "**********" at bounding box center [241, 149] width 410 height 28
click at [182, 150] on input "**********" at bounding box center [241, 149] width 410 height 28
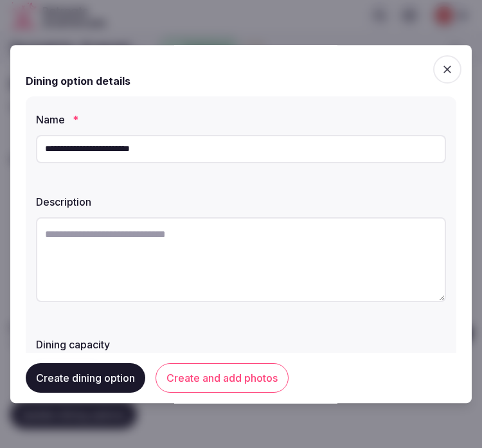
type input "**********"
click at [358, 232] on textarea at bounding box center [241, 259] width 410 height 85
paste textarea "**********"
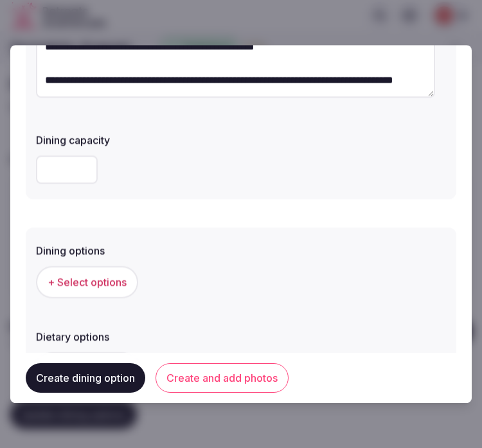
scroll to position [285, 0]
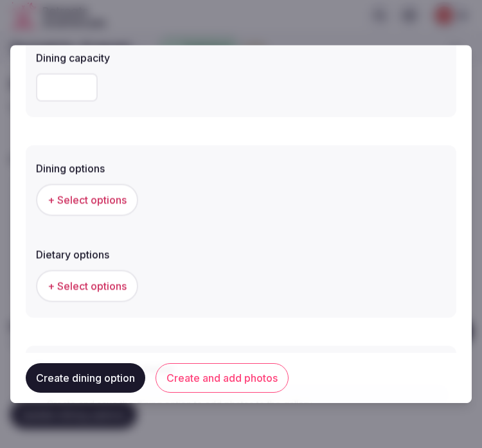
type textarea "**********"
click at [108, 193] on span "+ Select options" at bounding box center [87, 200] width 79 height 14
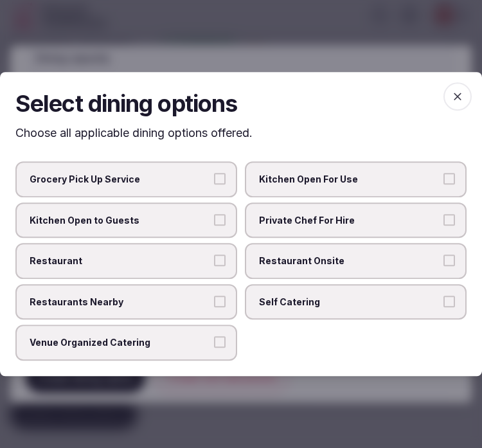
drag, startPoint x: 284, startPoint y: 247, endPoint x: 232, endPoint y: 247, distance: 52.0
click at [267, 247] on label "Restaurant Onsite" at bounding box center [356, 261] width 222 height 36
click at [196, 253] on label "Restaurant" at bounding box center [126, 261] width 222 height 36
click at [214, 254] on button "Restaurant" at bounding box center [220, 260] width 12 height 12
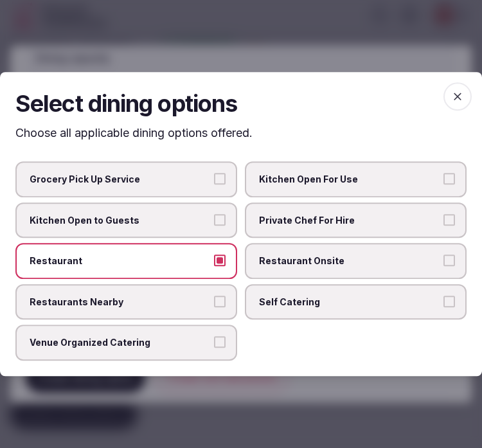
click at [303, 265] on span "Restaurant Onsite" at bounding box center [349, 260] width 180 height 13
click at [443, 265] on button "Restaurant Onsite" at bounding box center [449, 260] width 12 height 12
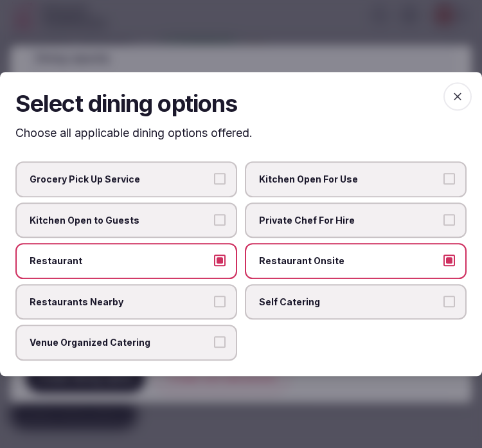
click at [453, 92] on icon "button" at bounding box center [457, 96] width 13 height 13
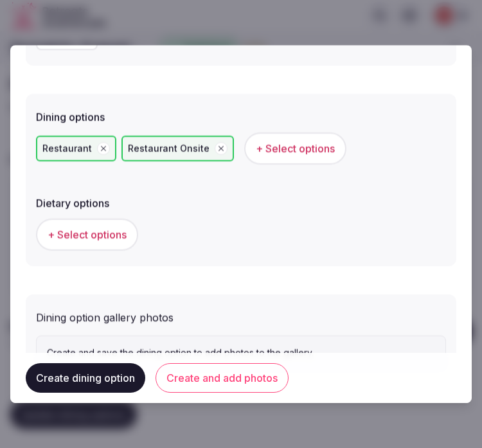
scroll to position [392, 0]
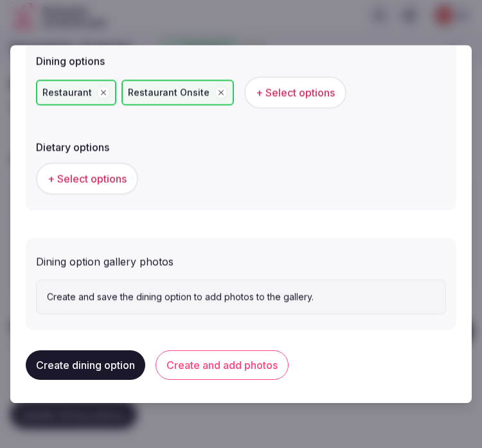
click at [108, 162] on button "+ Select options" at bounding box center [87, 178] width 102 height 32
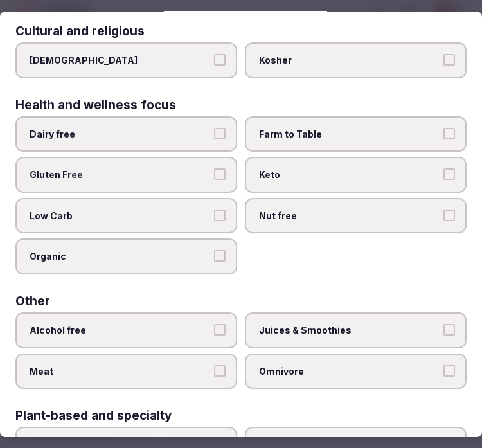
scroll to position [0, 0]
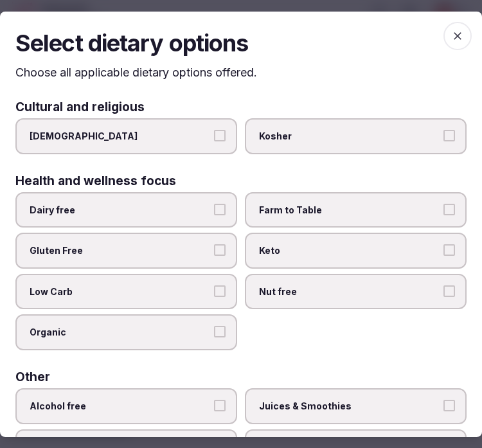
click at [389, 211] on span "Farm to Table" at bounding box center [349, 210] width 180 height 13
click at [443, 211] on button "Farm to Table" at bounding box center [449, 210] width 12 height 12
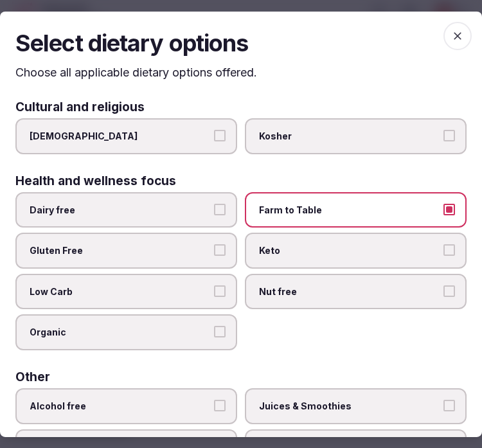
click at [451, 40] on icon "button" at bounding box center [457, 35] width 13 height 13
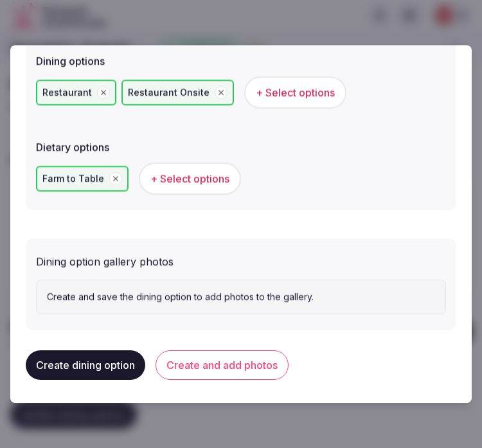
click at [187, 367] on button "Create and add photos" at bounding box center [221, 365] width 133 height 30
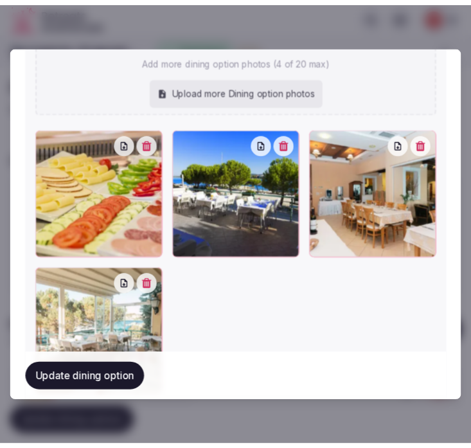
scroll to position [746, 0]
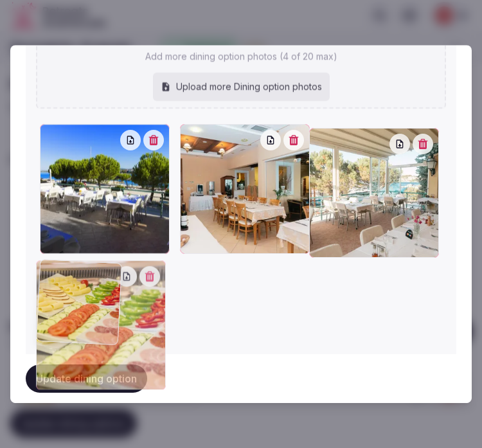
drag, startPoint x: 45, startPoint y: 136, endPoint x: 55, endPoint y: 317, distance: 181.4
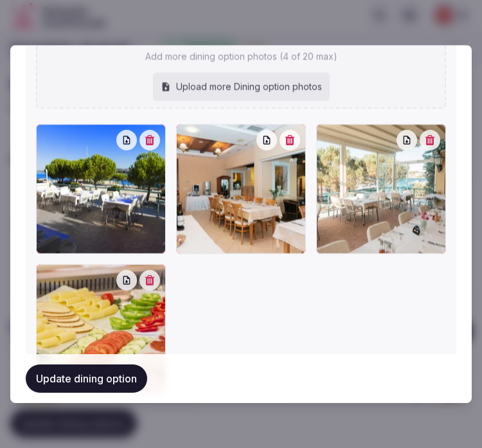
click at [69, 387] on button "Update dining option" at bounding box center [86, 378] width 121 height 28
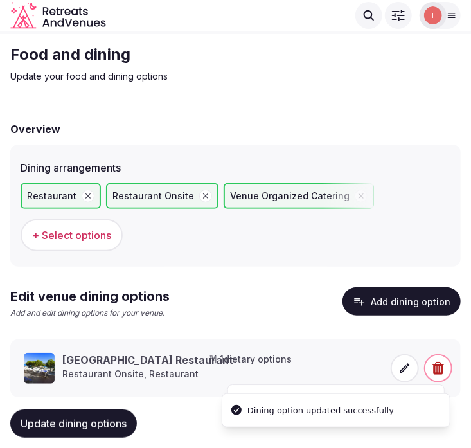
scroll to position [56, 0]
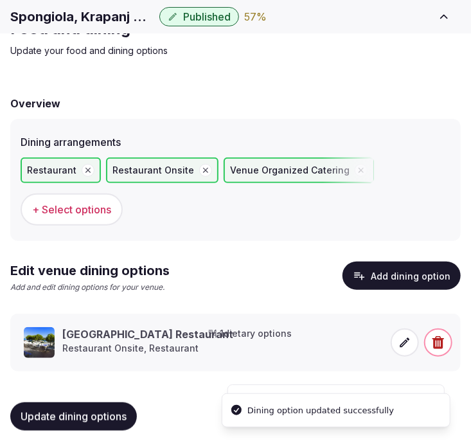
drag, startPoint x: 145, startPoint y: 412, endPoint x: 134, endPoint y: 415, distance: 12.0
click at [142, 412] on div "Update dining options" at bounding box center [235, 416] width 450 height 28
click at [125, 415] on span "Update dining options" at bounding box center [74, 416] width 106 height 13
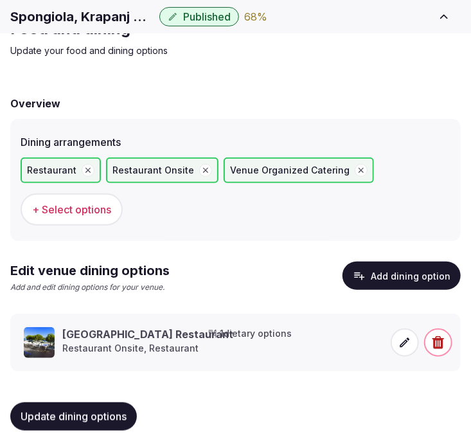
click at [75, 419] on span "Update dining options" at bounding box center [74, 416] width 106 height 13
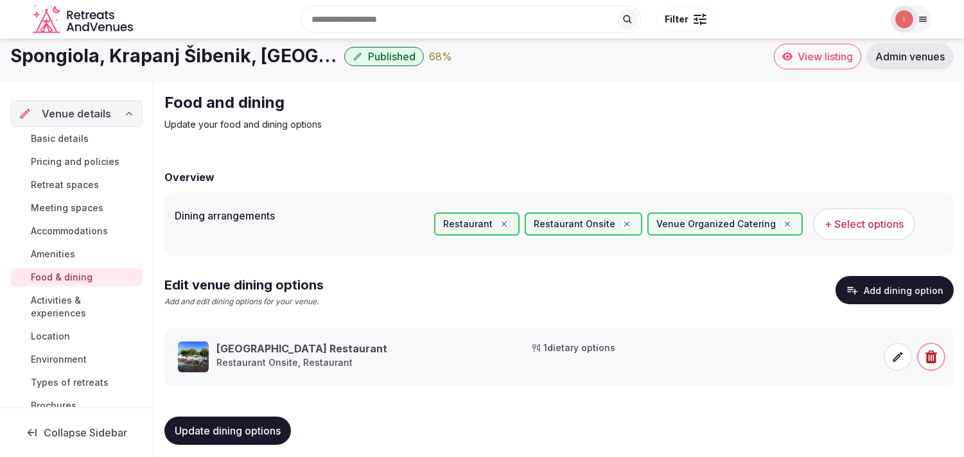
scroll to position [15, 0]
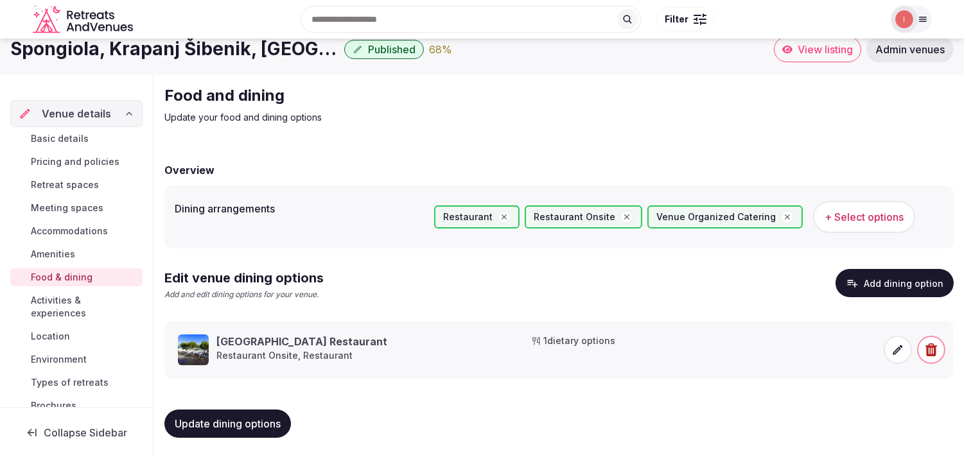
click at [41, 306] on span "Activities & experiences" at bounding box center [84, 307] width 107 height 26
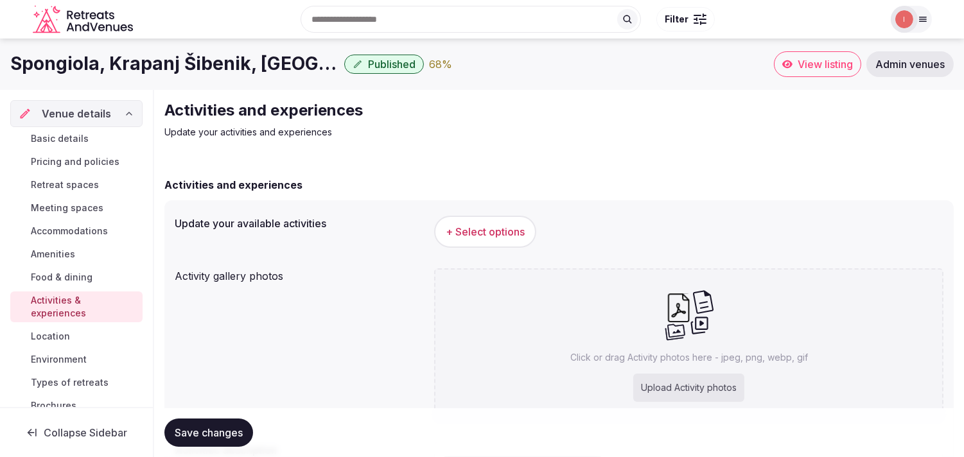
click at [451, 234] on span "+ Select options" at bounding box center [485, 232] width 79 height 14
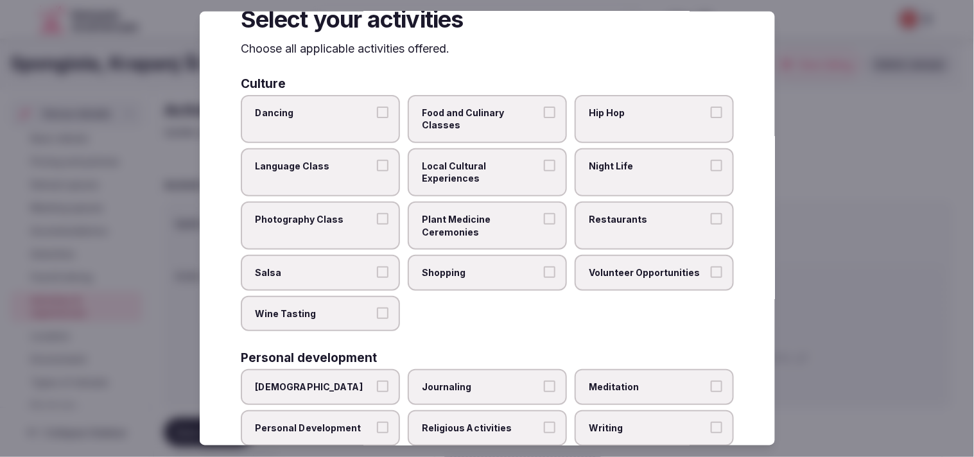
scroll to position [71, 0]
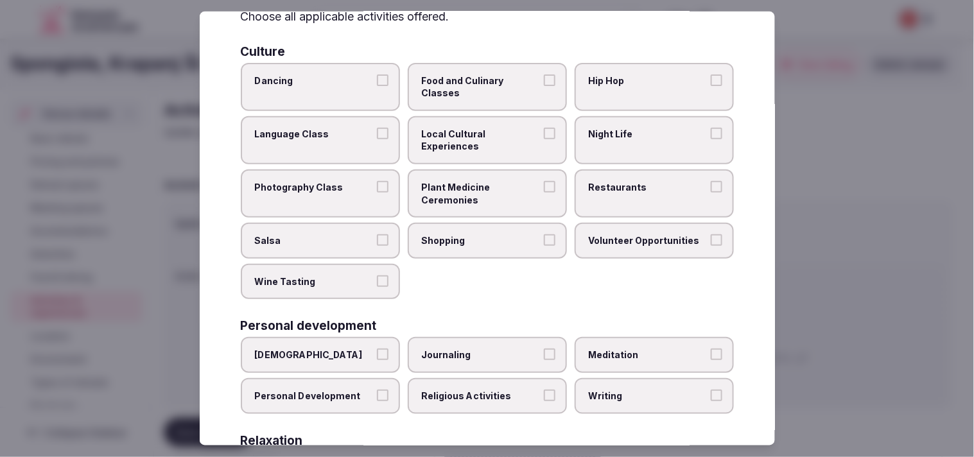
click at [631, 181] on span "Restaurants" at bounding box center [648, 187] width 118 height 13
click at [711, 181] on button "Restaurants" at bounding box center [717, 187] width 12 height 12
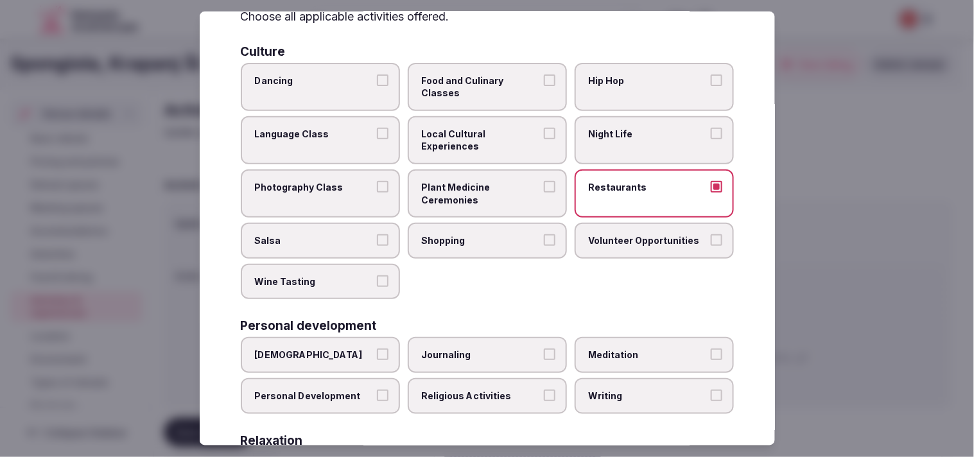
click at [642, 156] on label "Night Life" at bounding box center [654, 140] width 159 height 48
click at [711, 139] on button "Night Life" at bounding box center [717, 134] width 12 height 12
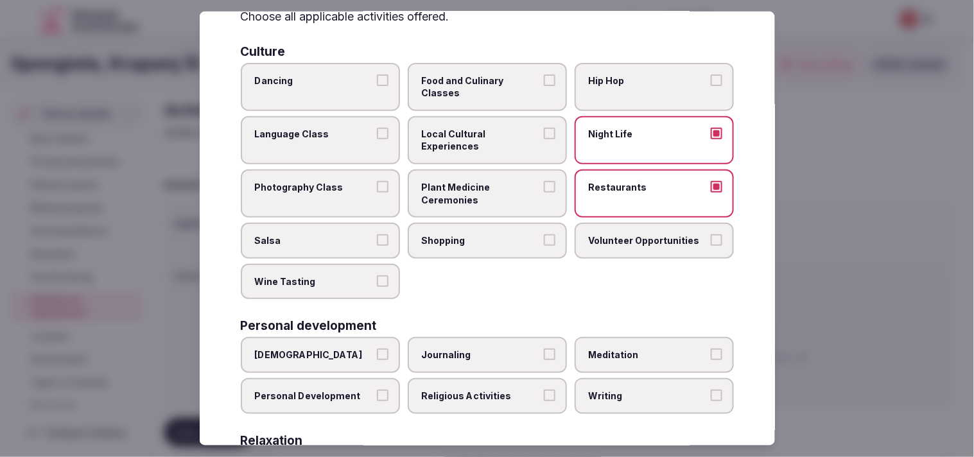
click at [473, 146] on span "Local Cultural Experiences" at bounding box center [481, 140] width 118 height 25
click at [544, 139] on button "Local Cultural Experiences" at bounding box center [550, 134] width 12 height 12
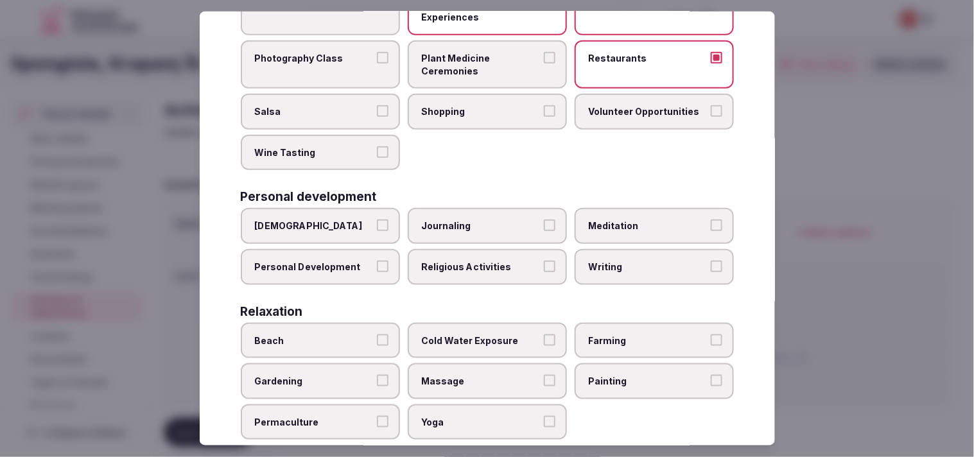
scroll to position [285, 0]
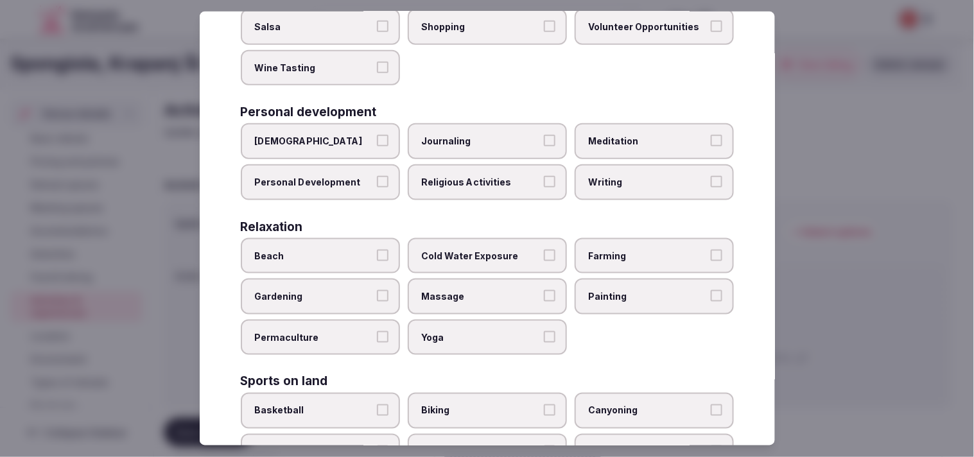
click at [383, 176] on button "Personal Development" at bounding box center [383, 182] width 12 height 12
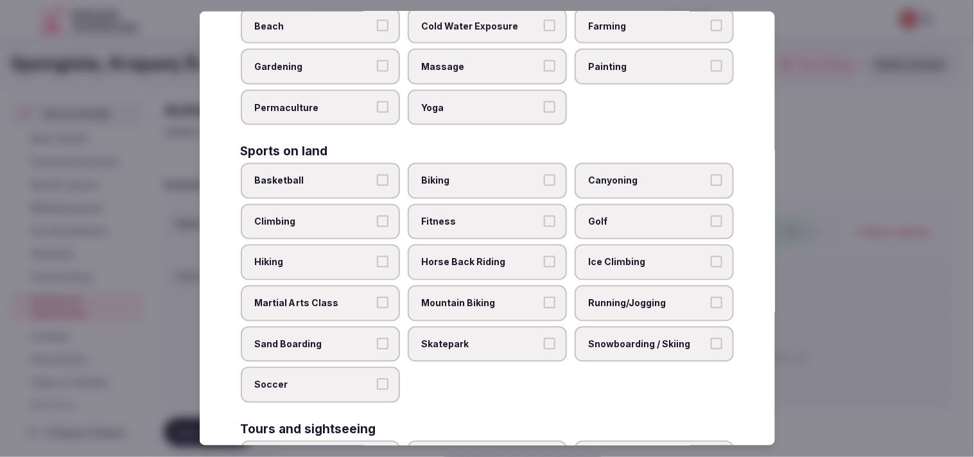
scroll to position [356, 0]
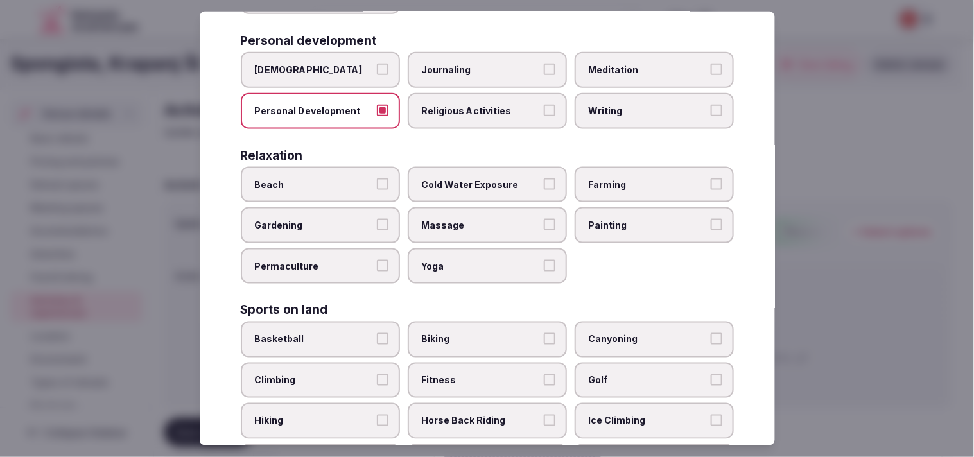
click at [380, 184] on label "Beach" at bounding box center [320, 184] width 159 height 36
click at [380, 184] on button "Beach" at bounding box center [383, 184] width 12 height 12
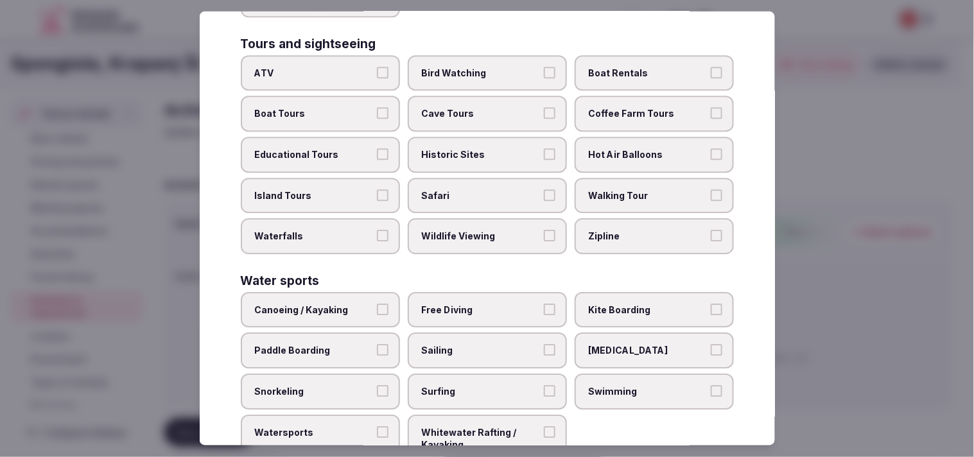
scroll to position [919, 0]
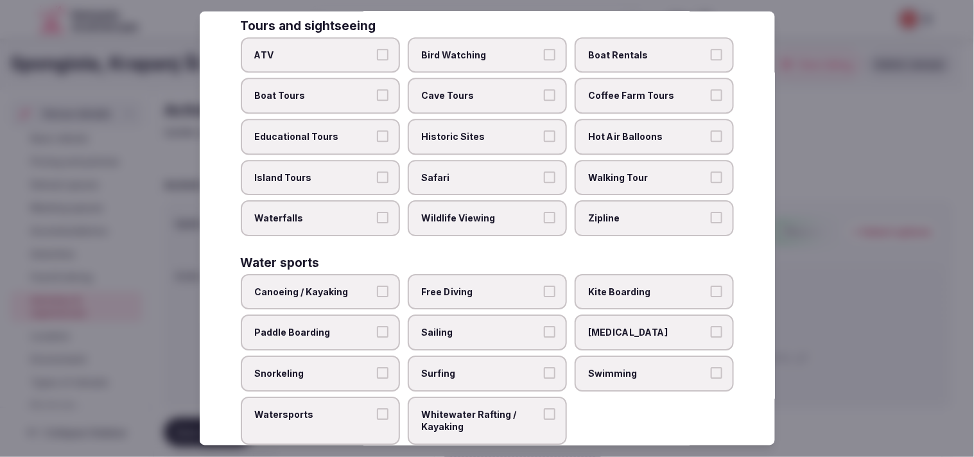
click at [649, 367] on span "Swimming" at bounding box center [648, 373] width 118 height 13
click at [711, 367] on button "Swimming" at bounding box center [717, 373] width 12 height 12
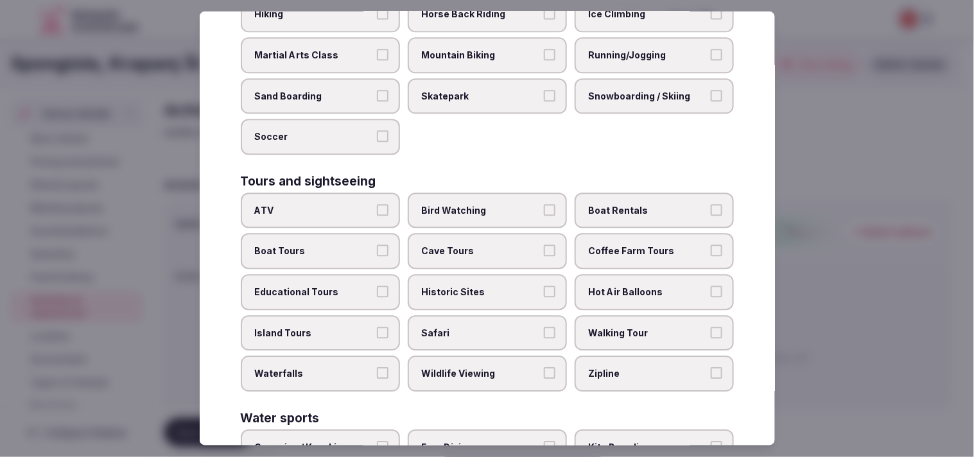
scroll to position [776, 0]
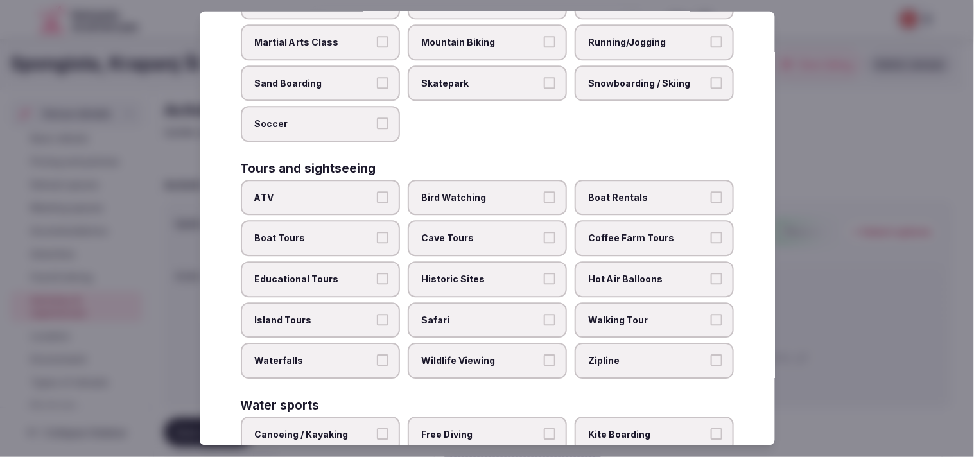
click at [645, 314] on span "Walking Tour" at bounding box center [648, 320] width 118 height 13
click at [711, 314] on button "Walking Tour" at bounding box center [717, 320] width 12 height 12
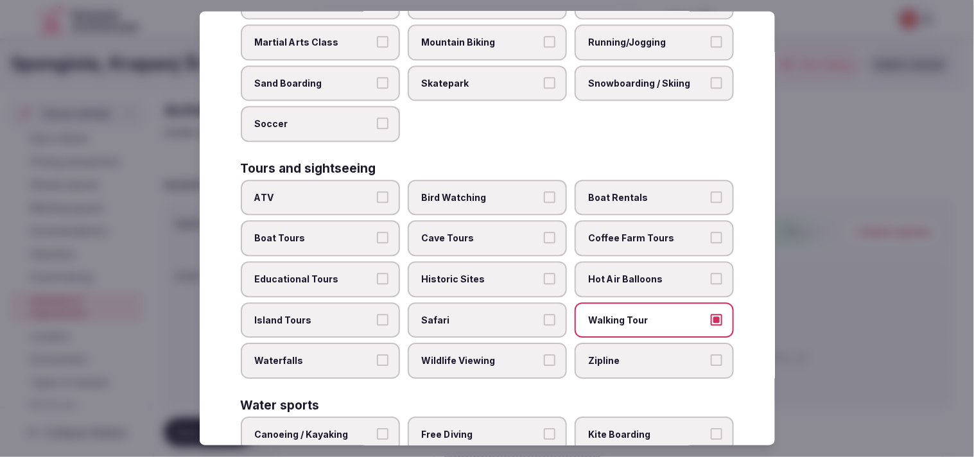
click at [521, 274] on span "Historic Sites" at bounding box center [481, 280] width 118 height 13
click at [544, 274] on button "Historic Sites" at bounding box center [550, 280] width 12 height 12
click at [392, 302] on label "Island Tours" at bounding box center [320, 320] width 159 height 36
click at [389, 314] on button "Island Tours" at bounding box center [383, 320] width 12 height 12
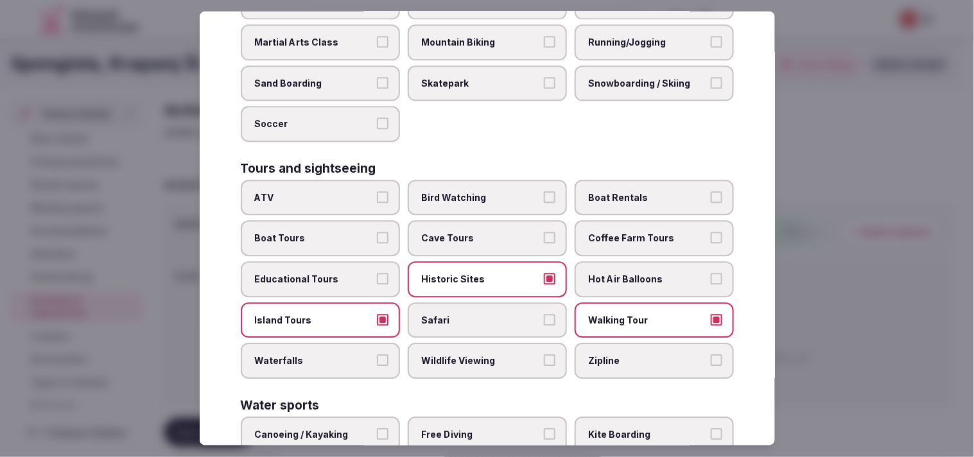
click at [392, 302] on label "Island Tours" at bounding box center [320, 320] width 159 height 36
click at [389, 314] on button "Island Tours" at bounding box center [383, 320] width 12 height 12
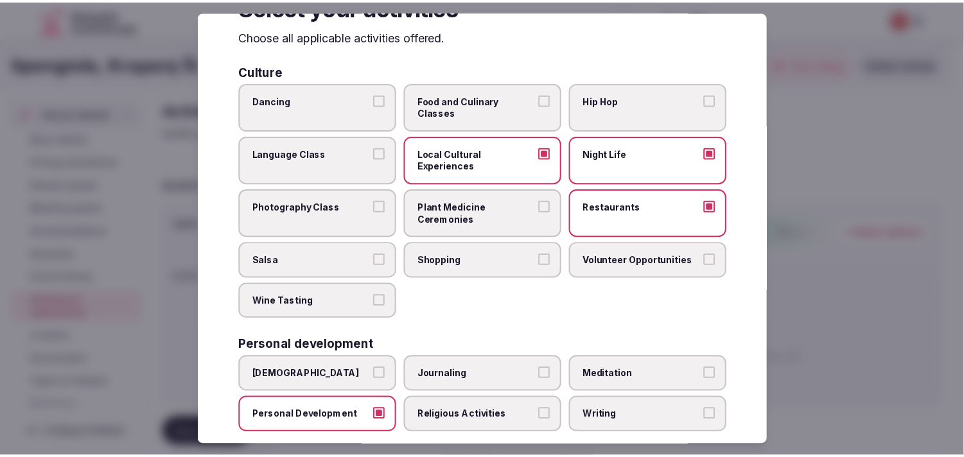
scroll to position [0, 0]
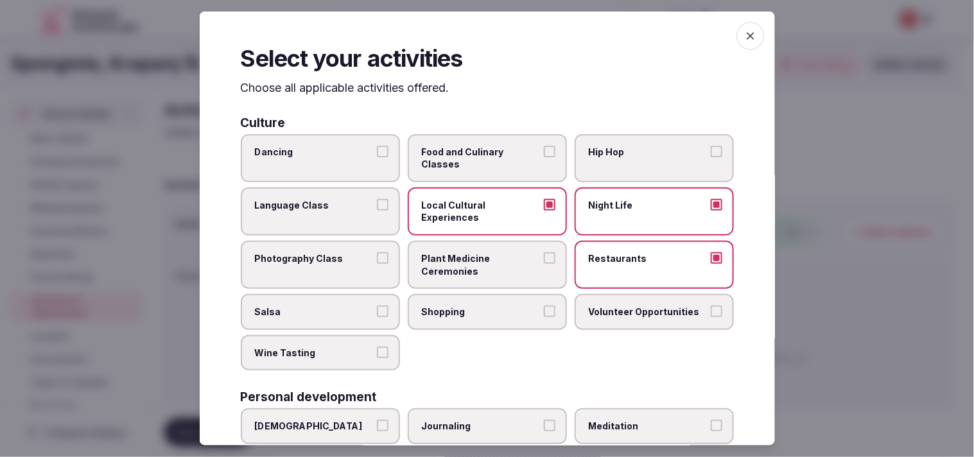
click at [744, 31] on icon "button" at bounding box center [750, 36] width 13 height 13
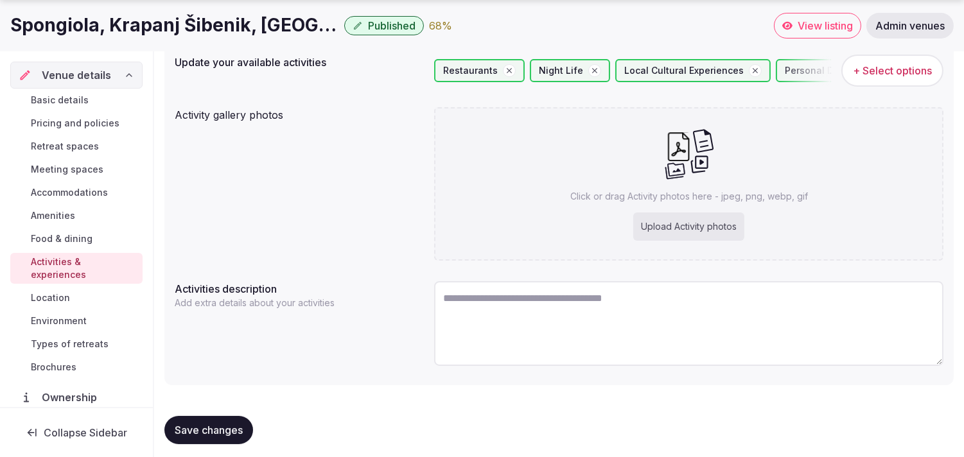
scroll to position [167, 0]
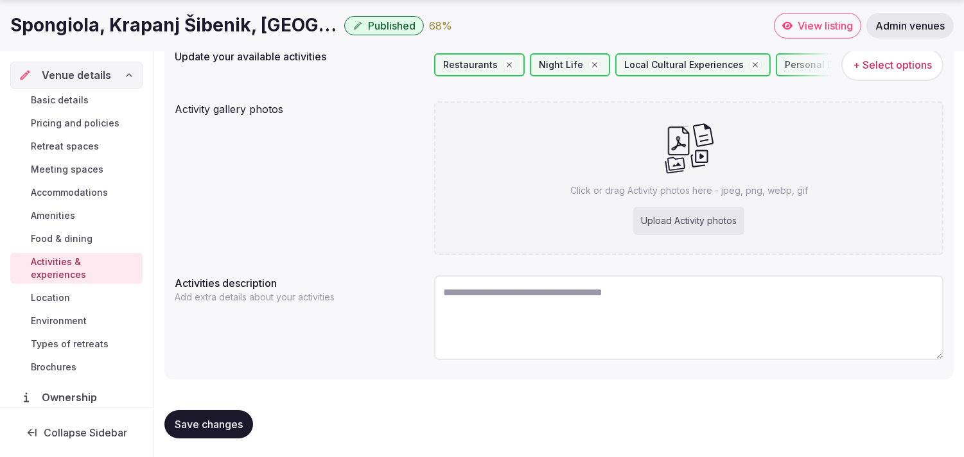
click at [209, 412] on button "Save changes" at bounding box center [208, 424] width 89 height 28
click at [53, 297] on span "Location" at bounding box center [50, 298] width 39 height 13
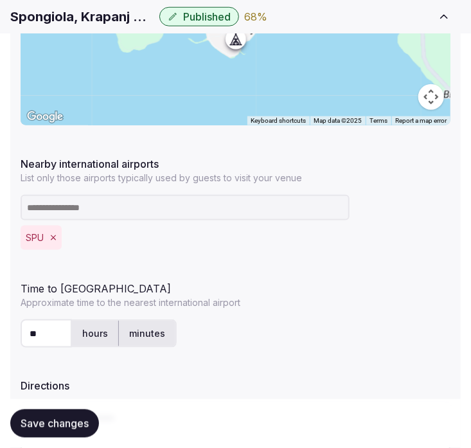
scroll to position [454, 0]
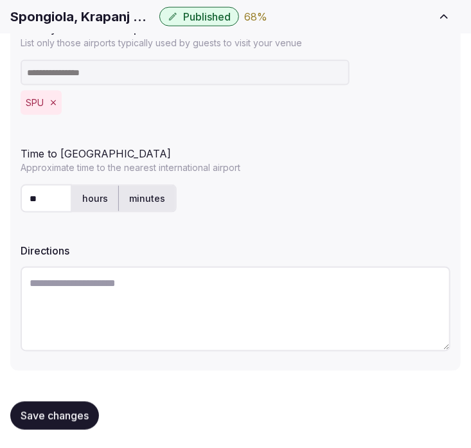
click at [88, 412] on span "Save changes" at bounding box center [55, 415] width 68 height 13
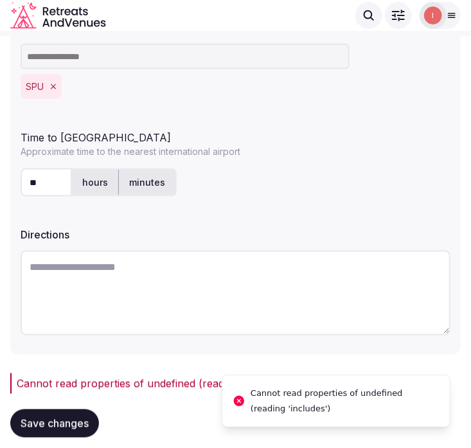
scroll to position [424, 0]
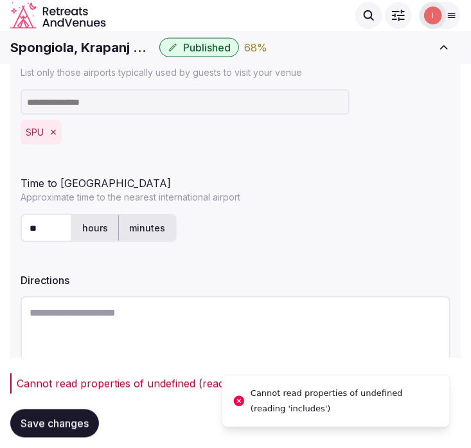
click at [136, 319] on textarea at bounding box center [236, 338] width 430 height 85
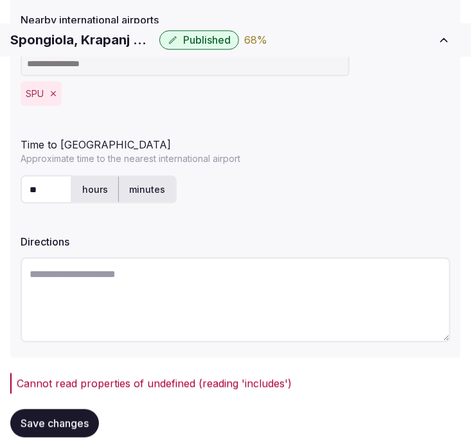
scroll to position [496, 0]
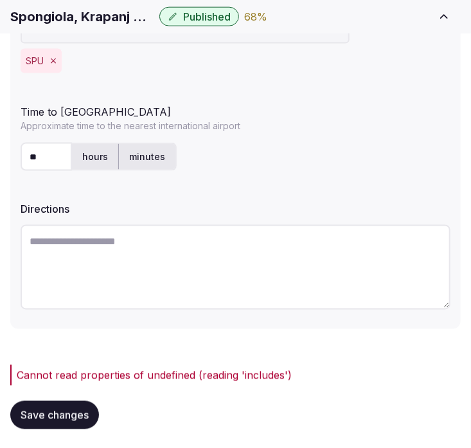
click at [109, 261] on textarea at bounding box center [236, 267] width 430 height 85
paste textarea "**********"
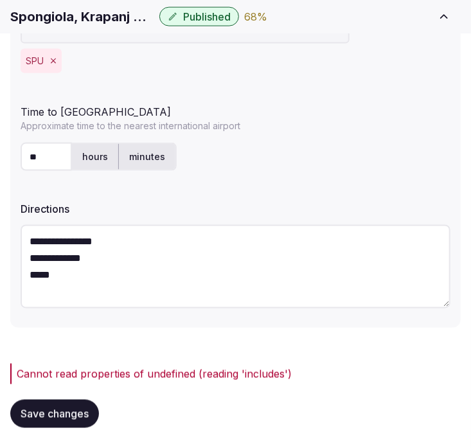
click at [53, 259] on textarea "**********" at bounding box center [236, 266] width 430 height 83
drag, startPoint x: 74, startPoint y: 284, endPoint x: 28, endPoint y: 247, distance: 59.8
click at [24, 257] on textarea "**********" at bounding box center [236, 266] width 430 height 83
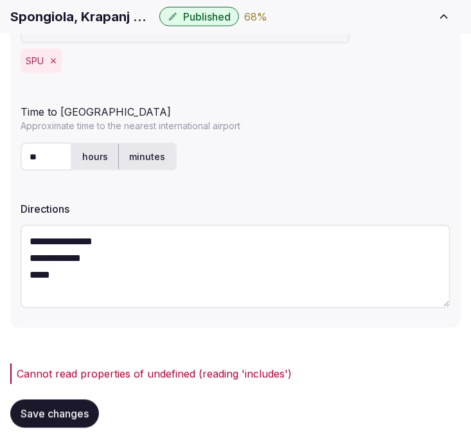
click at [26, 239] on textarea "**********" at bounding box center [236, 266] width 430 height 83
click at [173, 264] on textarea "**********" at bounding box center [236, 266] width 430 height 83
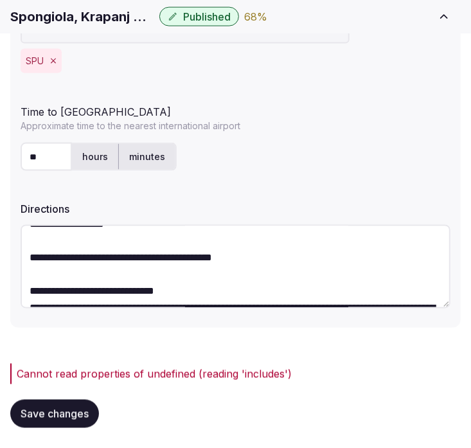
scroll to position [90, 0]
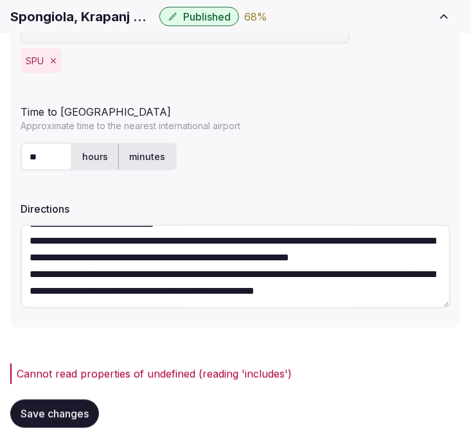
click at [283, 284] on textarea "**********" at bounding box center [236, 266] width 430 height 83
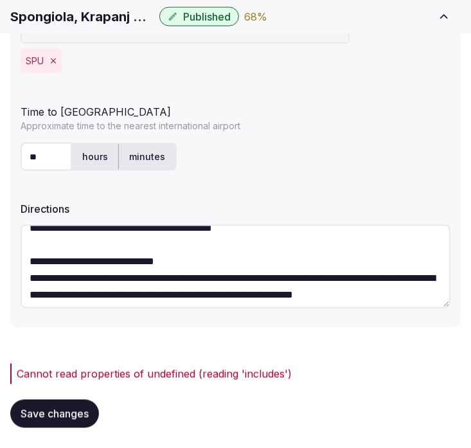
scroll to position [83, 0]
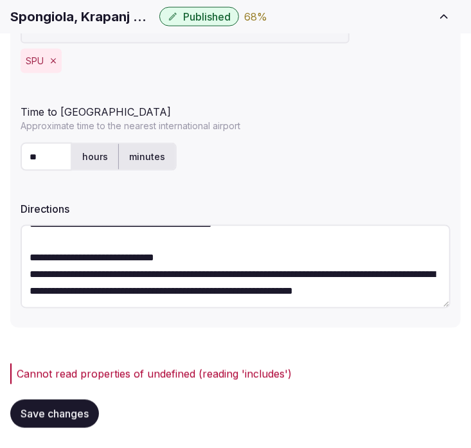
drag, startPoint x: 87, startPoint y: 286, endPoint x: 1, endPoint y: 247, distance: 94.9
click at [1, 247] on div "**********" at bounding box center [235, 8] width 471 height 880
type textarea "**********"
click at [80, 412] on span "Save changes" at bounding box center [55, 413] width 68 height 13
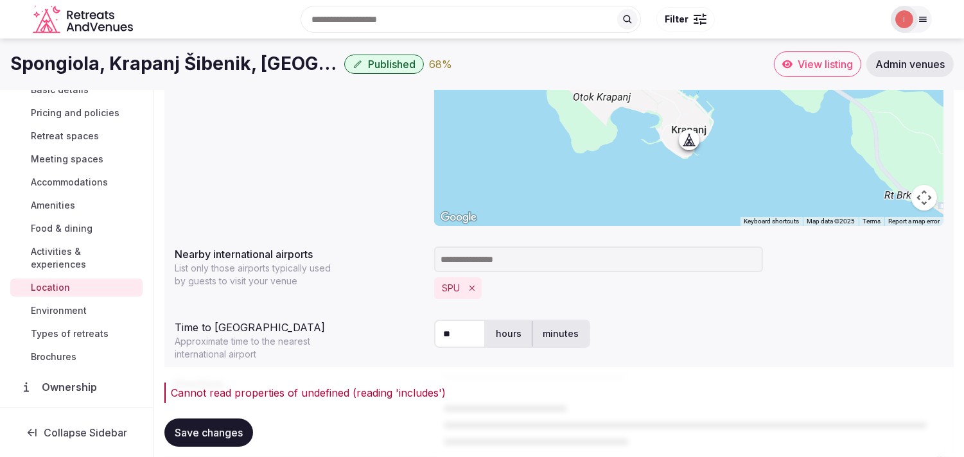
scroll to position [143, 0]
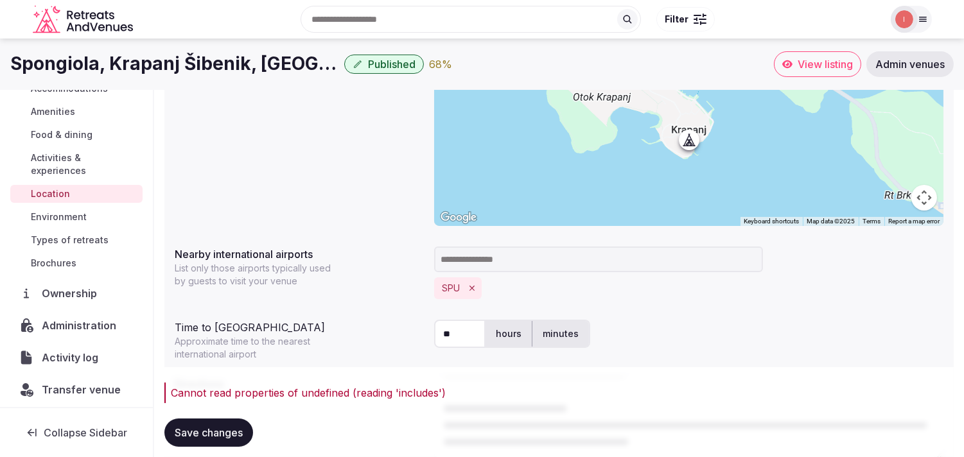
click at [66, 218] on span "Environment" at bounding box center [59, 217] width 56 height 13
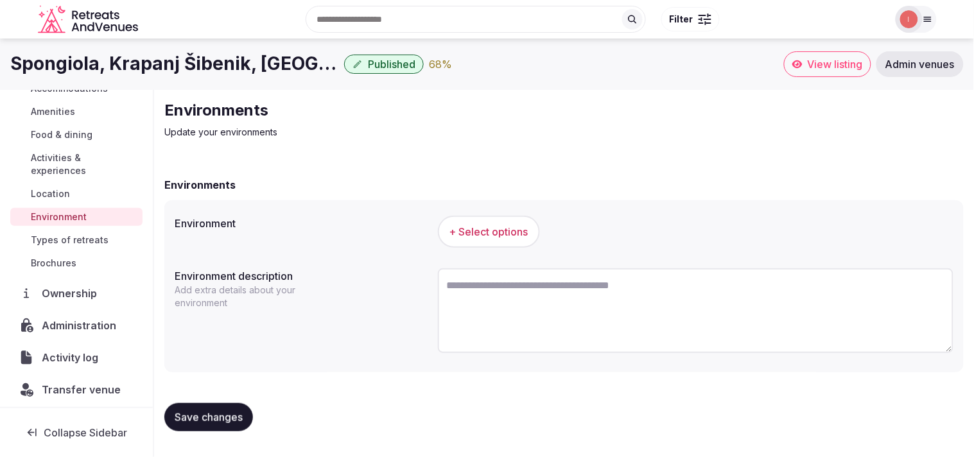
click at [484, 229] on span "+ Select options" at bounding box center [489, 232] width 79 height 14
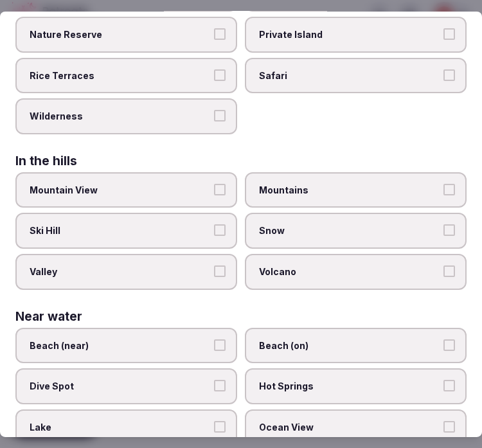
scroll to position [356, 0]
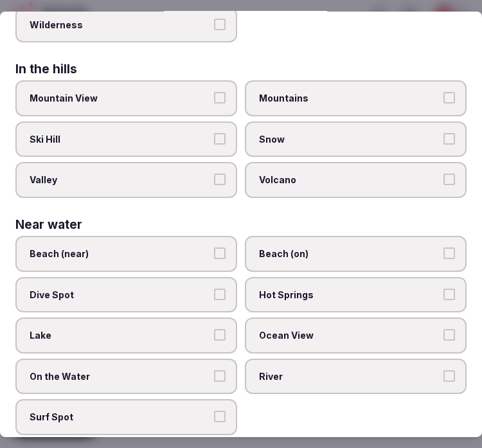
click at [216, 253] on label "Beach (near)" at bounding box center [126, 254] width 222 height 36
click at [216, 253] on button "Beach (near)" at bounding box center [220, 253] width 12 height 12
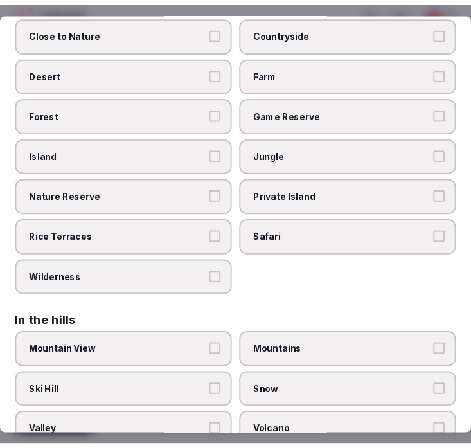
scroll to position [0, 0]
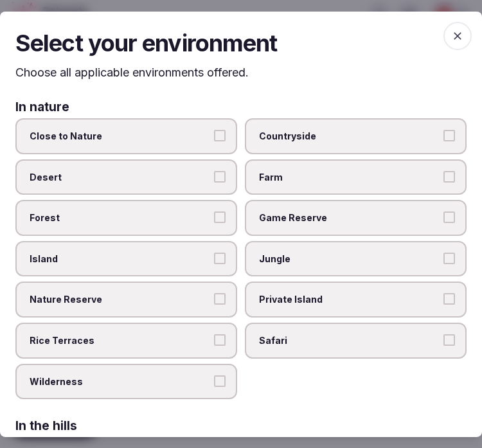
click at [453, 33] on icon "button" at bounding box center [457, 36] width 8 height 8
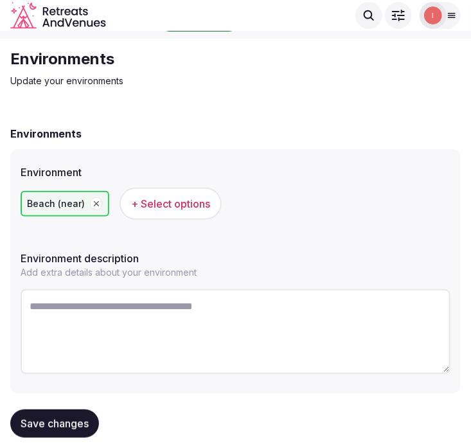
scroll to position [48, 0]
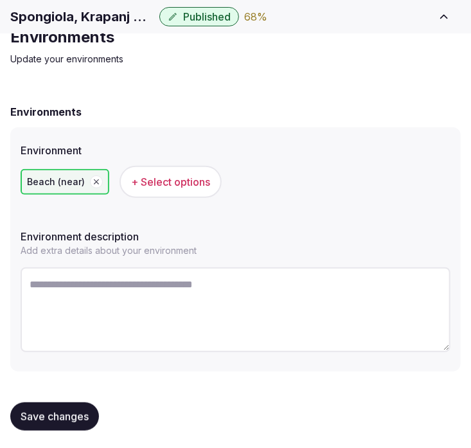
click at [78, 421] on button "Save changes" at bounding box center [54, 416] width 89 height 28
click at [55, 405] on button "Save changes" at bounding box center [54, 416] width 89 height 28
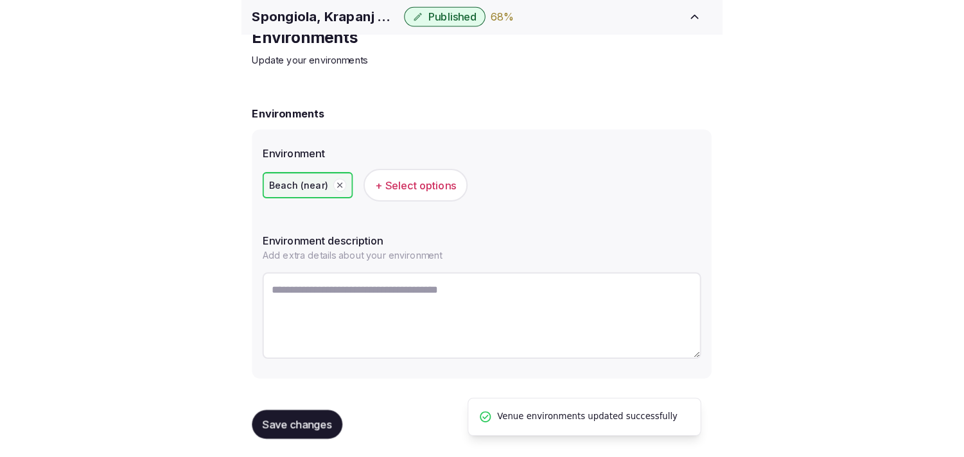
scroll to position [0, 0]
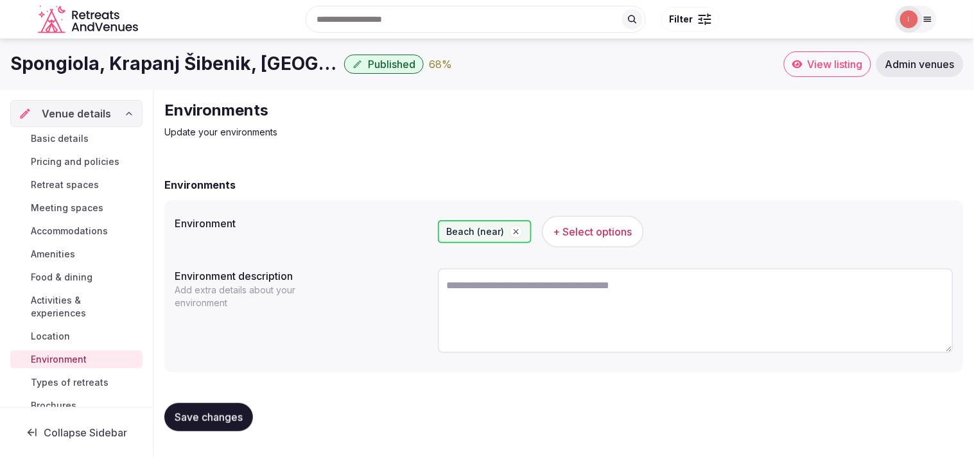
click at [77, 376] on span "Types of retreats" at bounding box center [70, 382] width 78 height 13
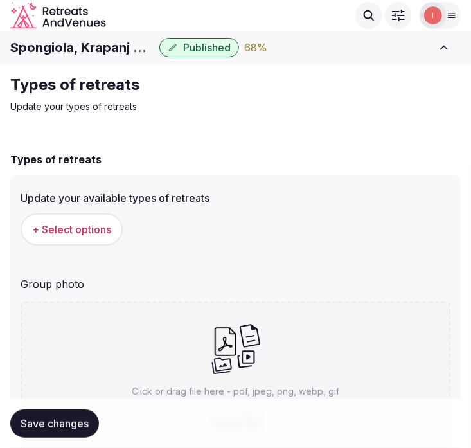
click at [55, 49] on h1 "Spongiola, Krapanj Šibenik, Croatia" at bounding box center [82, 48] width 144 height 18
copy div "Spongiola, Krapanj Šibenik, Croatia"
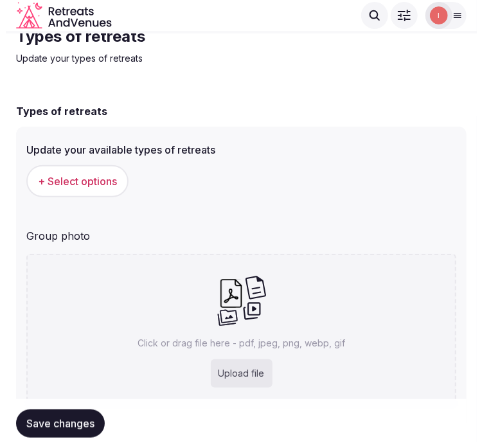
scroll to position [71, 0]
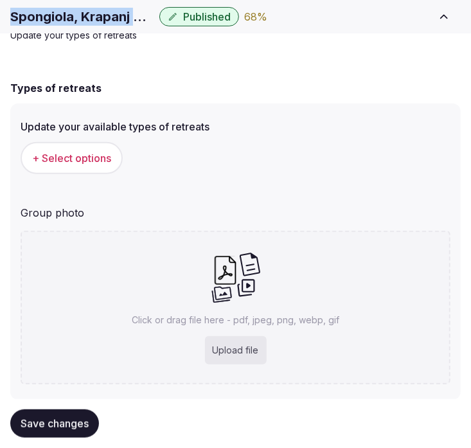
click at [57, 159] on span "+ Select options" at bounding box center [71, 158] width 79 height 14
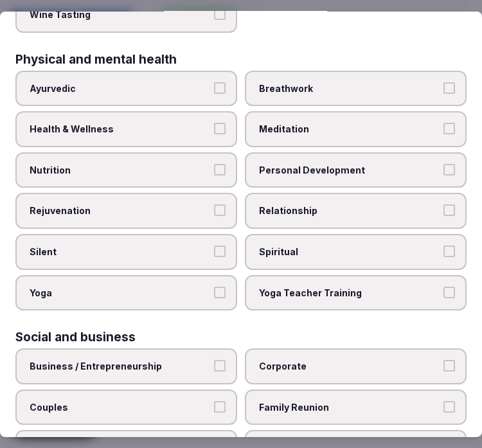
scroll to position [735, 0]
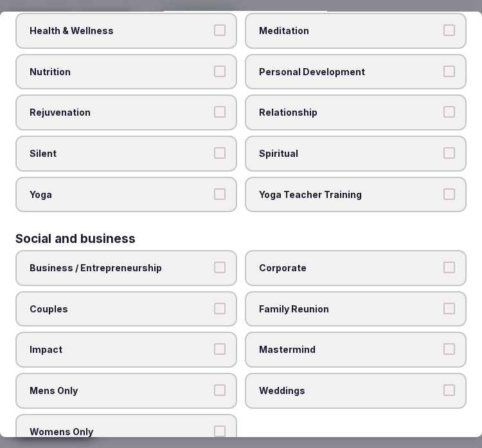
drag, startPoint x: 185, startPoint y: 246, endPoint x: 206, endPoint y: 242, distance: 21.5
click at [191, 261] on span "Business / Entrepreneurship" at bounding box center [120, 267] width 180 height 13
click at [214, 261] on button "Business / Entrepreneurship" at bounding box center [220, 267] width 12 height 12
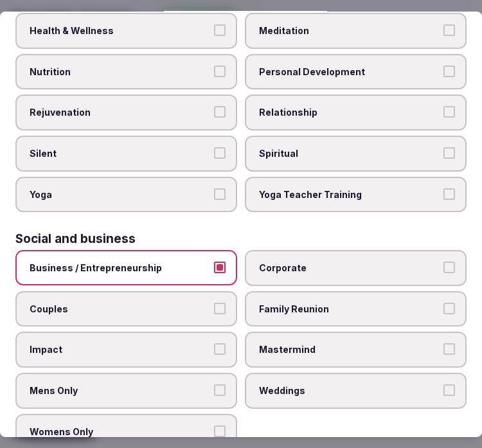
click at [281, 250] on label "Corporate" at bounding box center [356, 268] width 222 height 36
click at [443, 261] on button "Corporate" at bounding box center [449, 267] width 12 height 12
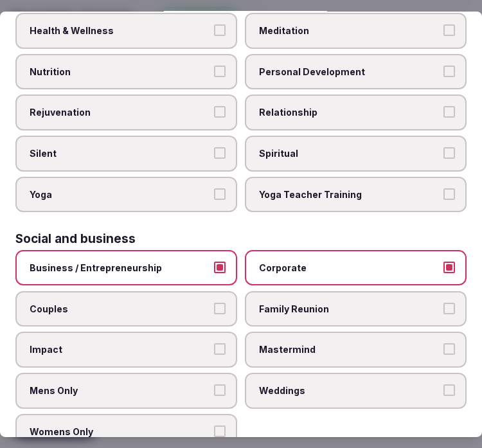
click at [303, 94] on label "Relationship" at bounding box center [356, 112] width 222 height 36
click at [443, 106] on button "Relationship" at bounding box center [449, 112] width 12 height 12
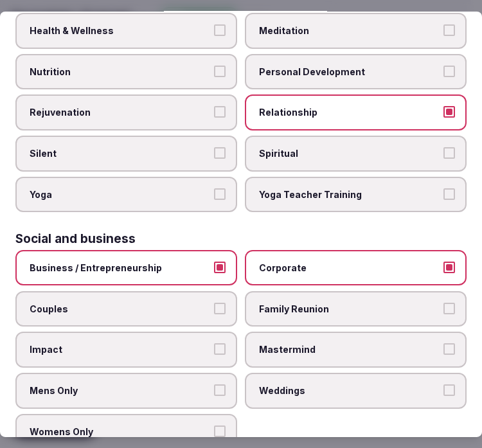
click at [309, 65] on span "Personal Development" at bounding box center [349, 71] width 180 height 13
click at [443, 65] on button "Personal Development" at bounding box center [449, 71] width 12 height 12
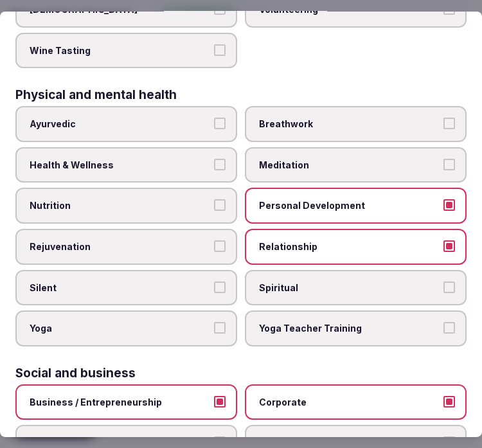
scroll to position [592, 0]
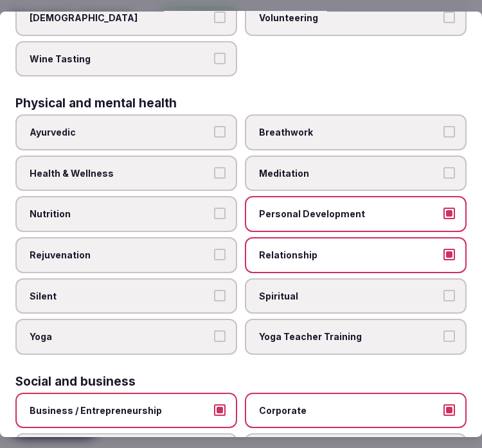
click at [156, 155] on label "Health & Wellness" at bounding box center [126, 173] width 222 height 36
click at [214, 167] on button "Health & Wellness" at bounding box center [220, 173] width 12 height 12
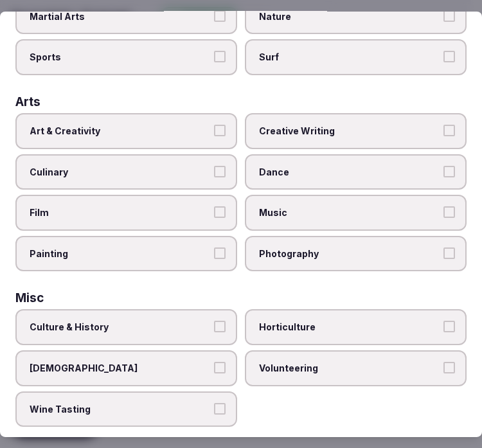
scroll to position [235, 0]
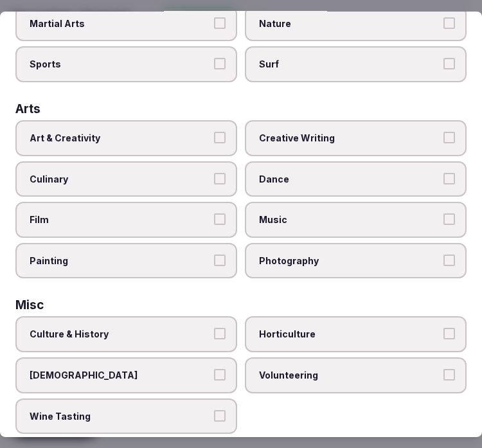
click at [180, 316] on label "Culture & History" at bounding box center [126, 334] width 222 height 36
click at [214, 328] on button "Culture & History" at bounding box center [220, 334] width 12 height 12
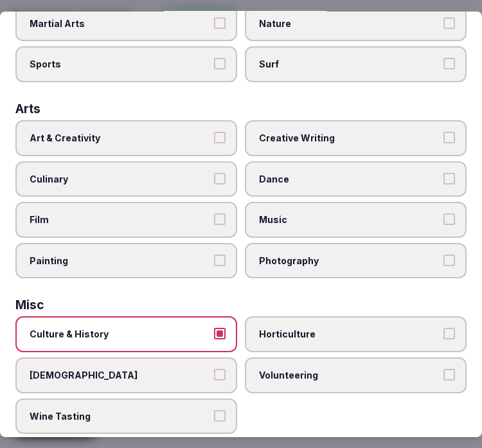
click at [188, 132] on span "Art & Creativity" at bounding box center [120, 138] width 180 height 13
click at [214, 132] on button "Art & Creativity" at bounding box center [220, 138] width 12 height 12
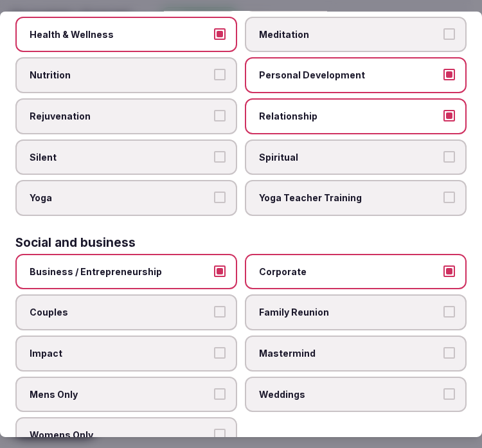
scroll to position [735, 0]
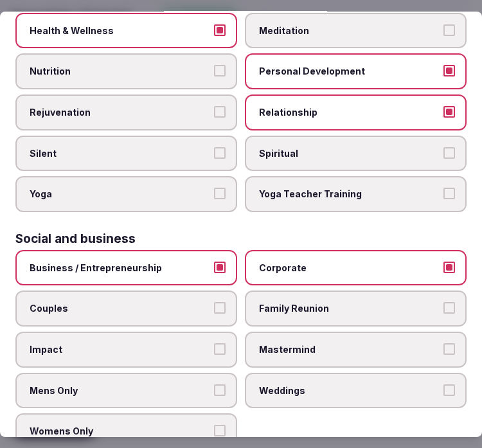
click at [362, 383] on span "Weddings" at bounding box center [349, 389] width 180 height 13
click at [443, 383] on button "Weddings" at bounding box center [449, 389] width 12 height 12
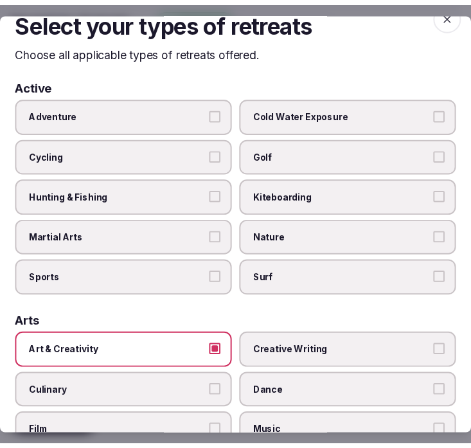
scroll to position [0, 0]
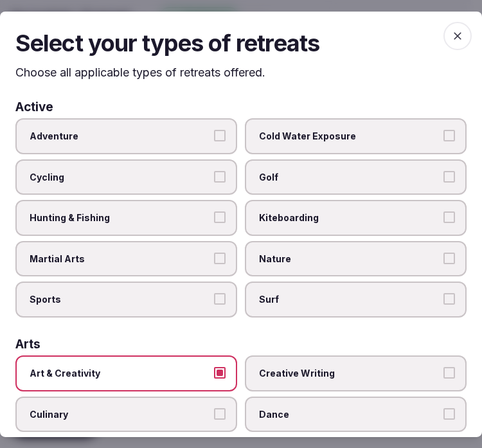
click at [451, 27] on span "button" at bounding box center [457, 35] width 28 height 28
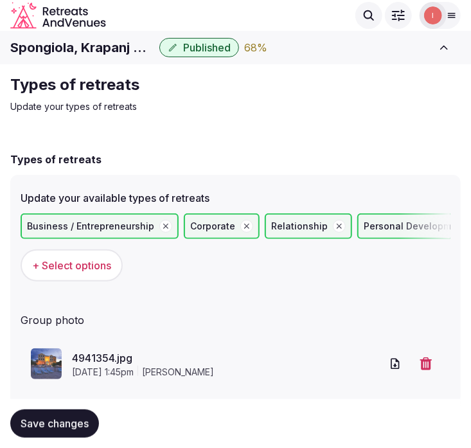
click at [424, 358] on icon "button" at bounding box center [426, 363] width 12 height 13
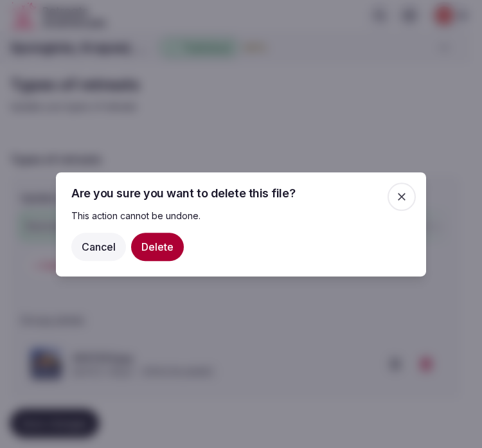
click at [166, 254] on button "Delete" at bounding box center [157, 246] width 53 height 28
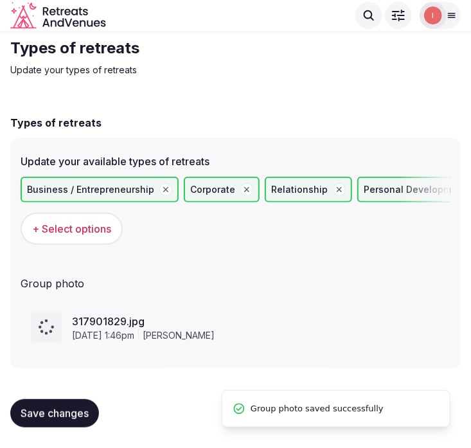
scroll to position [33, 0]
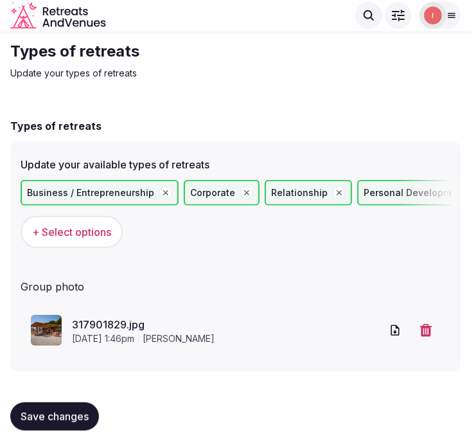
click at [79, 412] on span "Save changes" at bounding box center [55, 416] width 68 height 13
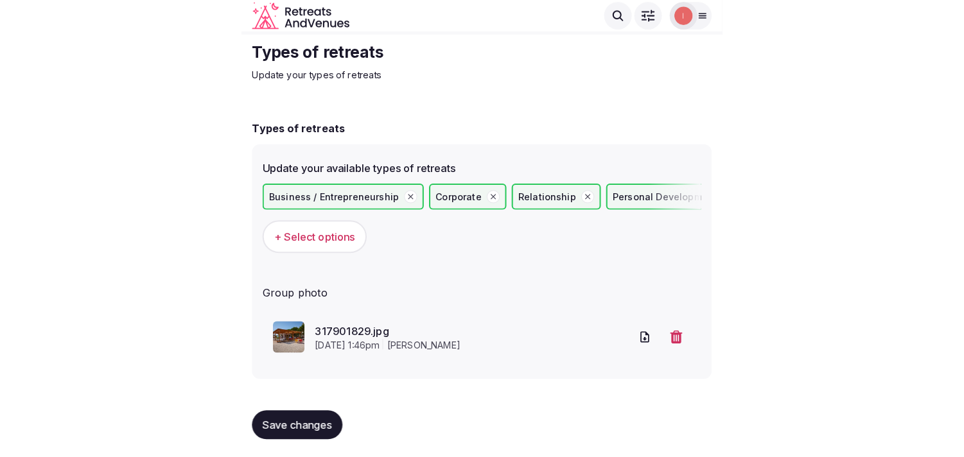
scroll to position [0, 0]
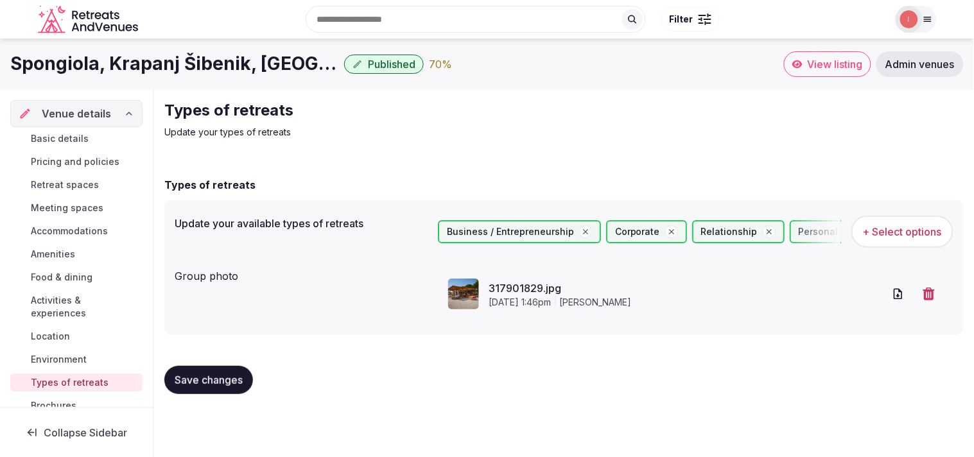
click at [72, 308] on span "Activities & experiences" at bounding box center [84, 307] width 107 height 26
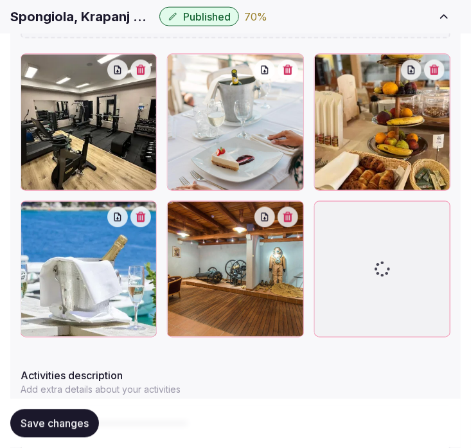
scroll to position [683, 0]
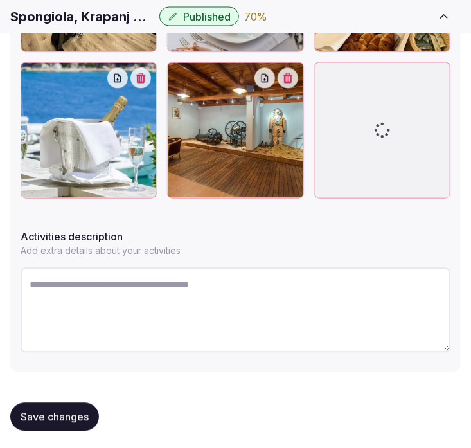
click at [297, 302] on textarea at bounding box center [236, 310] width 430 height 85
paste textarea "**********"
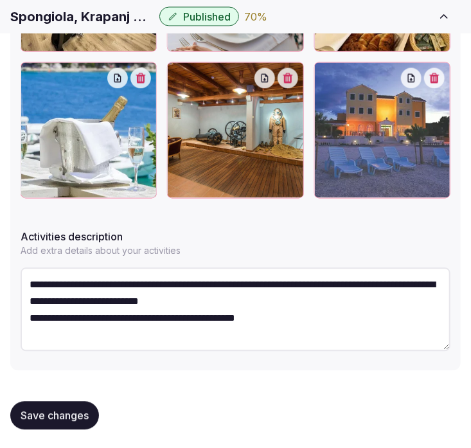
type textarea "**********"
click at [71, 406] on button "Save changes" at bounding box center [54, 415] width 89 height 28
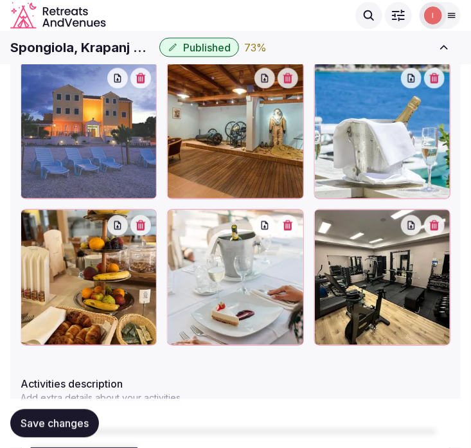
click at [63, 430] on button "Save changes" at bounding box center [54, 423] width 89 height 28
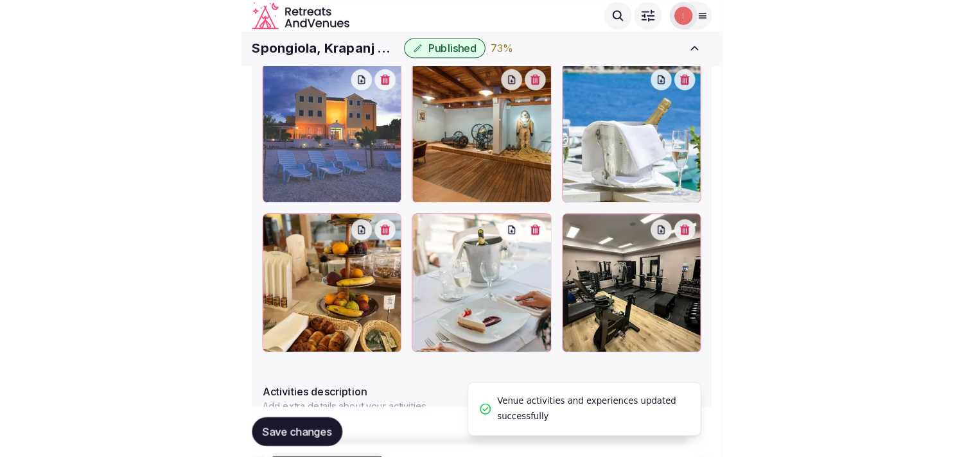
scroll to position [523, 0]
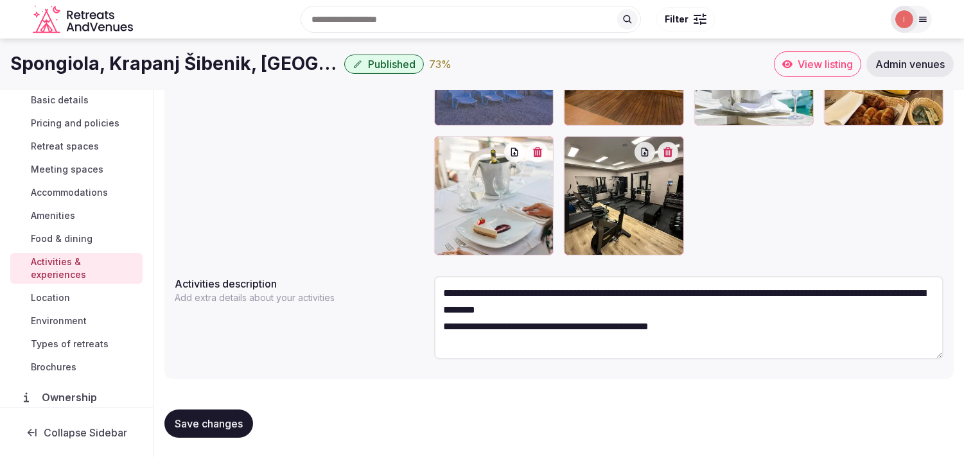
click at [60, 302] on span "Location" at bounding box center [50, 298] width 39 height 13
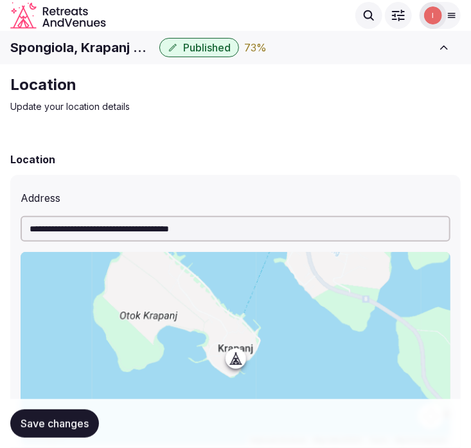
click at [91, 49] on h1 "Spongiola, Krapanj Šibenik, Croatia" at bounding box center [82, 48] width 144 height 18
copy div "Spongiola, Krapanj Šibenik, Croatia"
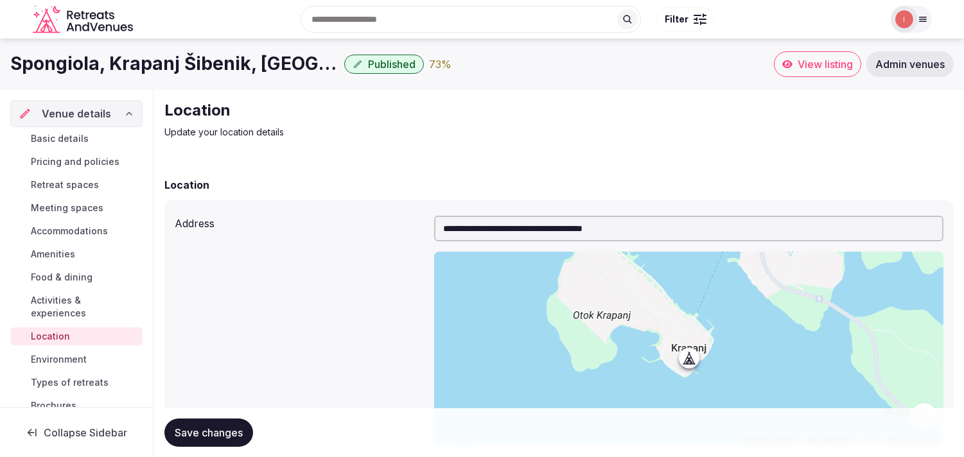
click at [406, 196] on div "**********" at bounding box center [558, 437] width 789 height 521
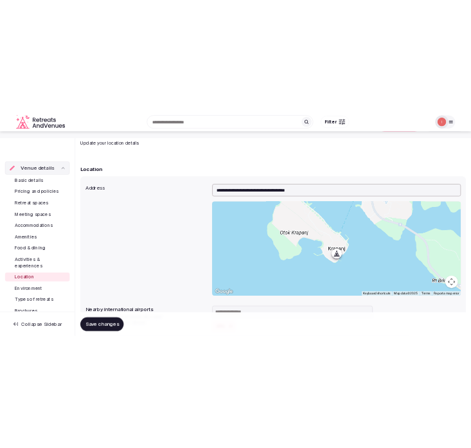
scroll to position [143, 0]
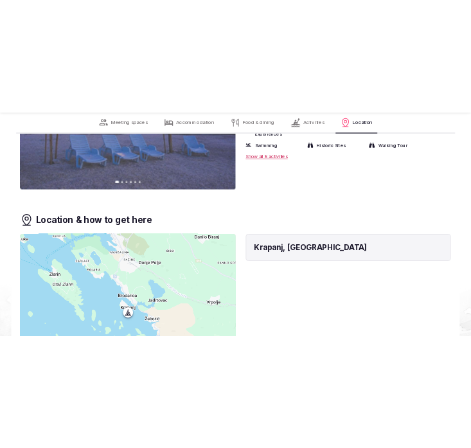
scroll to position [3139, 0]
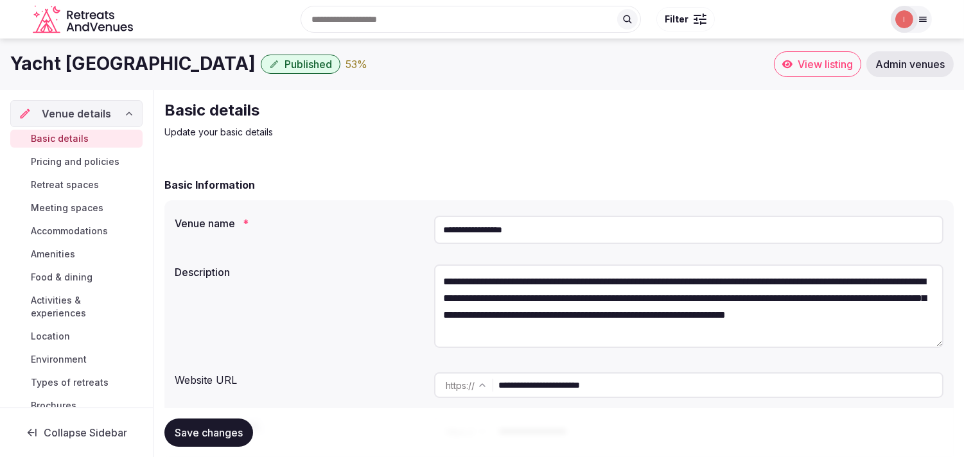
click at [113, 66] on h1 "Yacht [GEOGRAPHIC_DATA]" at bounding box center [132, 63] width 245 height 25
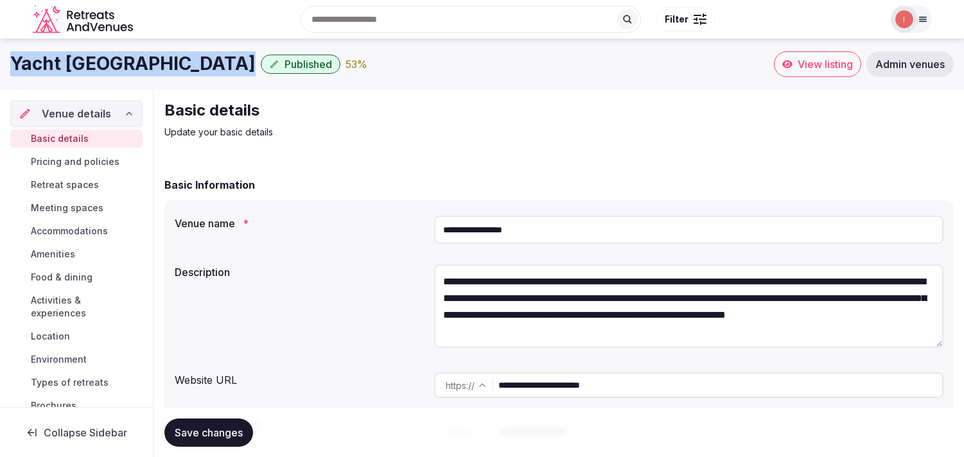
click at [113, 66] on h1 "Yacht [GEOGRAPHIC_DATA]" at bounding box center [132, 63] width 245 height 25
copy div "Yacht [GEOGRAPHIC_DATA]"
